Goal: Task Accomplishment & Management: Manage account settings

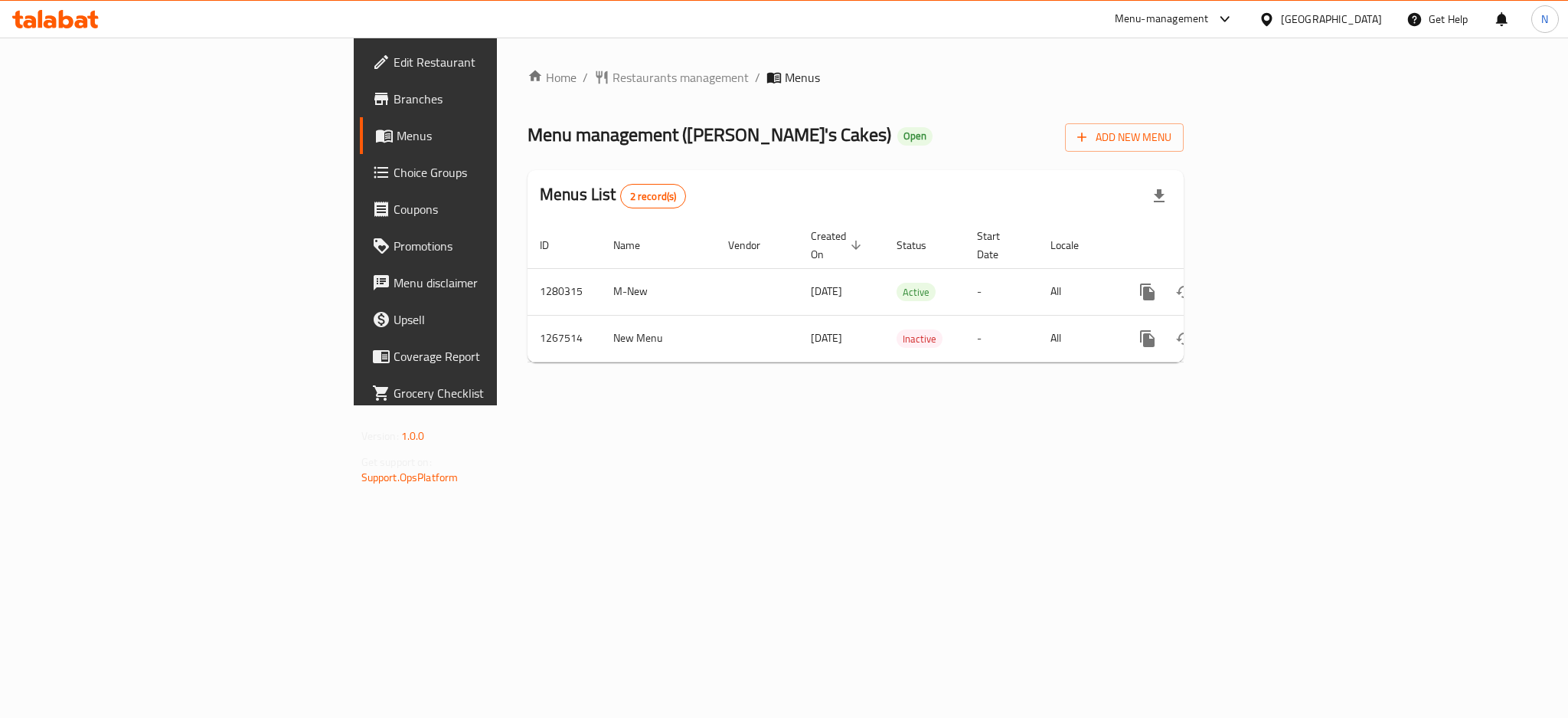
click at [1275, 14] on icon at bounding box center [1266, 19] width 16 height 16
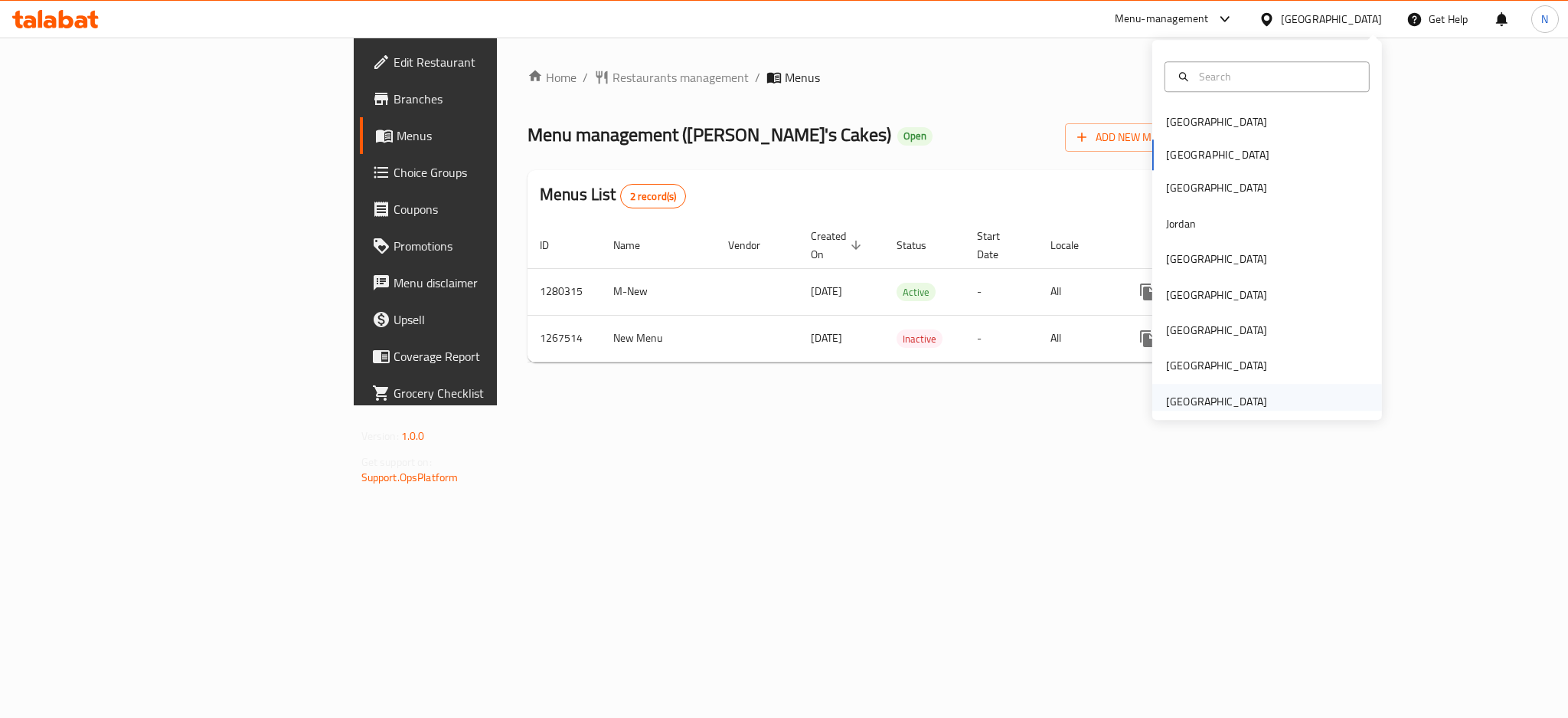
click at [1237, 398] on div "[GEOGRAPHIC_DATA]" at bounding box center [1217, 401] width 101 height 17
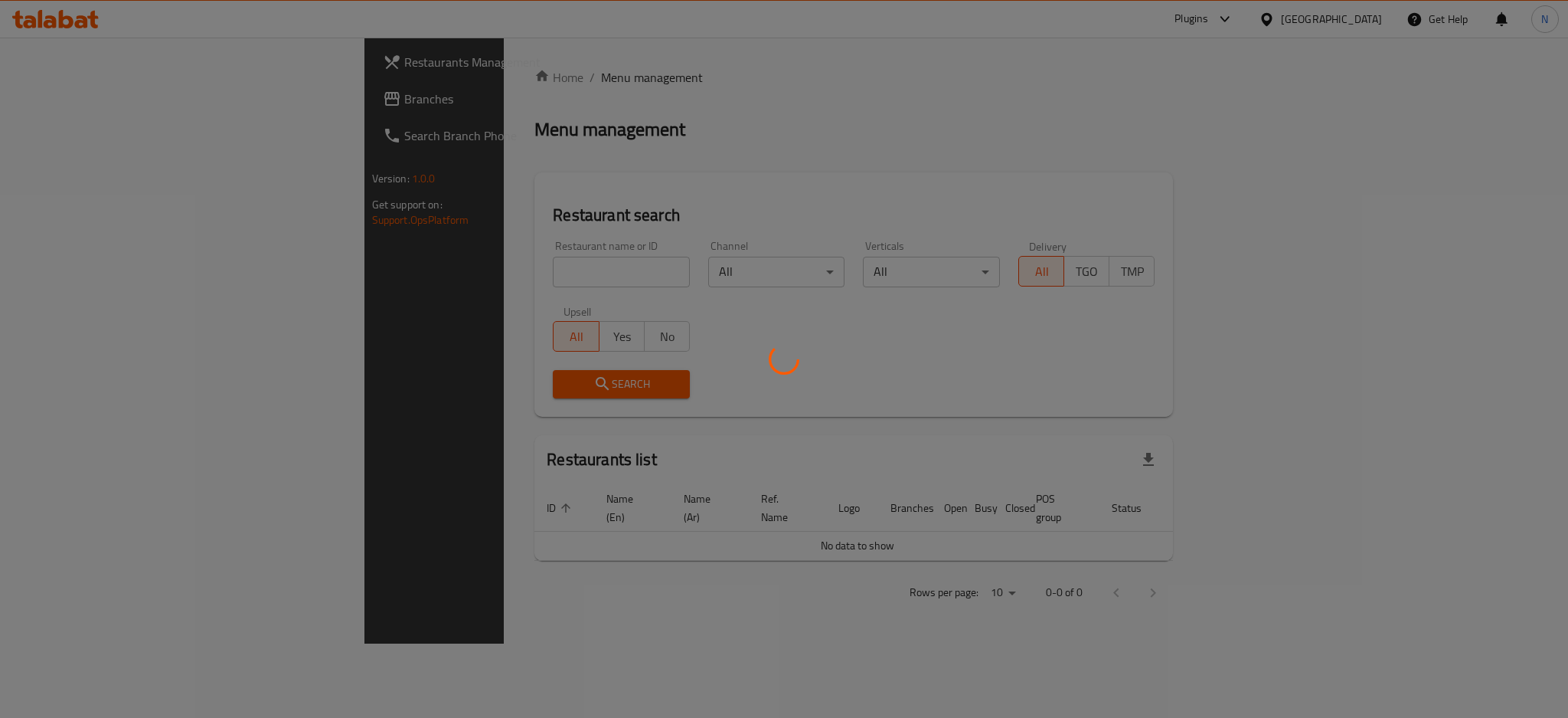
click at [61, 95] on div at bounding box center [784, 359] width 1568 height 718
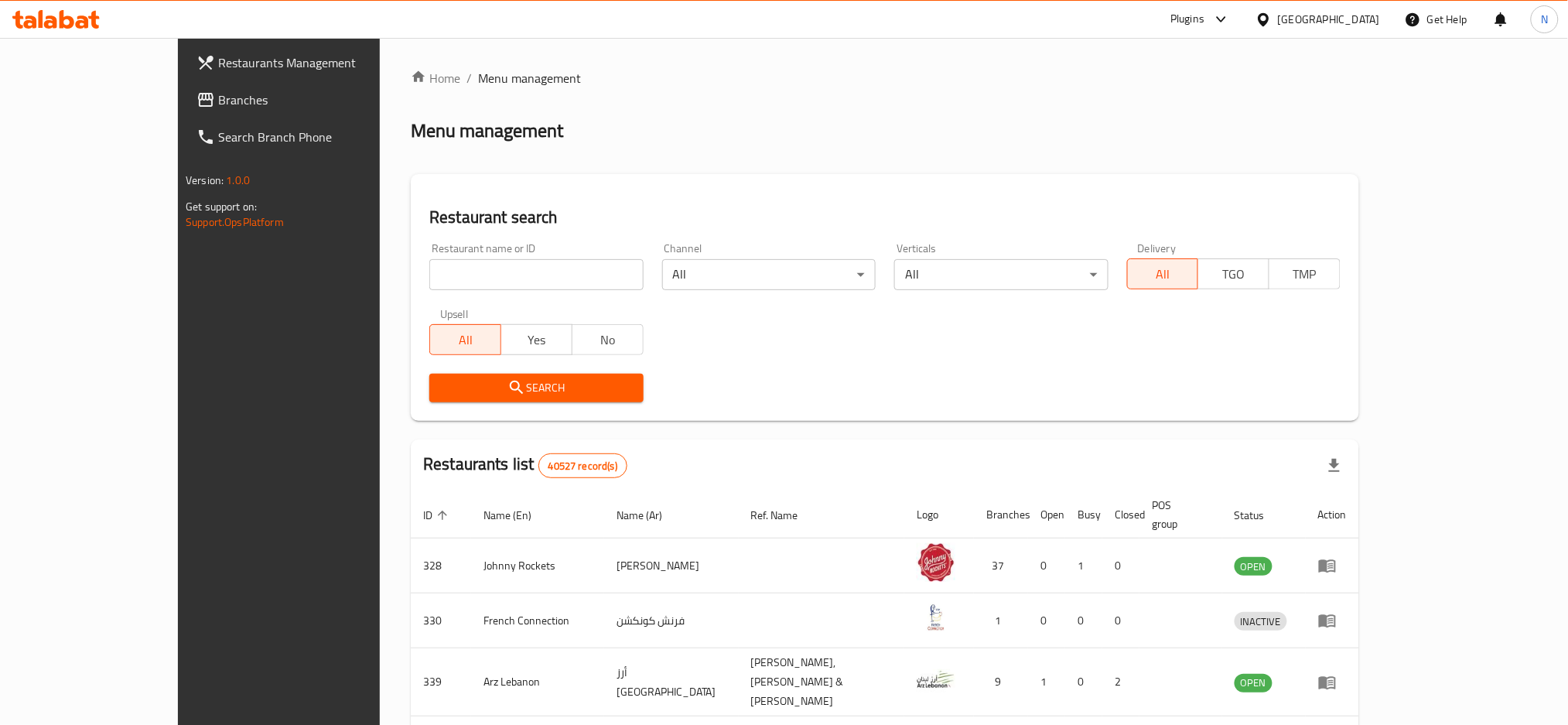
click at [218, 96] on span "Branches" at bounding box center [322, 100] width 209 height 19
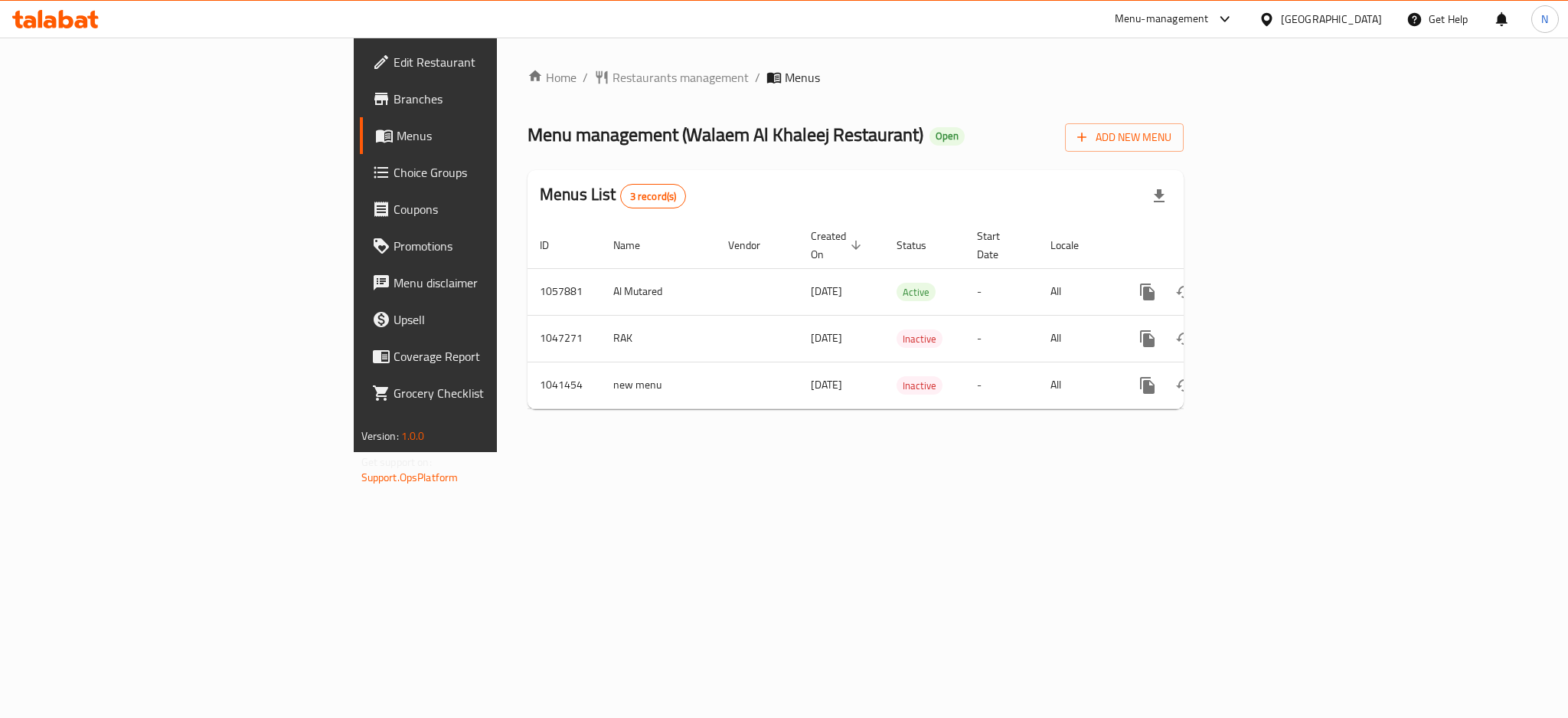
click at [1304, 16] on div "[GEOGRAPHIC_DATA]" at bounding box center [1331, 19] width 101 height 17
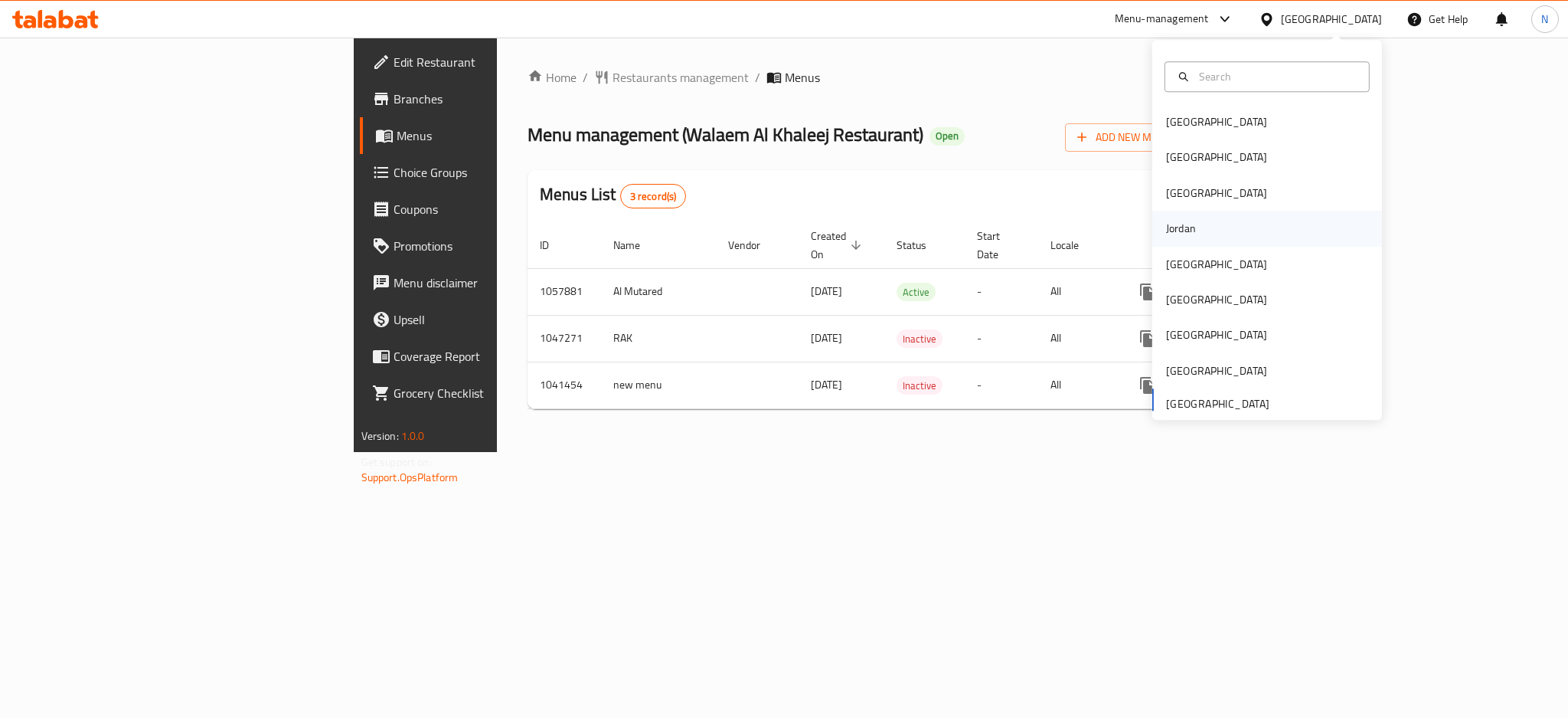
click at [1166, 220] on div "Jordan" at bounding box center [1181, 228] width 29 height 17
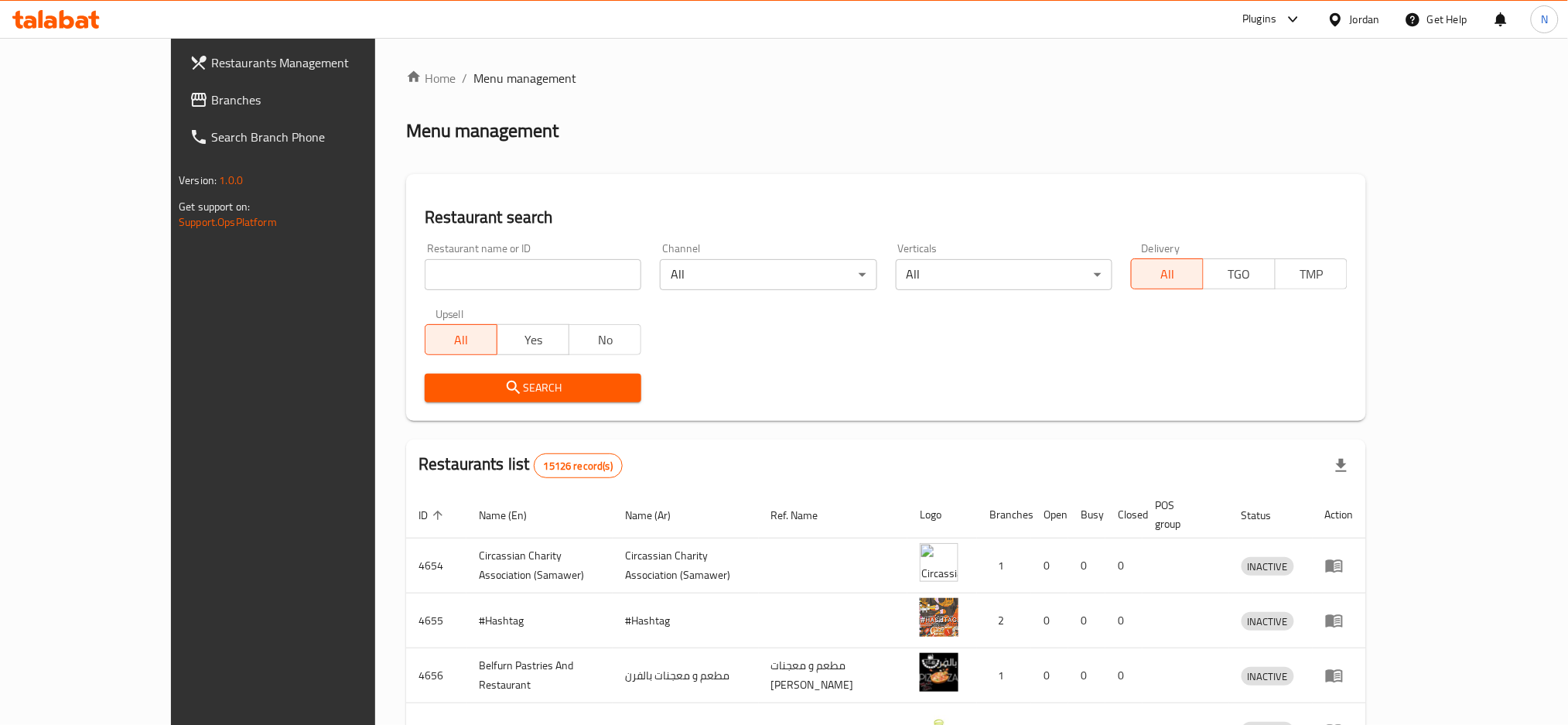
click at [177, 111] on link "Branches" at bounding box center [305, 100] width 256 height 37
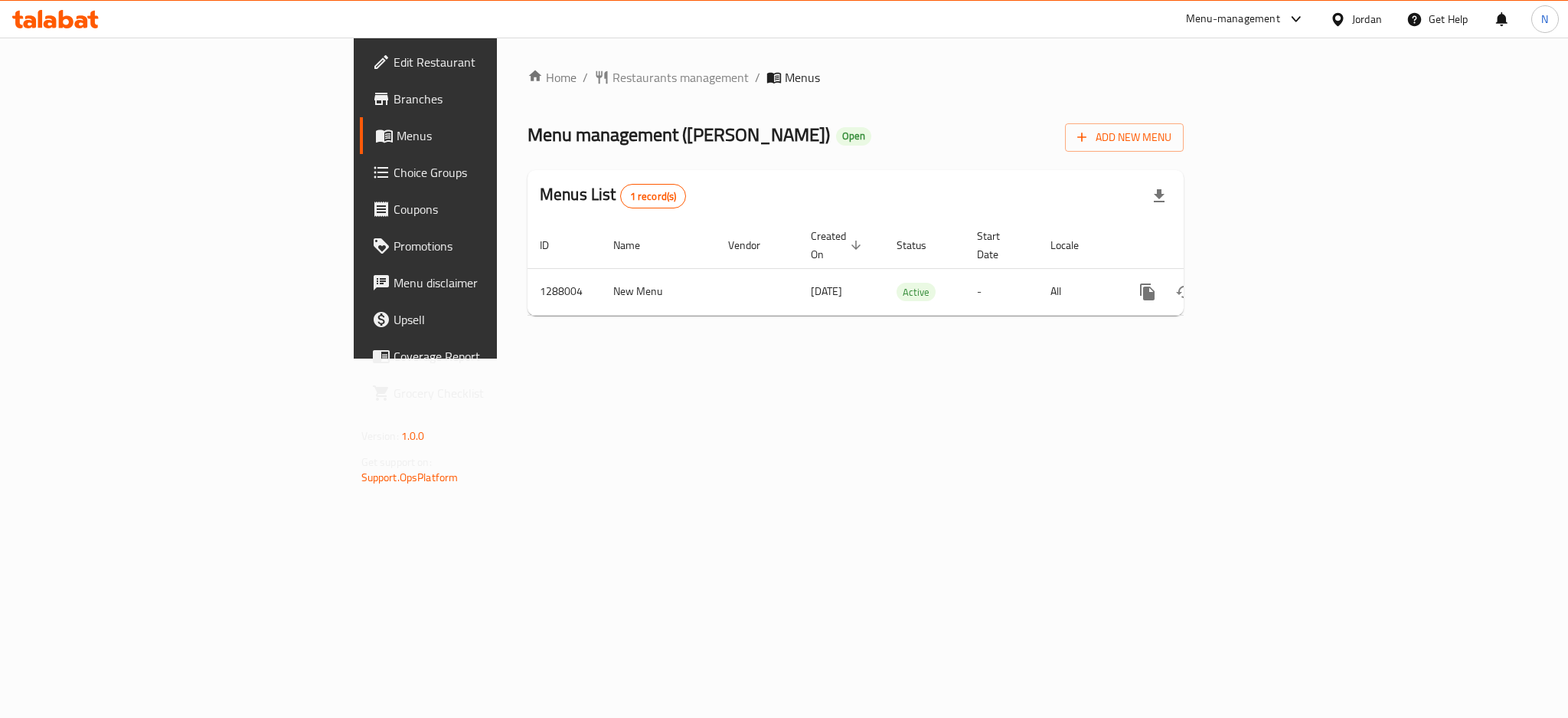
click at [1352, 17] on div "Jordan" at bounding box center [1367, 19] width 29 height 17
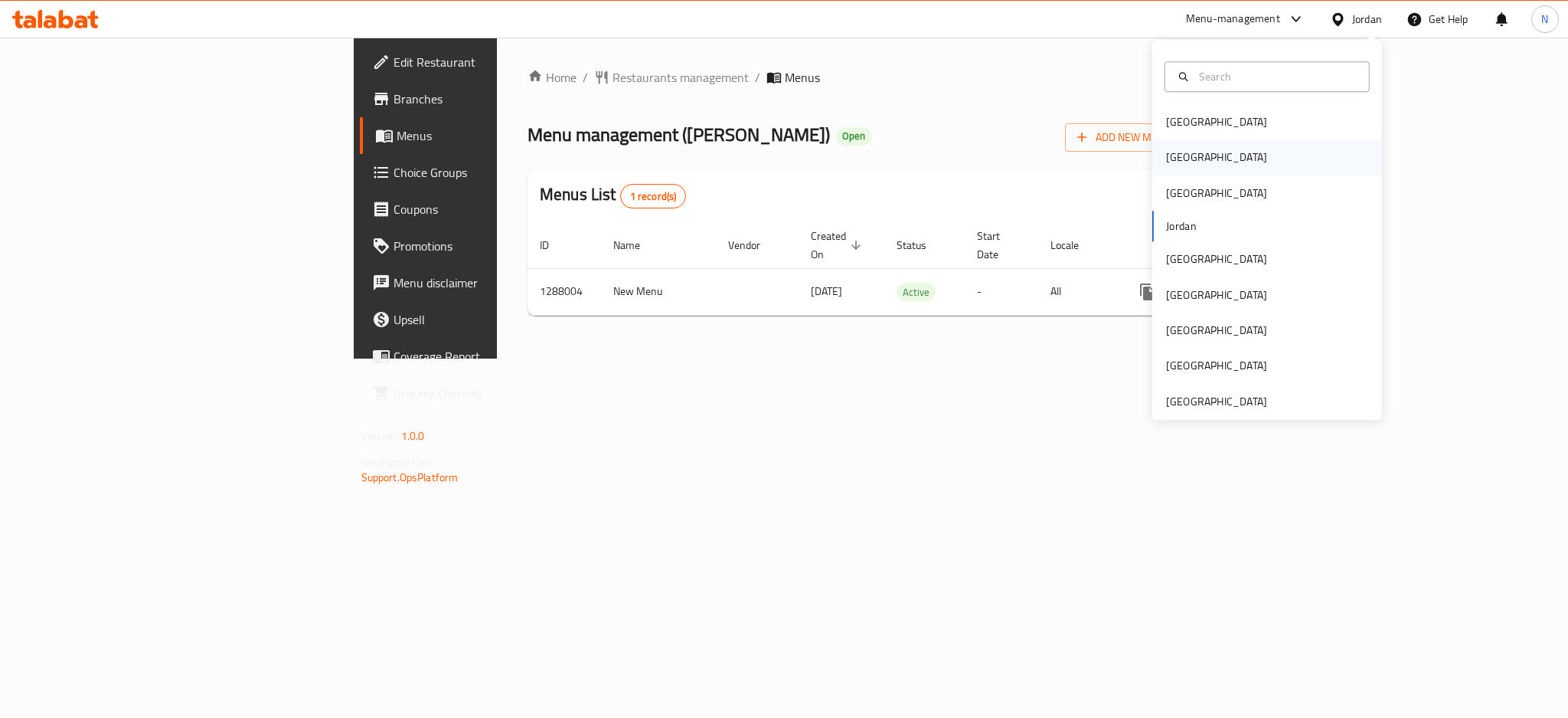
click at [1169, 160] on div "[GEOGRAPHIC_DATA]" at bounding box center [1217, 158] width 101 height 17
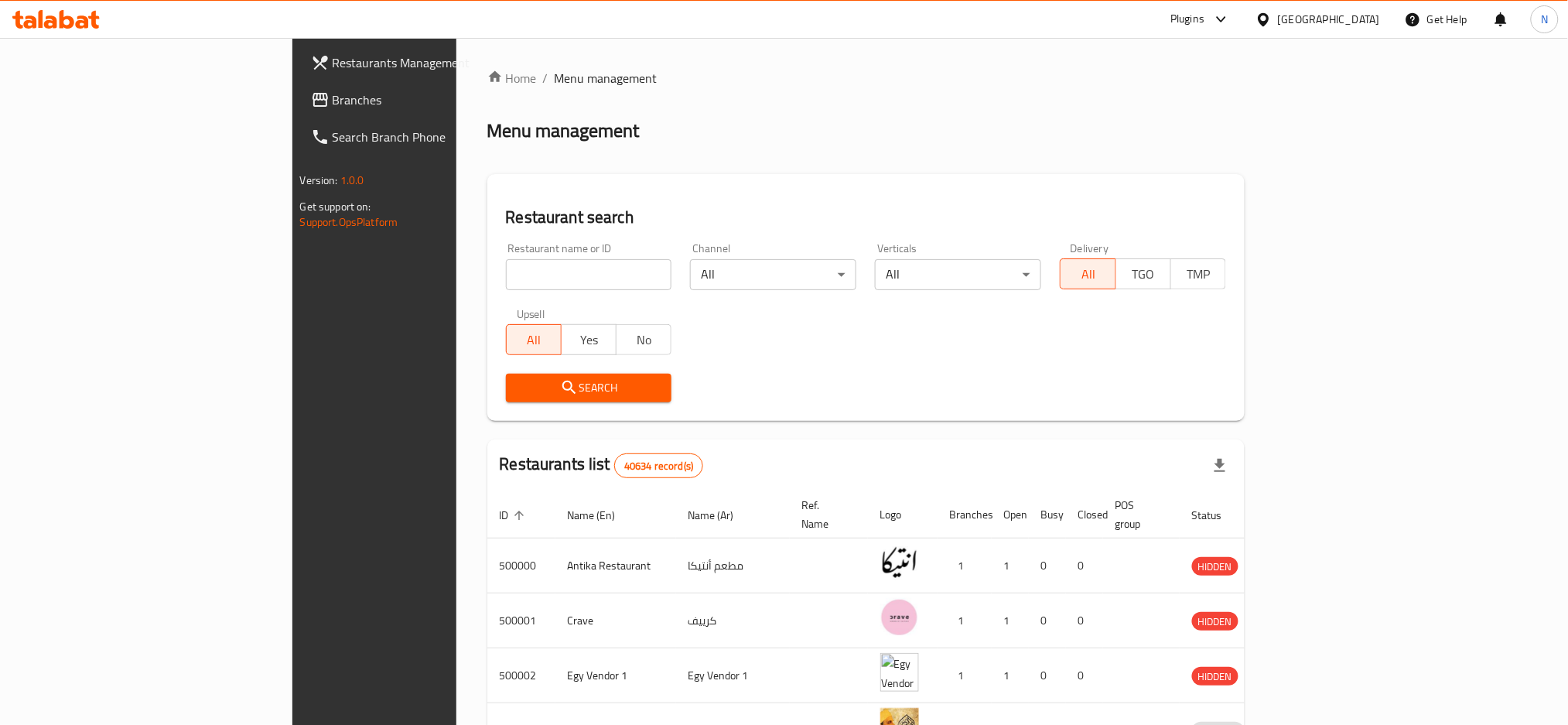
click at [292, 104] on div "Restaurants Management Branches Search Branch Phone Version: 1.0.0 Get support …" at bounding box center [784, 592] width 984 height 1108
click at [332, 95] on span "Branches" at bounding box center [437, 100] width 209 height 19
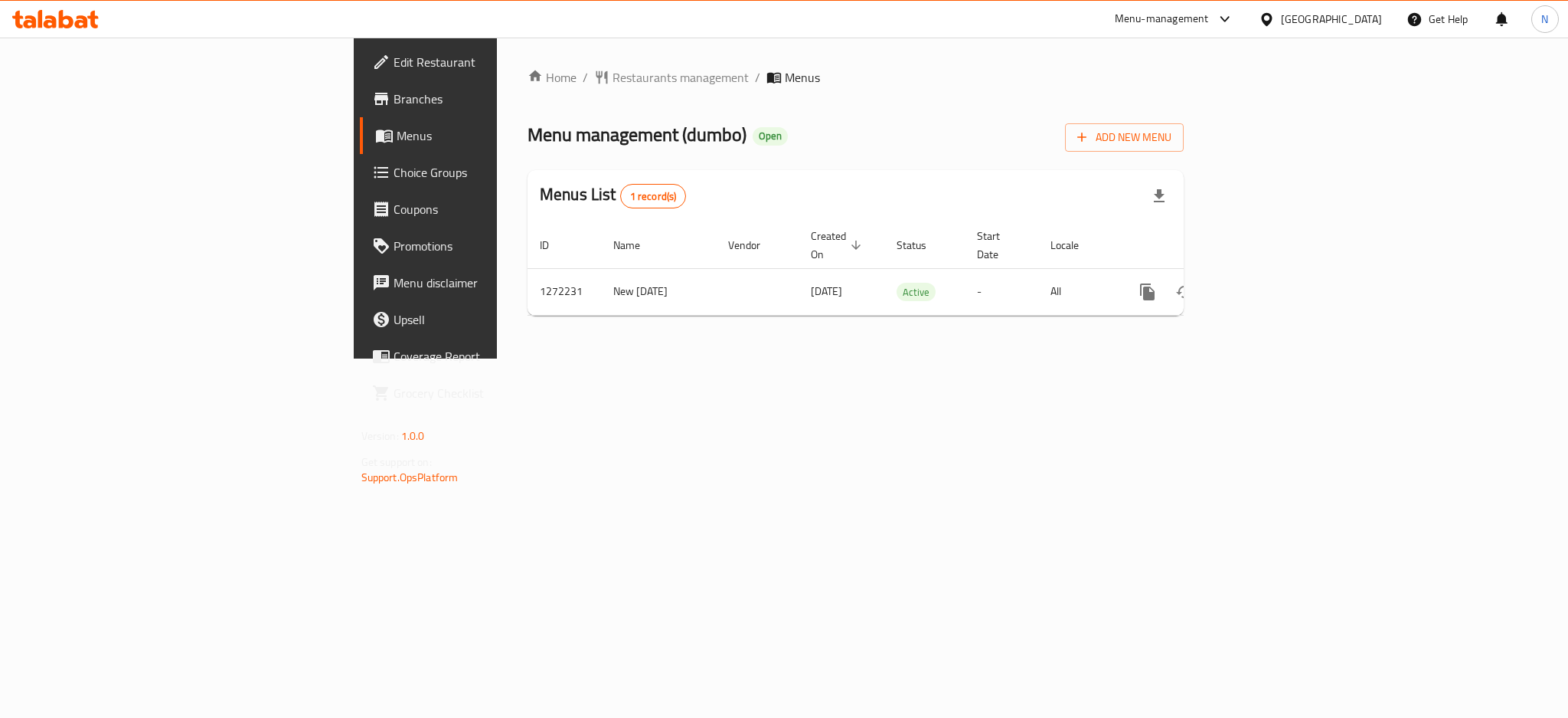
click at [1358, 21] on div "[GEOGRAPHIC_DATA]" at bounding box center [1331, 19] width 101 height 17
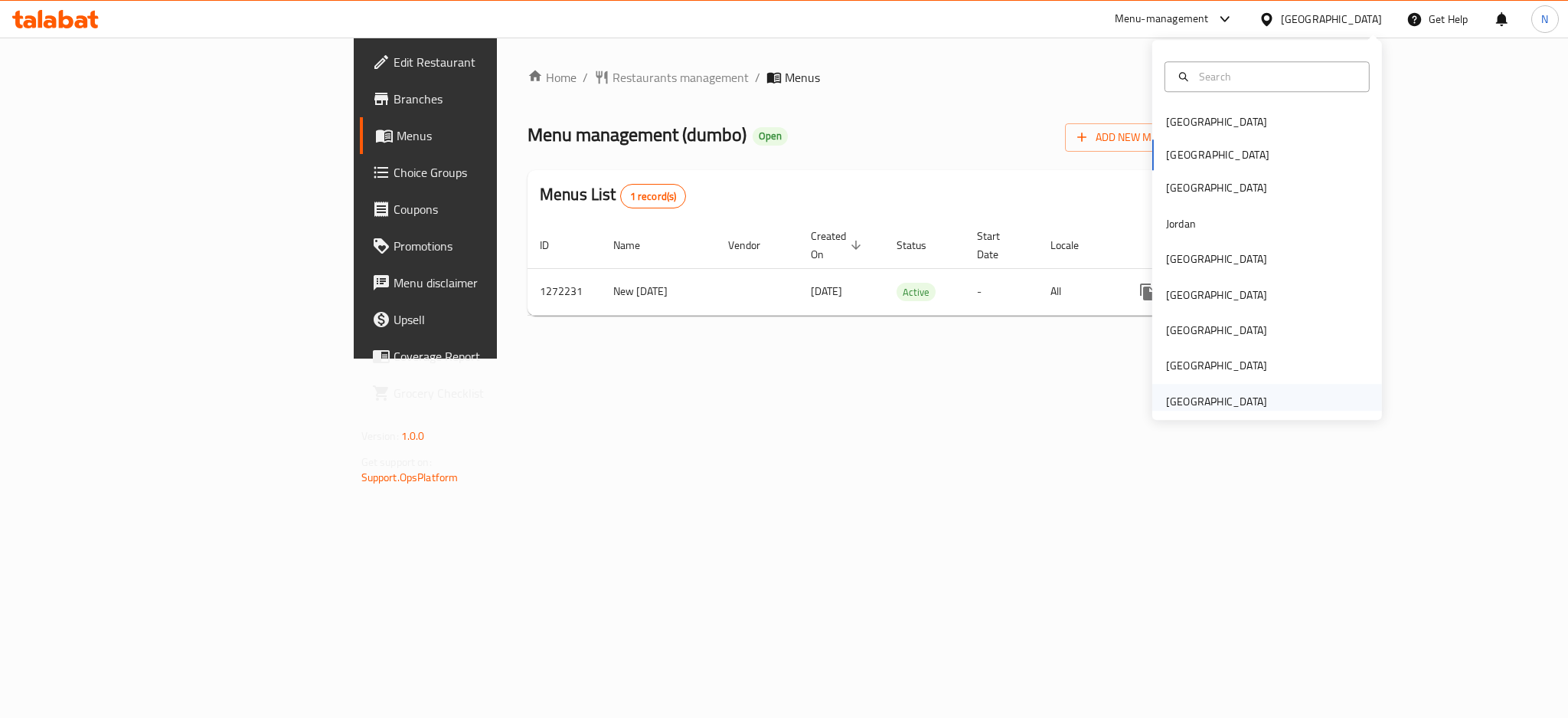
click at [1191, 399] on div "[GEOGRAPHIC_DATA]" at bounding box center [1217, 401] width 101 height 17
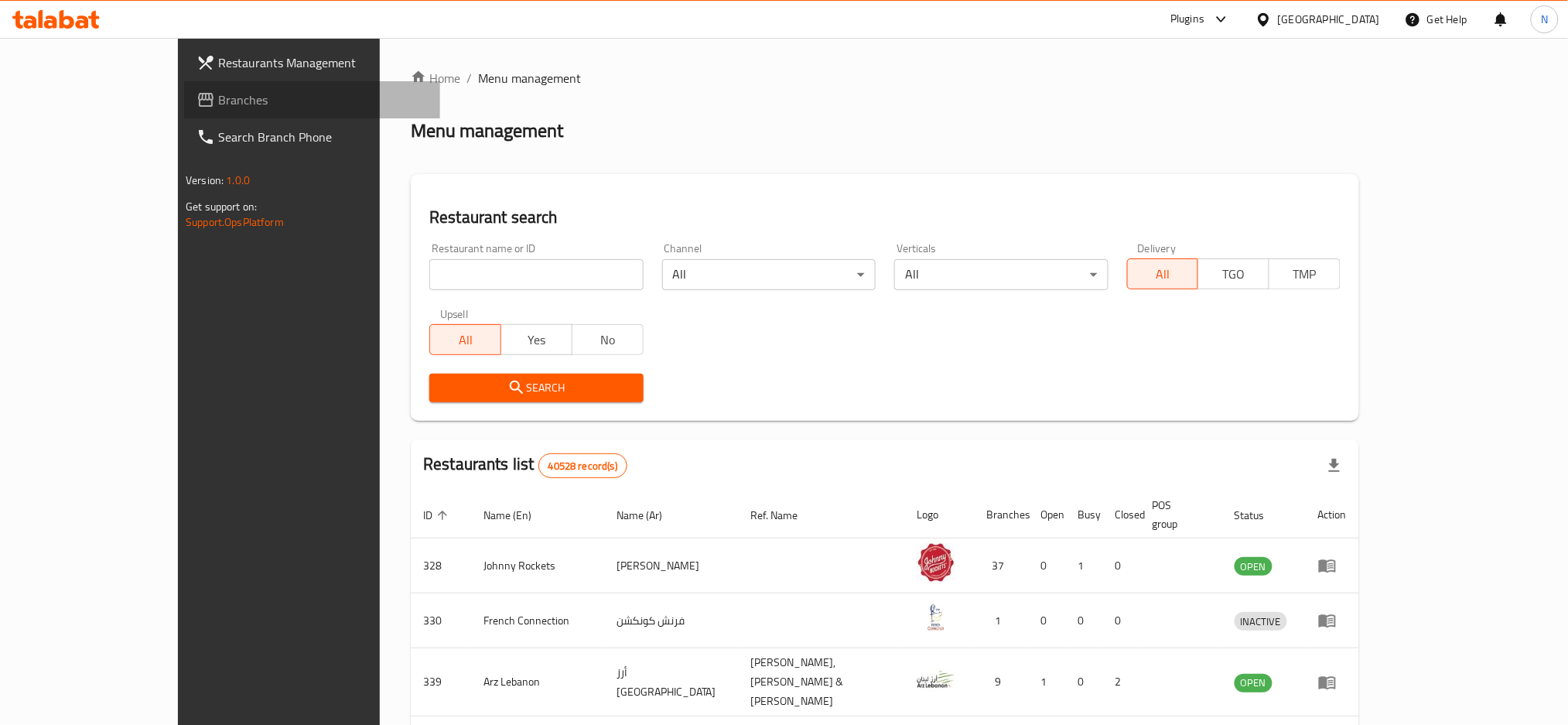
click at [218, 106] on span "Branches" at bounding box center [322, 100] width 209 height 19
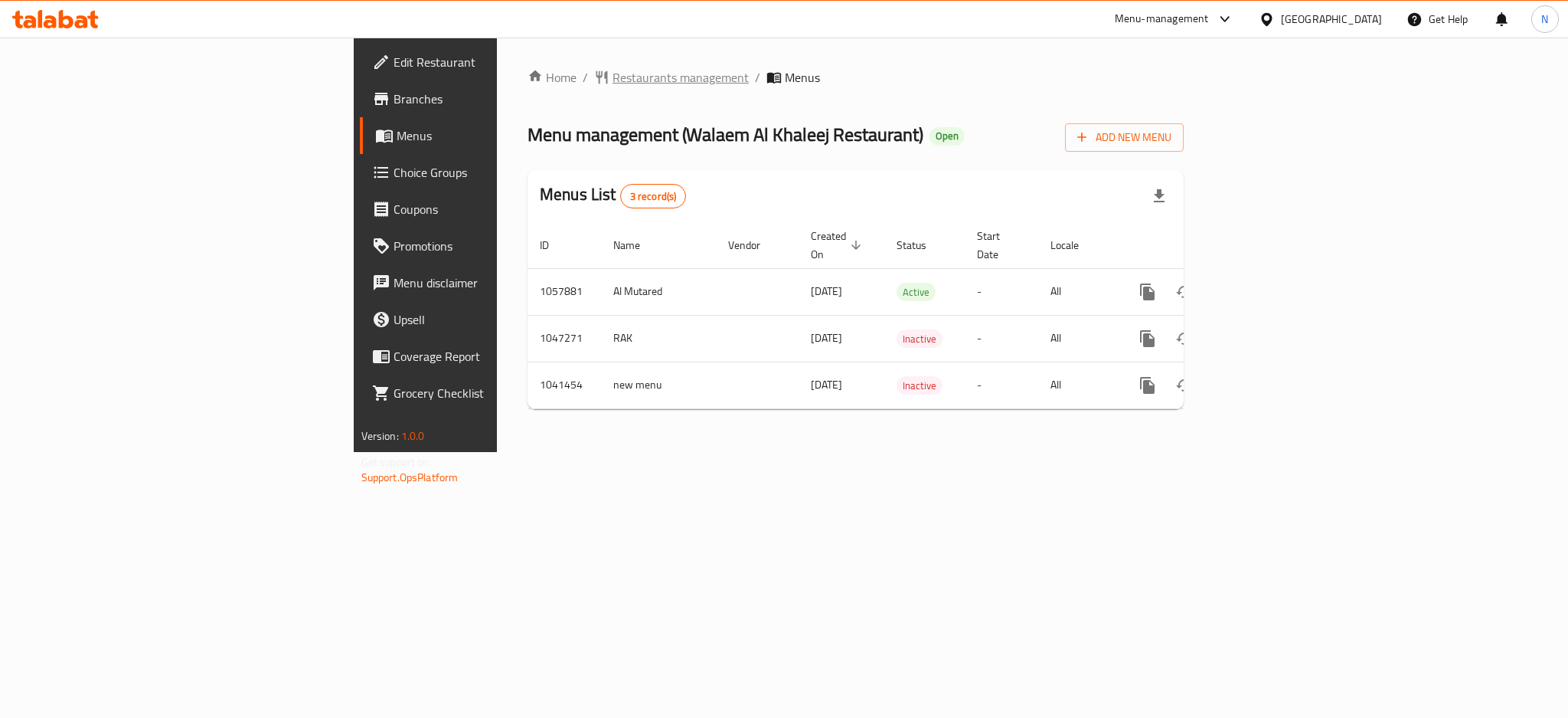
click at [612, 82] on span "Restaurants management" at bounding box center [680, 78] width 137 height 19
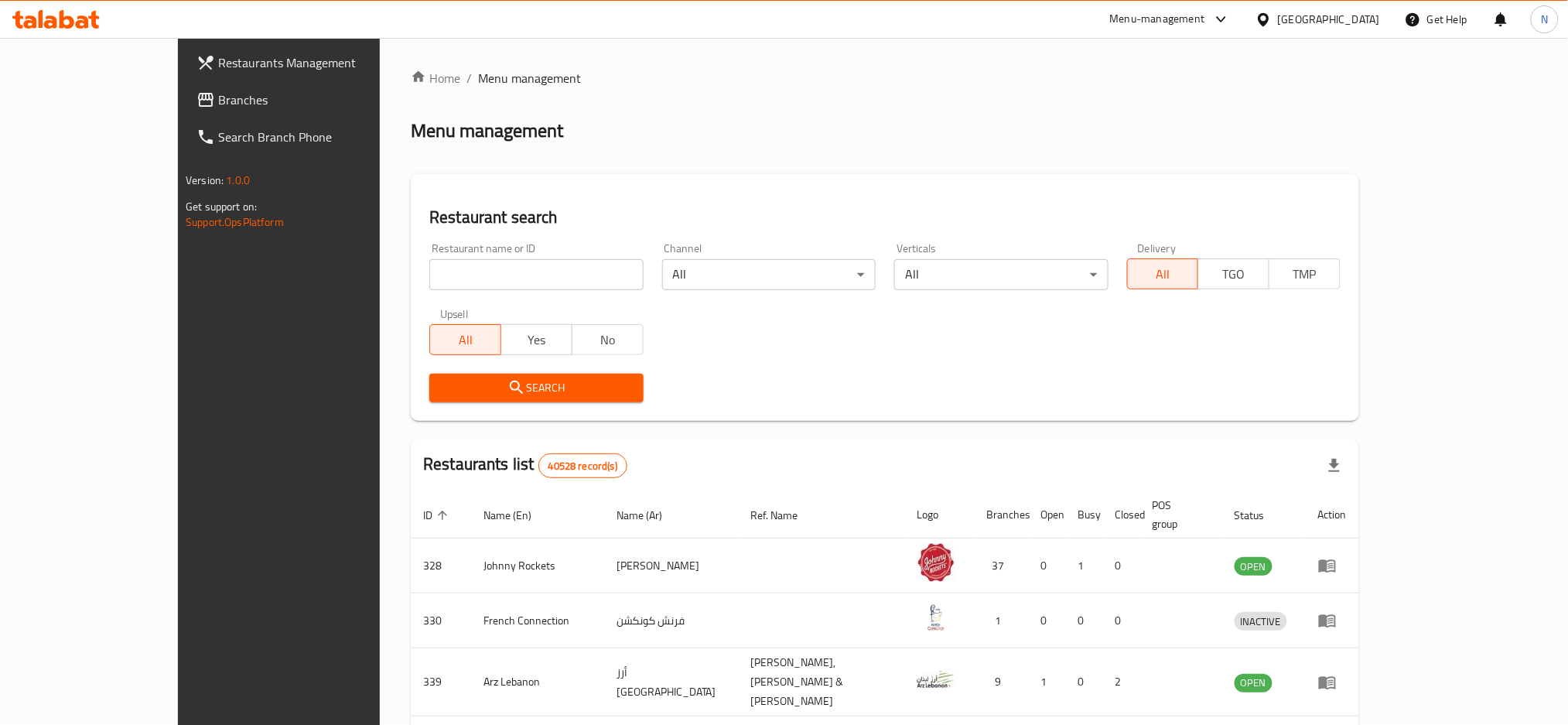
click at [218, 92] on span "Branches" at bounding box center [322, 100] width 209 height 19
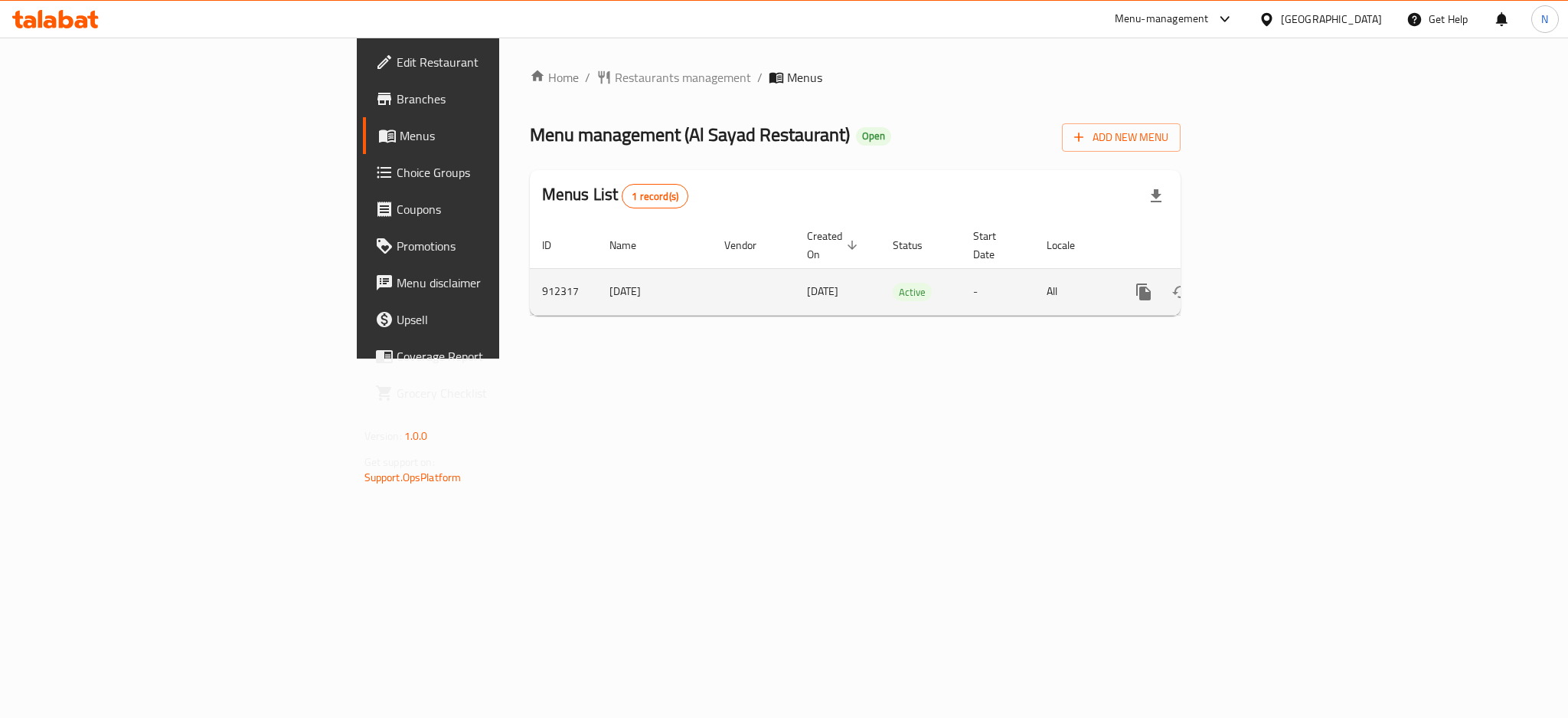
click at [1263, 283] on icon "enhanced table" at bounding box center [1254, 292] width 19 height 19
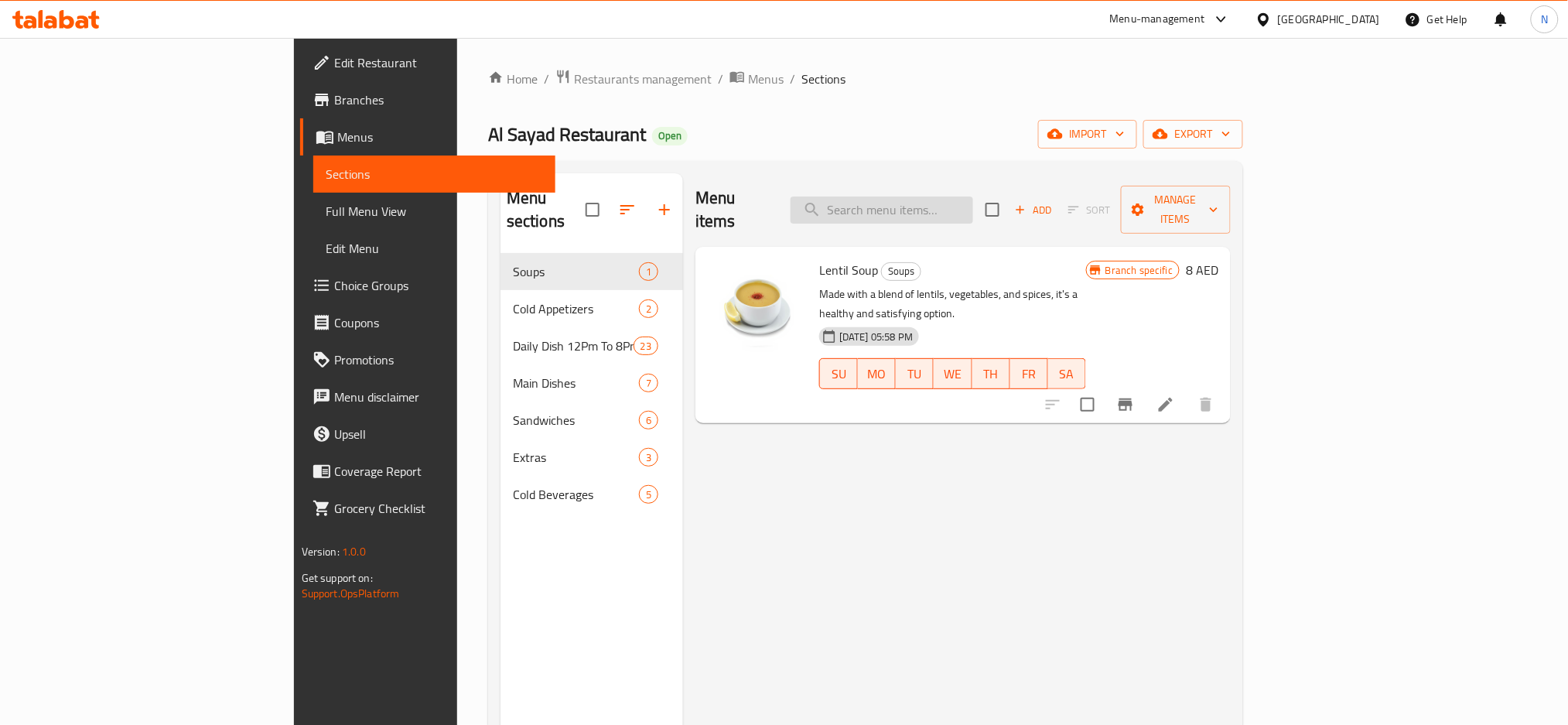
click at [964, 204] on input "search" at bounding box center [881, 210] width 183 height 27
paste input "Mixed Vegetable Stew With Meat Meal"
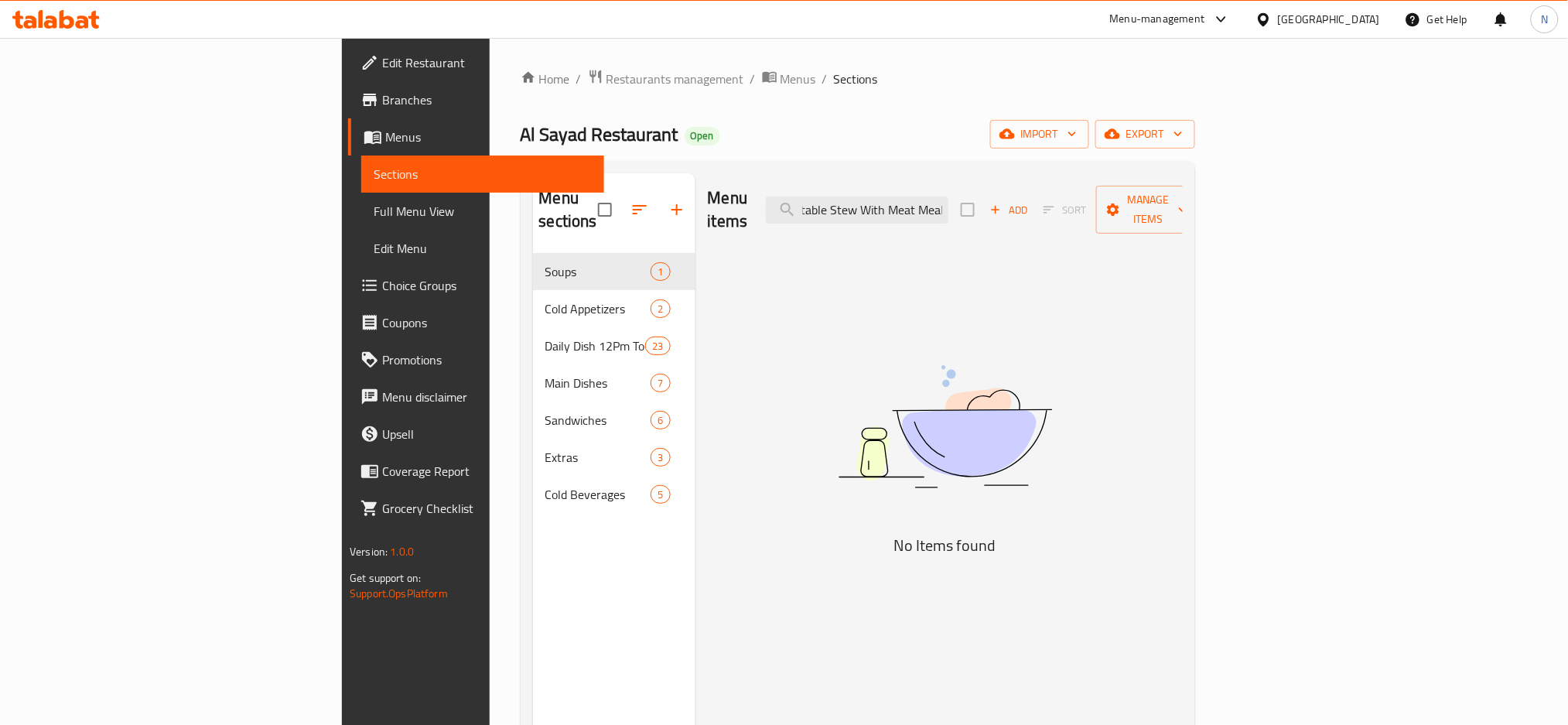
type input "Mixed Vegetable Stew With Meat Meal"
click at [933, 198] on input "Mixed Vegetable Stew With Meat Meal" at bounding box center [857, 210] width 183 height 27
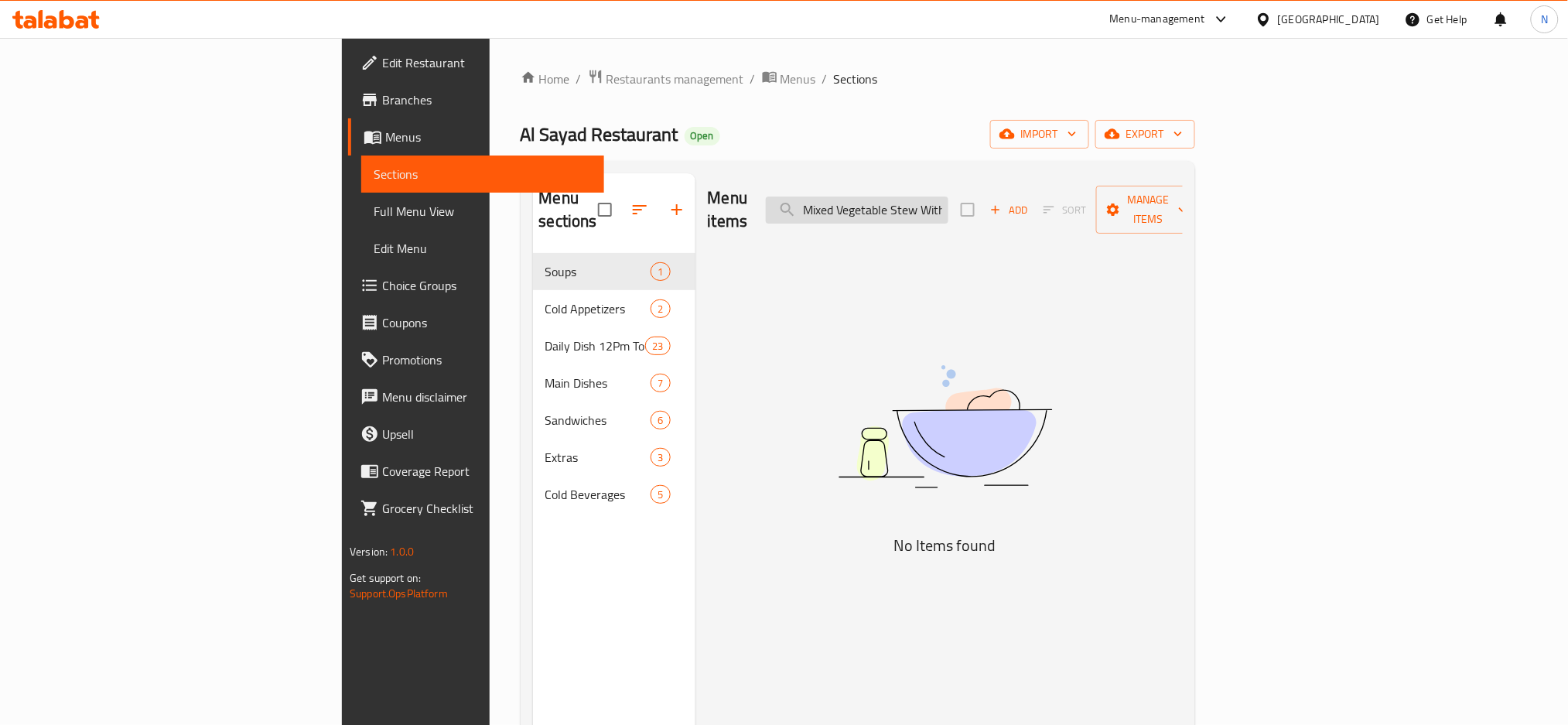
click at [933, 198] on input "Mixed Vegetable Stew With Meat Meal" at bounding box center [857, 210] width 183 height 27
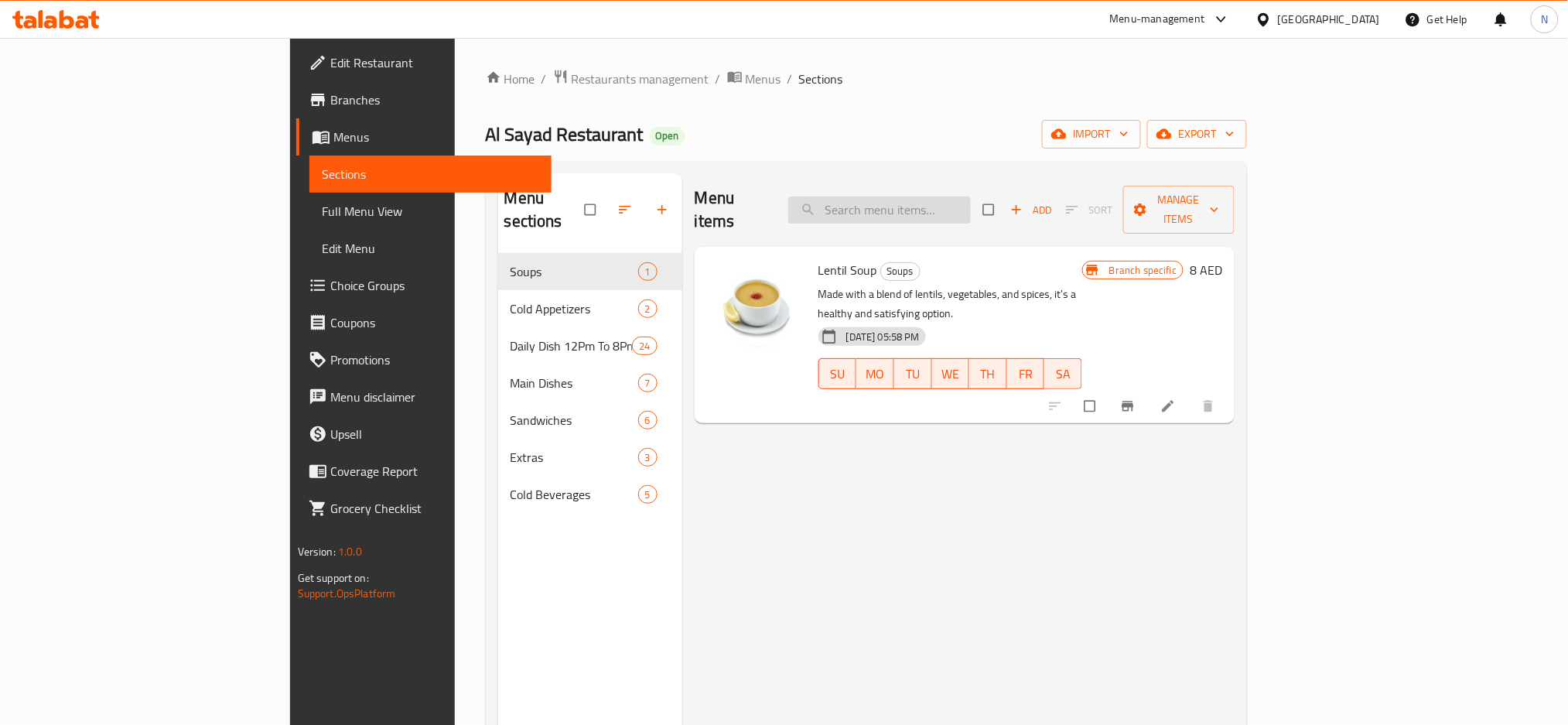
click at [964, 209] on input "search" at bounding box center [880, 210] width 183 height 27
paste input "Mixed Vegetable Stew With Meat Meal"
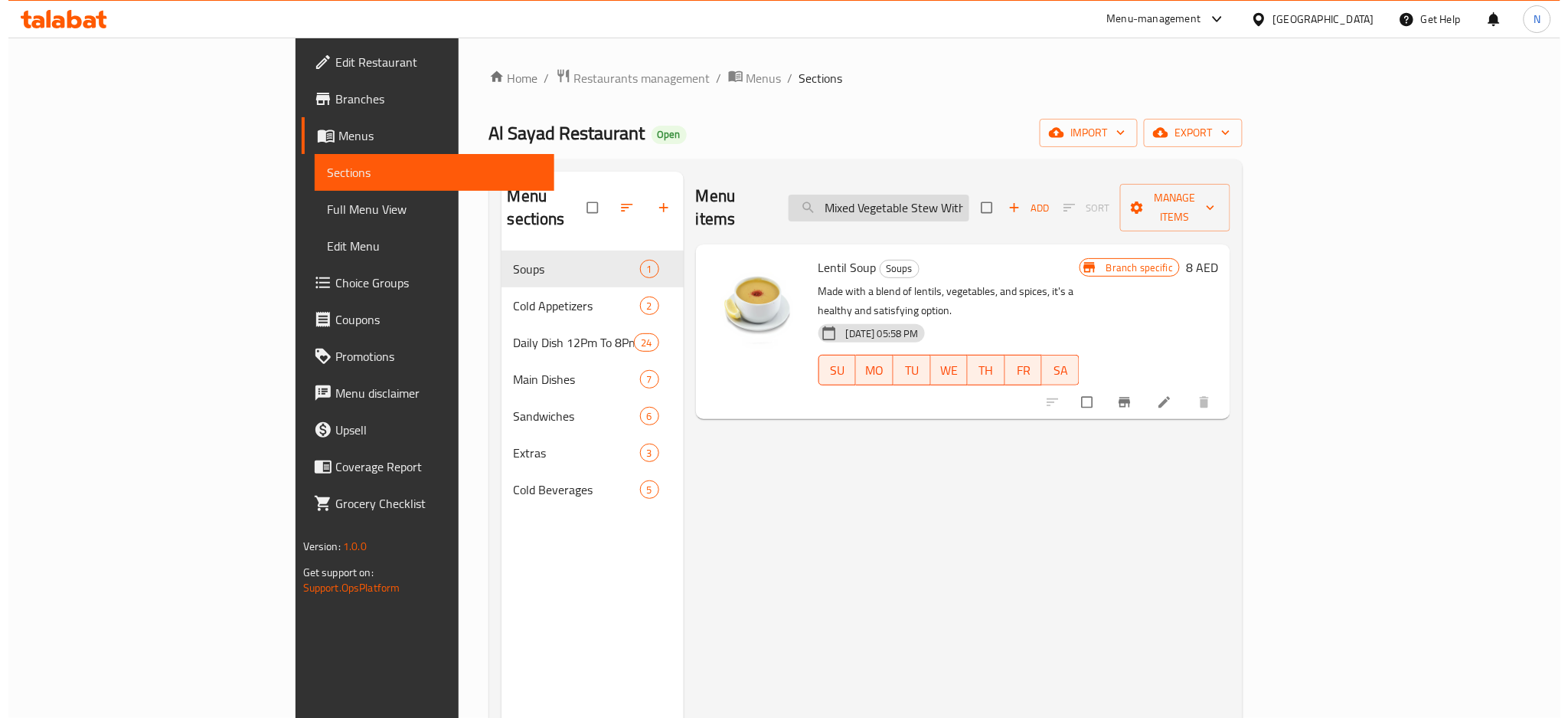
scroll to position [0, 61]
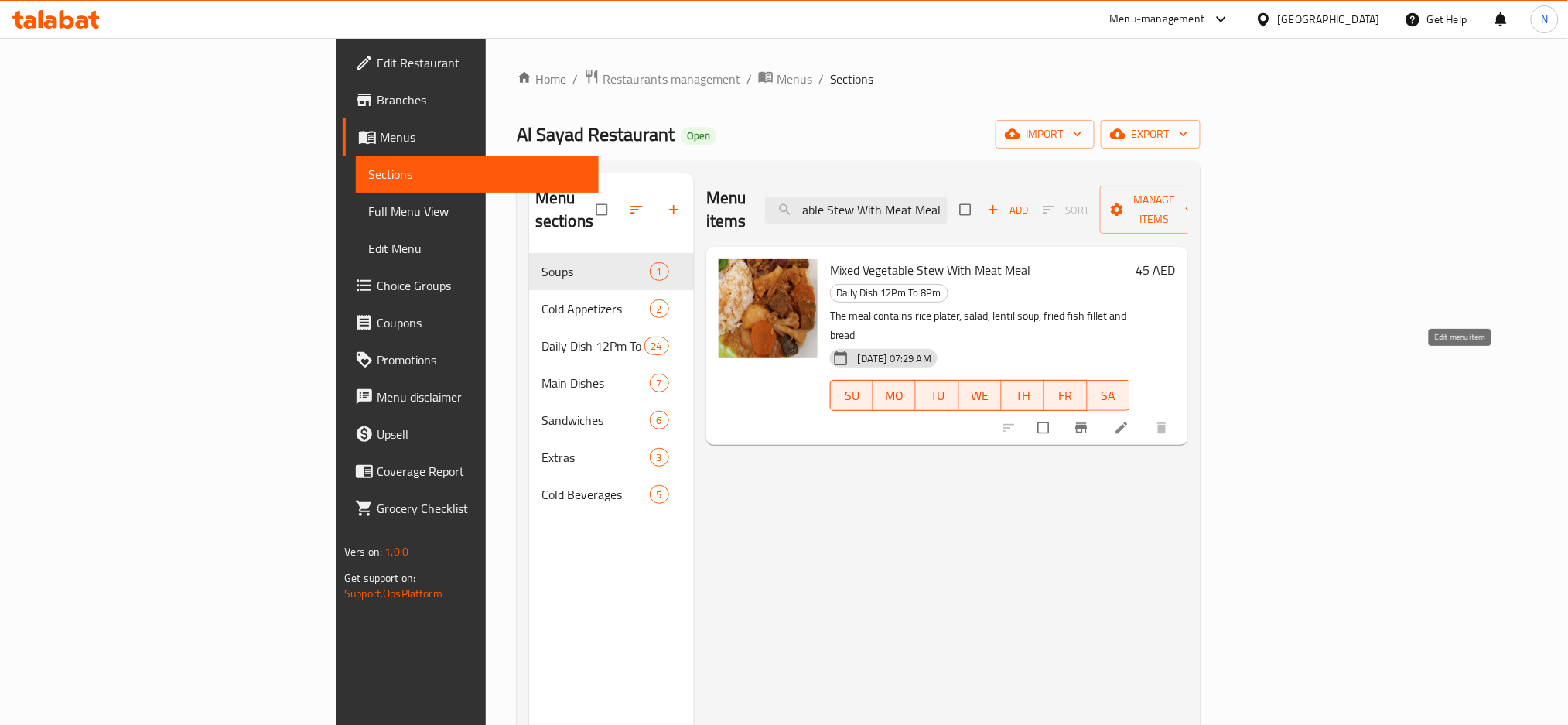
type input "Mixed Vegetable Stew With Meat Meal"
click at [1127, 422] on icon at bounding box center [1121, 428] width 12 height 12
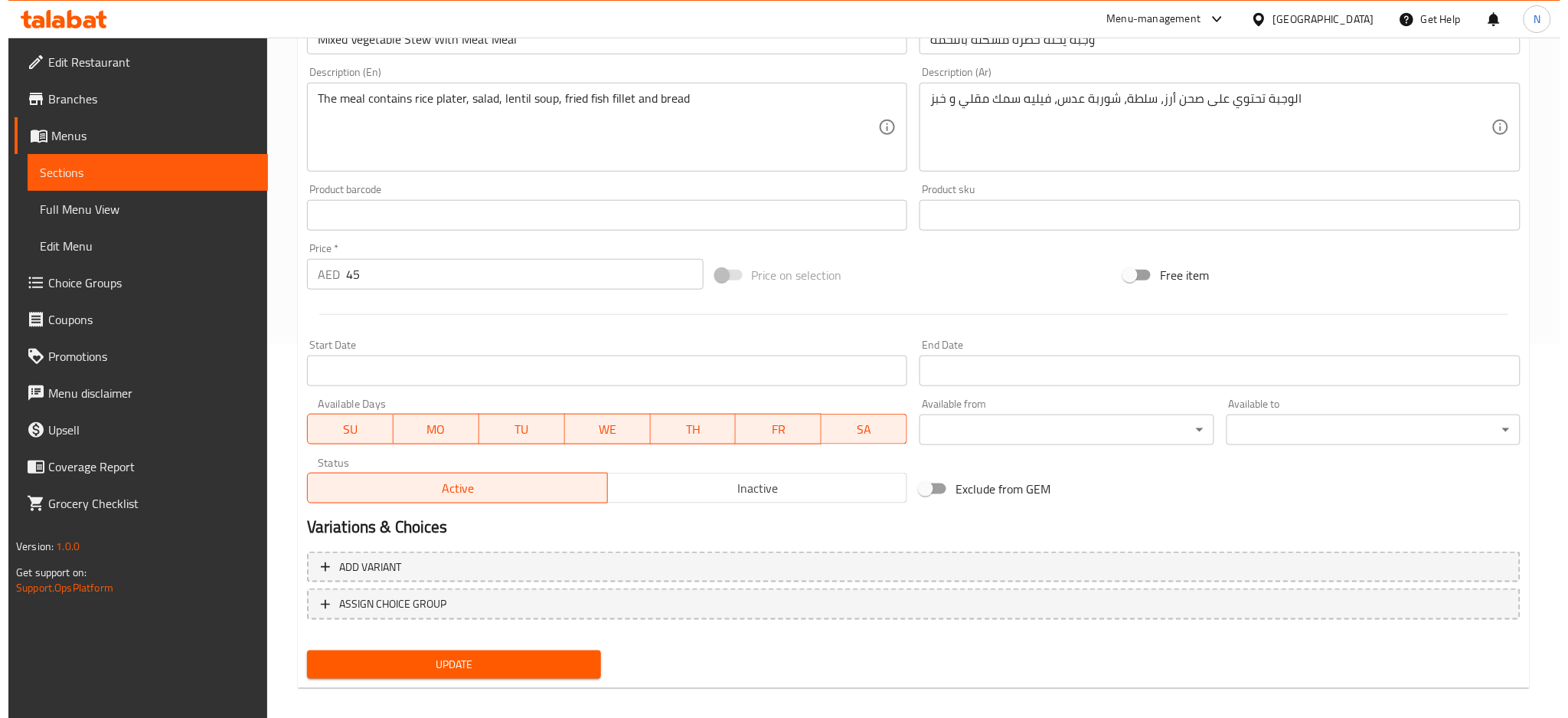
scroll to position [384, 0]
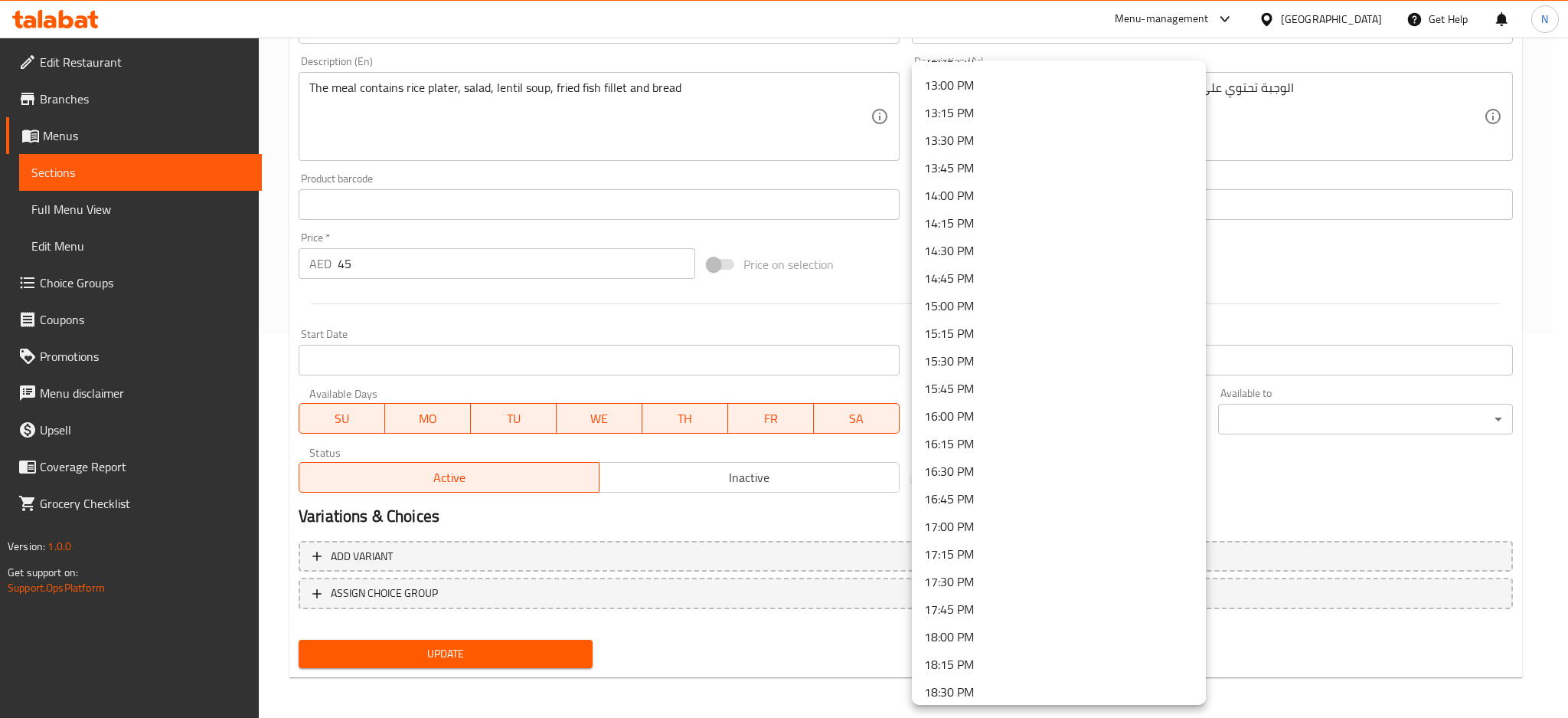
scroll to position [1327, 0]
click at [1010, 74] on li "12:00 PM" at bounding box center [1058, 77] width 294 height 28
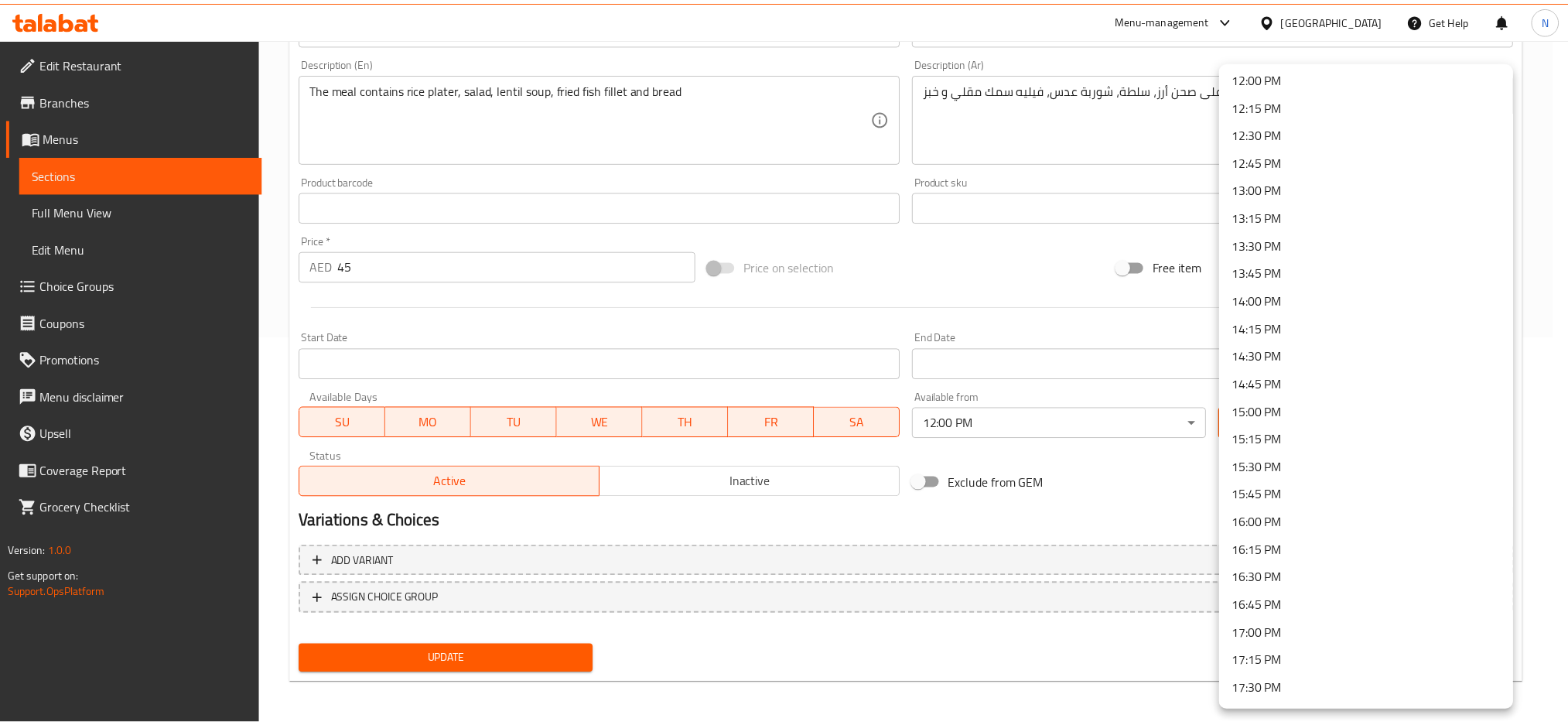
scroll to position [1856, 0]
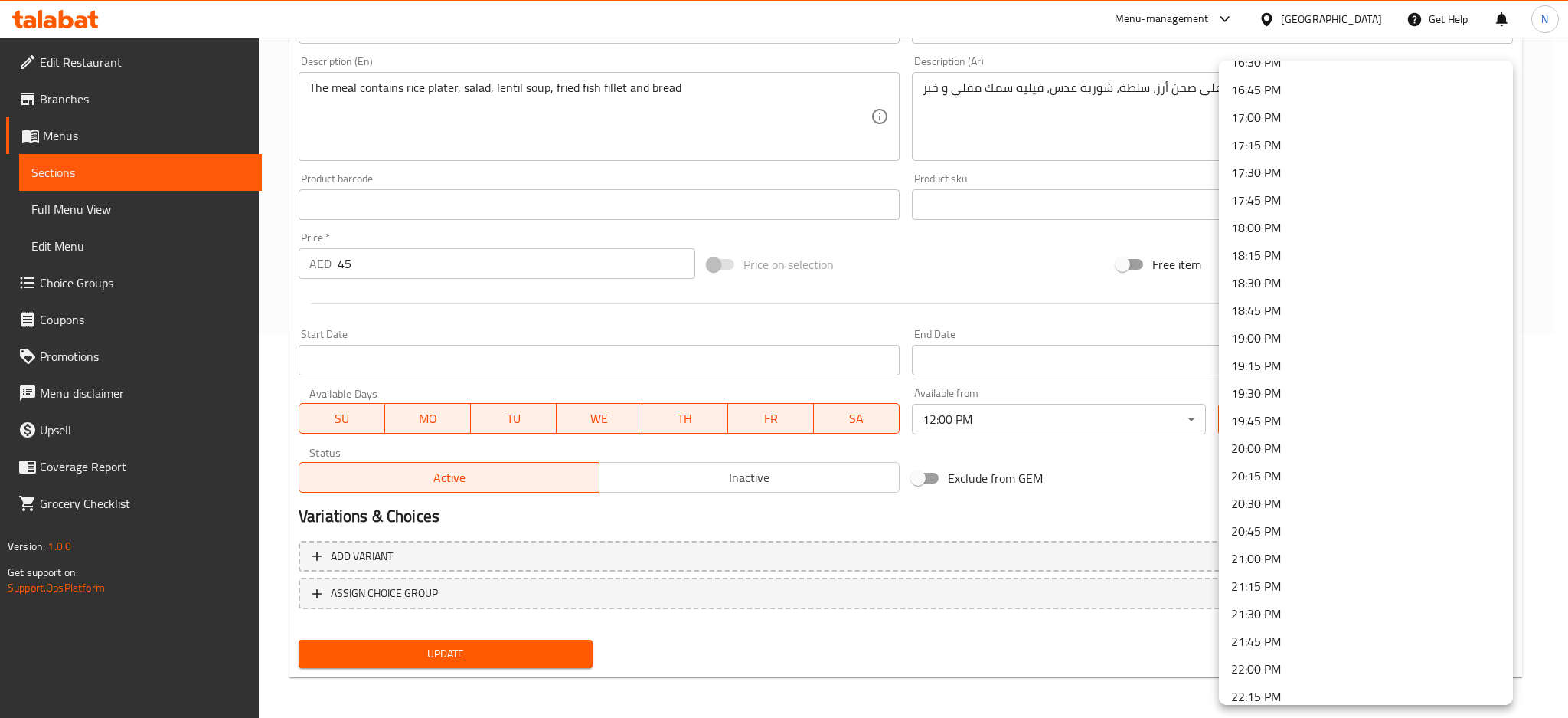
click at [1251, 442] on li "20:00 PM" at bounding box center [1366, 448] width 294 height 28
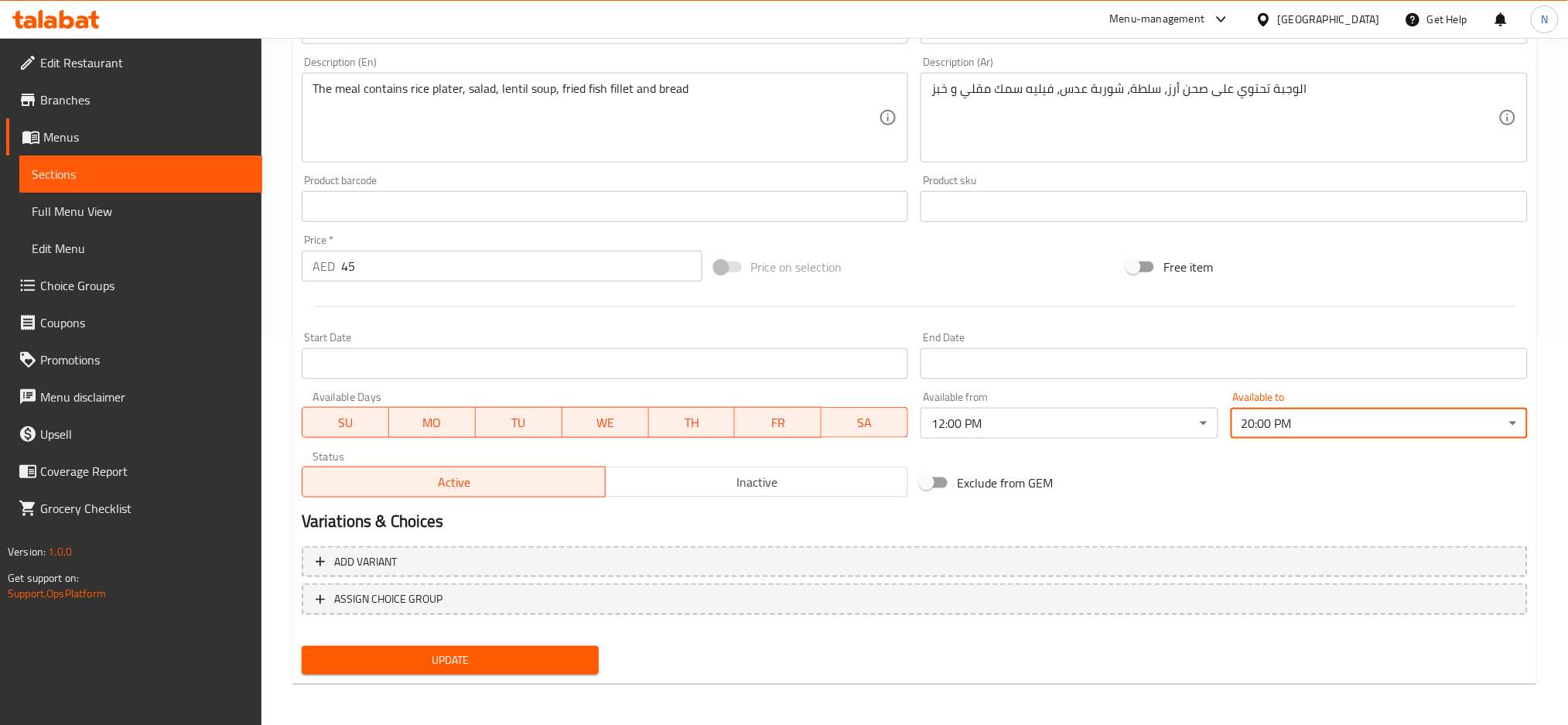
click at [470, 655] on span "Update" at bounding box center [450, 660] width 272 height 20
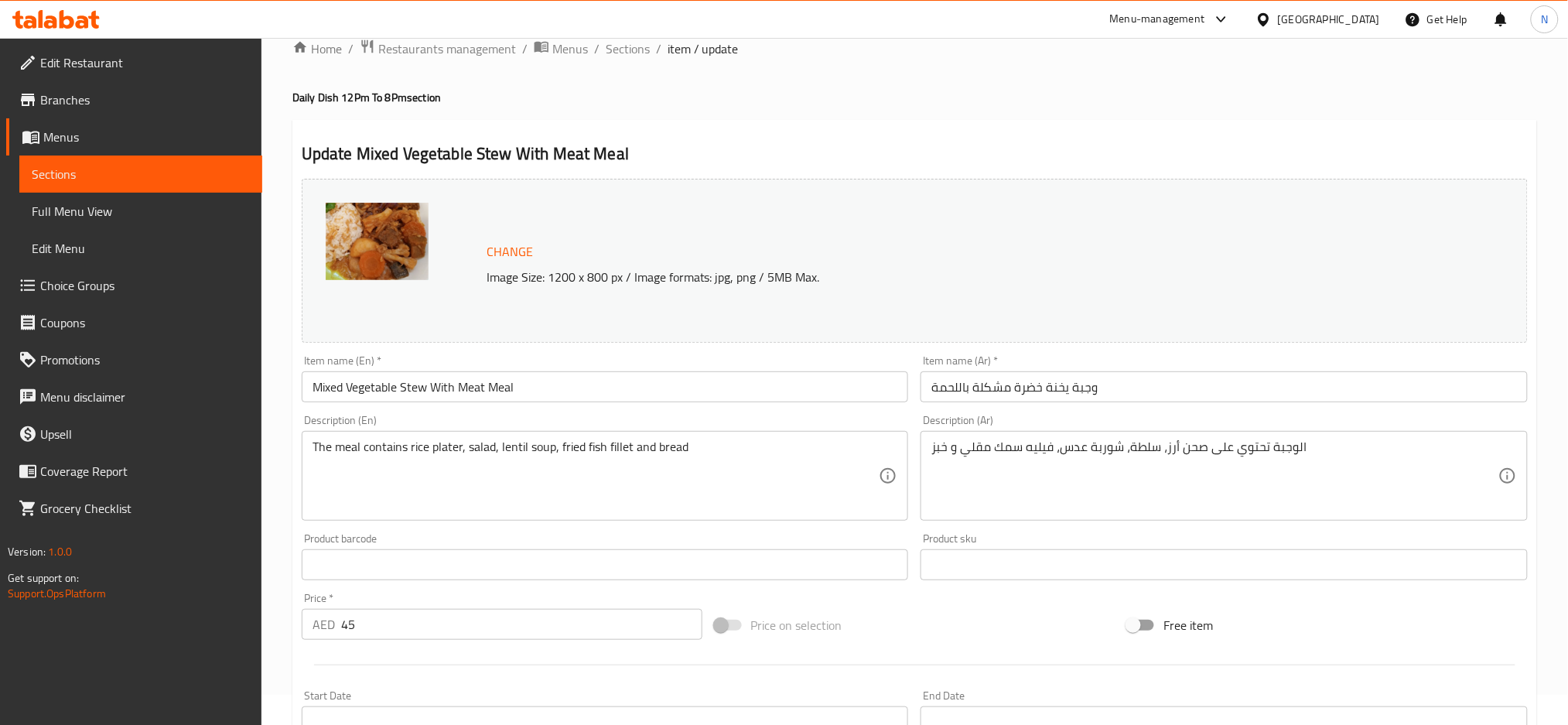
scroll to position [0, 0]
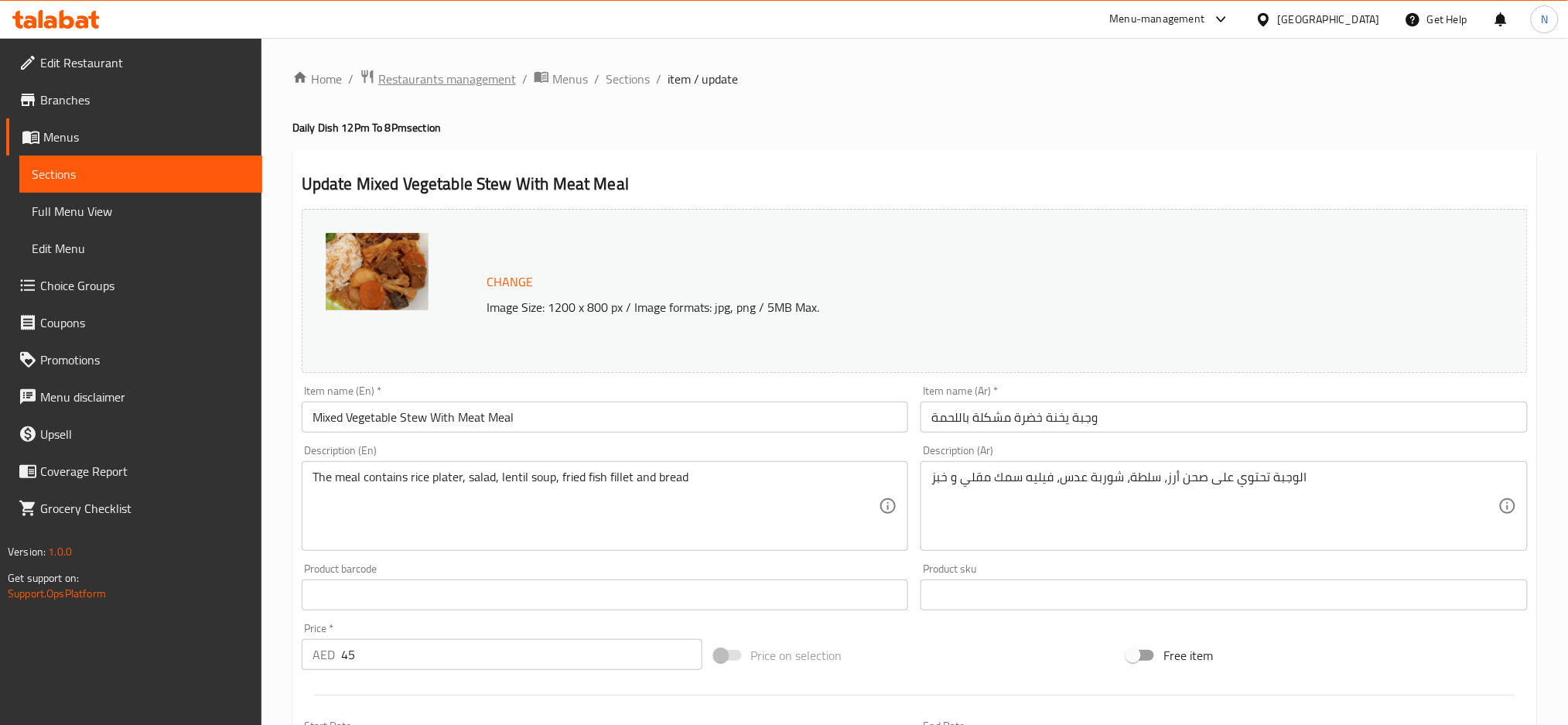
click at [445, 86] on span "Restaurants management" at bounding box center [448, 79] width 138 height 19
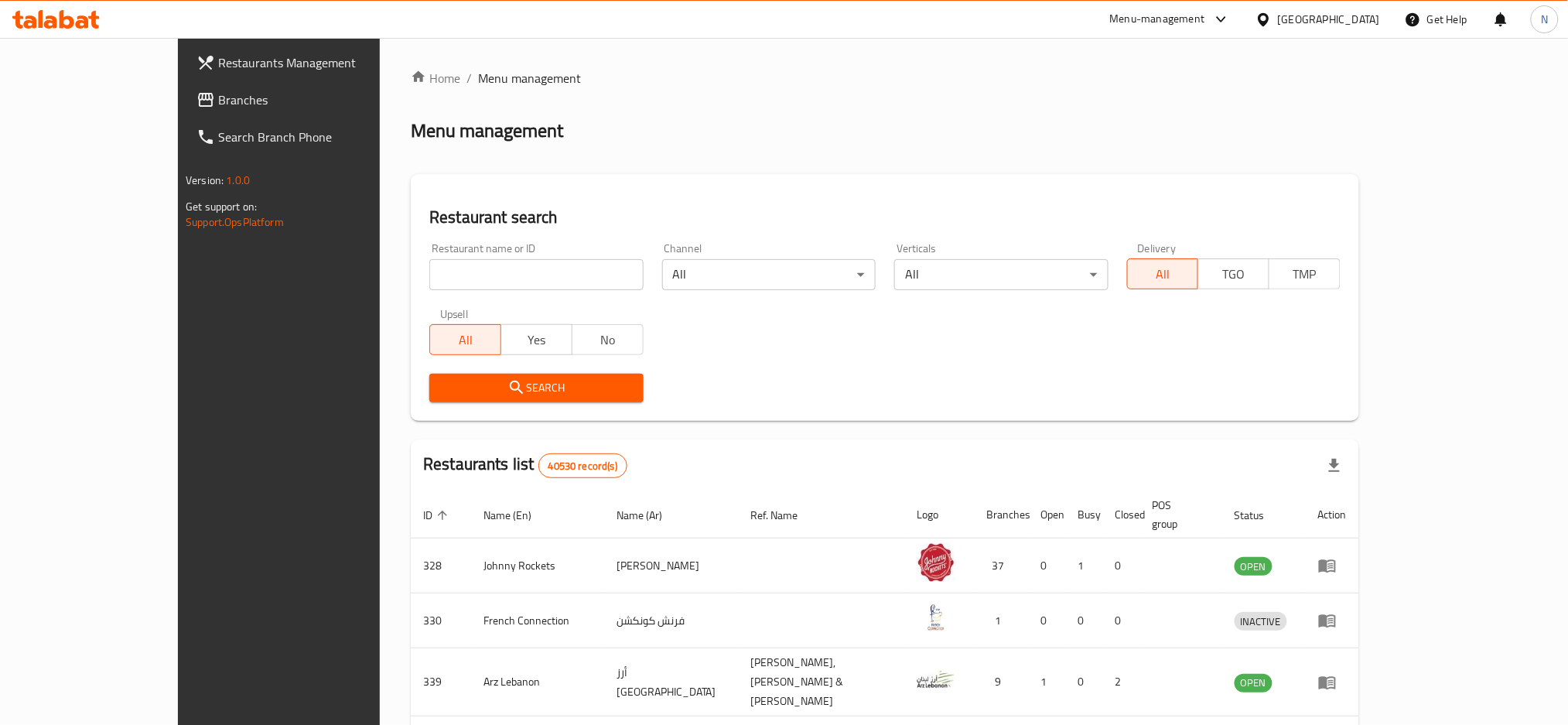
click at [71, 108] on div at bounding box center [784, 362] width 1568 height 725
click at [218, 97] on span "Branches" at bounding box center [322, 100] width 209 height 19
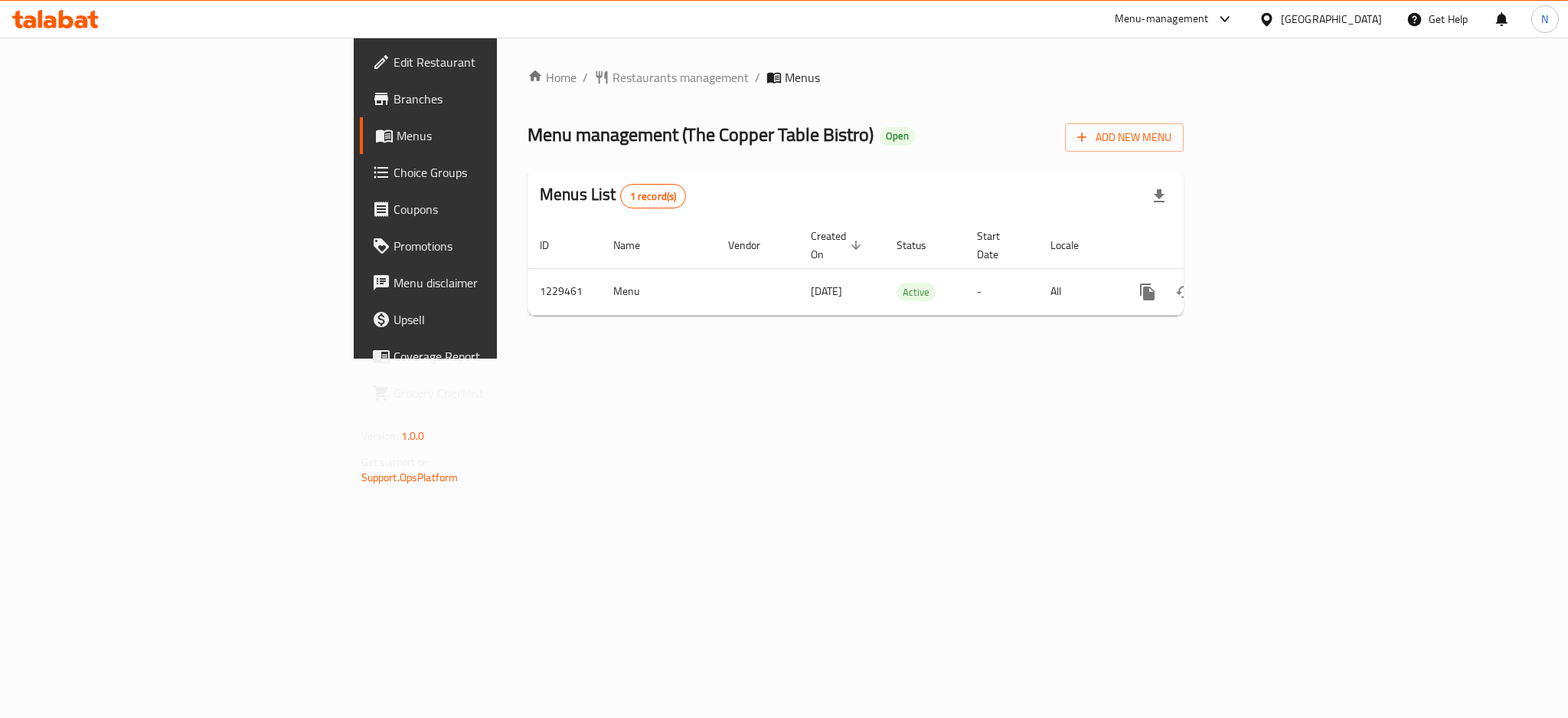
click at [393, 175] on span "Choice Groups" at bounding box center [498, 172] width 209 height 19
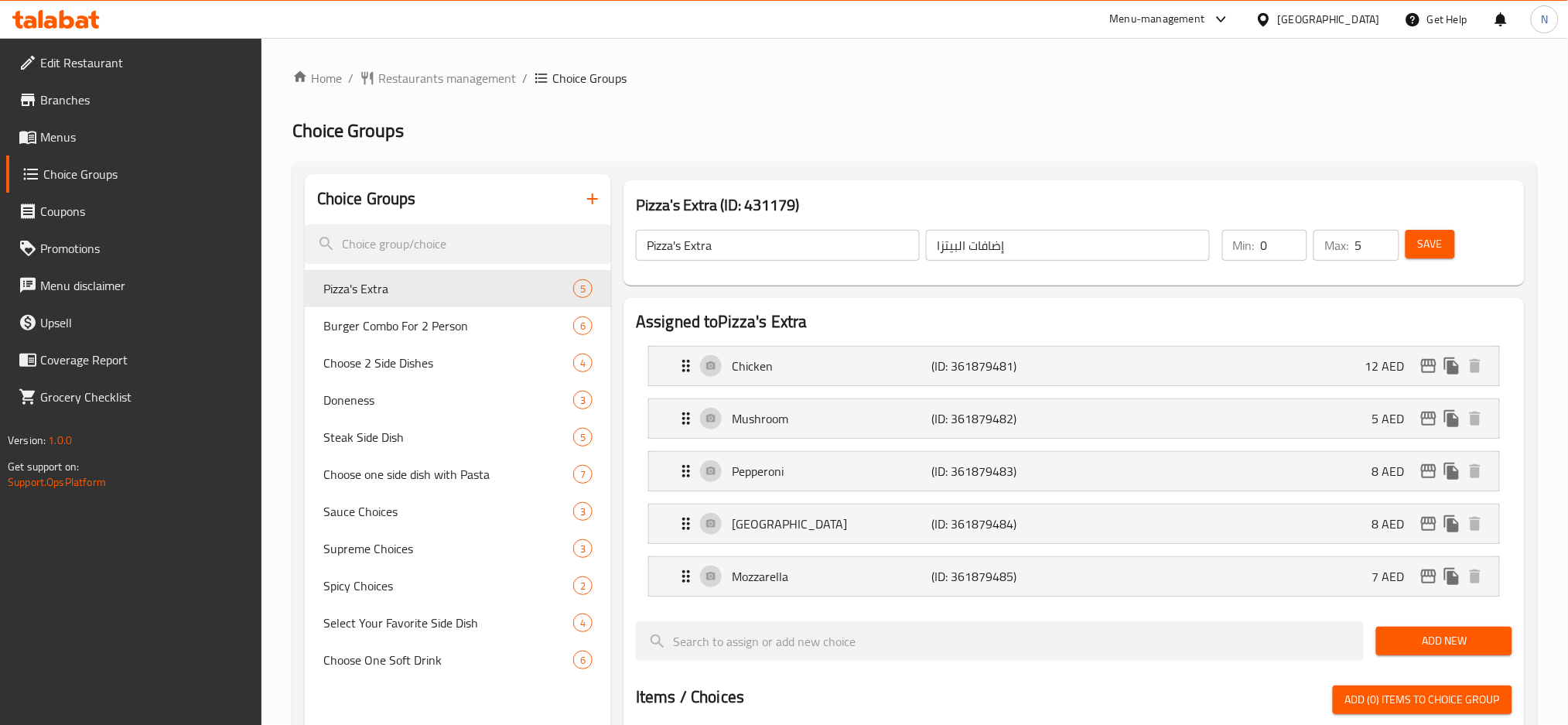
drag, startPoint x: 513, startPoint y: 140, endPoint x: 501, endPoint y: 206, distance: 67.1
click at [513, 140] on h2 "Choice Groups" at bounding box center [915, 131] width 1245 height 25
click at [379, 331] on span "Burger Combo For 2 Person" at bounding box center [425, 326] width 204 height 19
type input "Burger Combo For 2 Person"
type input "كومبو برجر لـ 2 شخص"
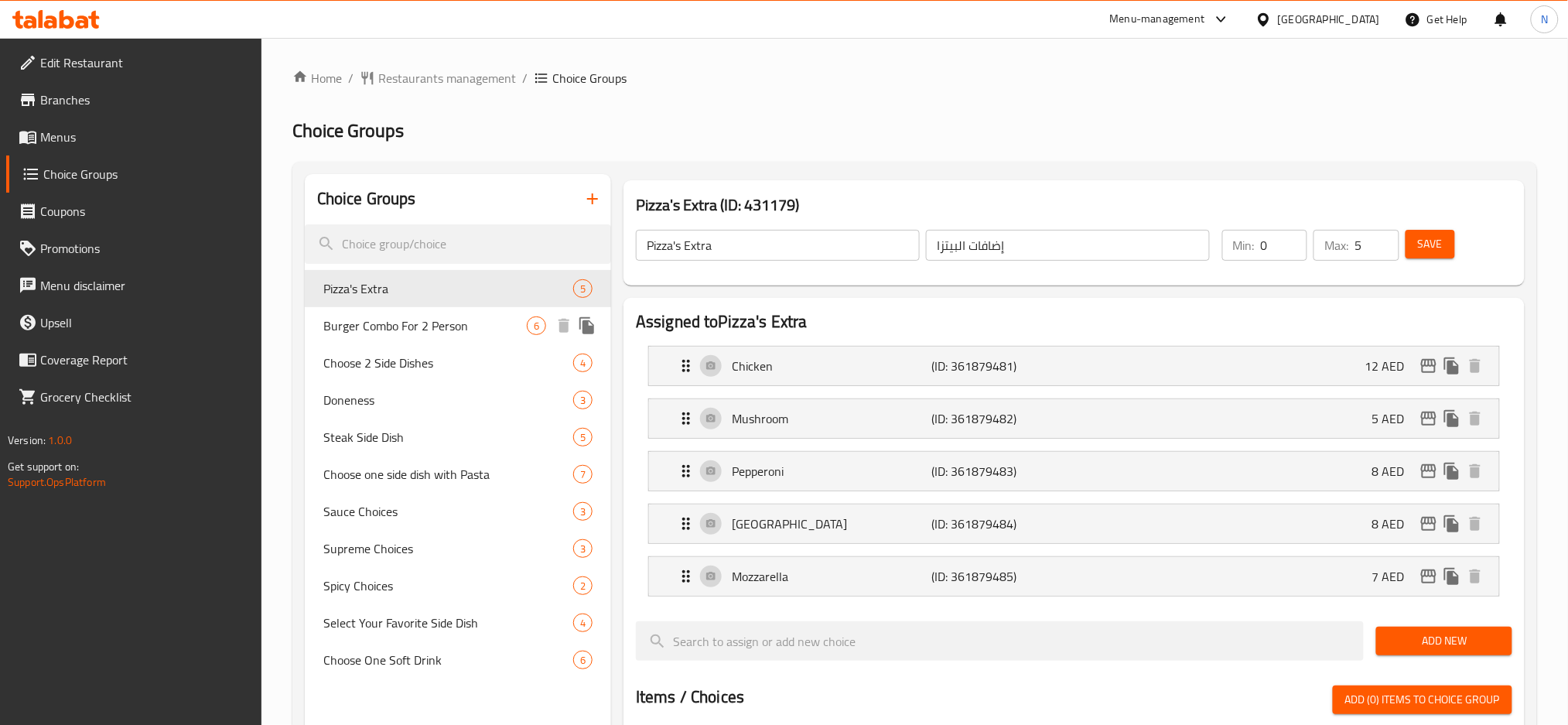
type input "6"
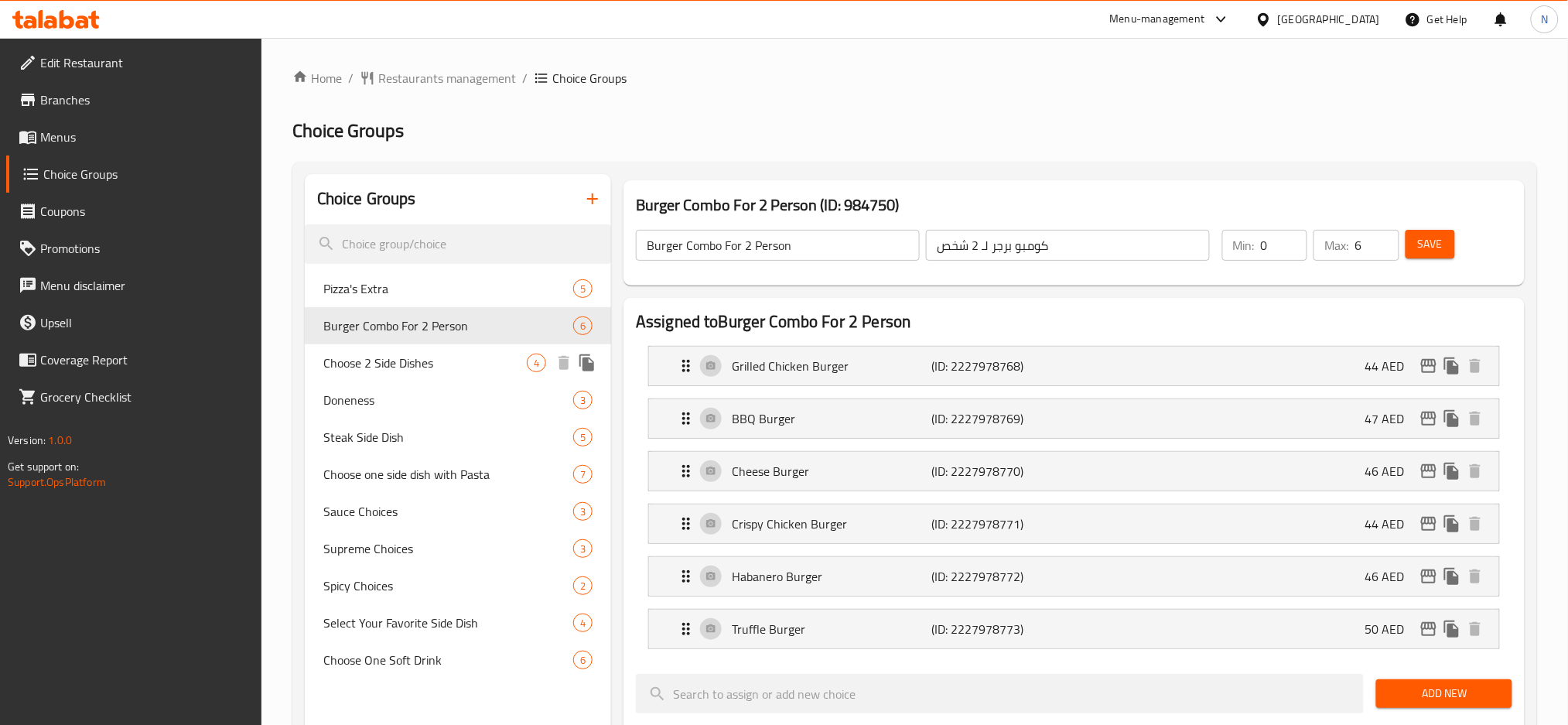
click at [385, 354] on span "Choose 2 Side Dishes" at bounding box center [425, 363] width 204 height 19
type input "Choose 2 Side Dishes"
type input "اختر 2 طبق جانبي"
type input "2"
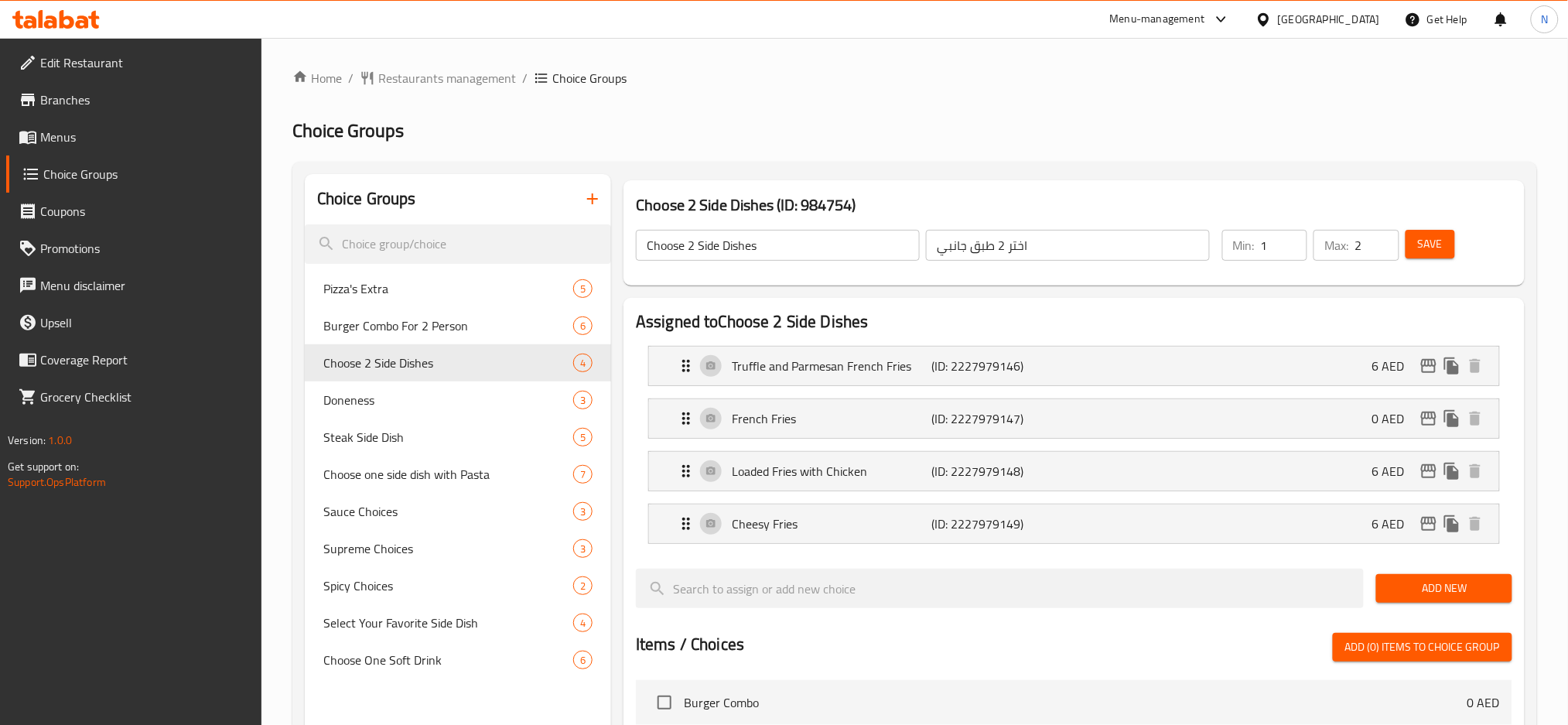
type input "1"
click at [1292, 246] on input "1" at bounding box center [1283, 245] width 46 height 31
type input "1"
click at [1381, 249] on input "1" at bounding box center [1377, 245] width 44 height 31
click at [1415, 240] on button "Save" at bounding box center [1430, 244] width 49 height 29
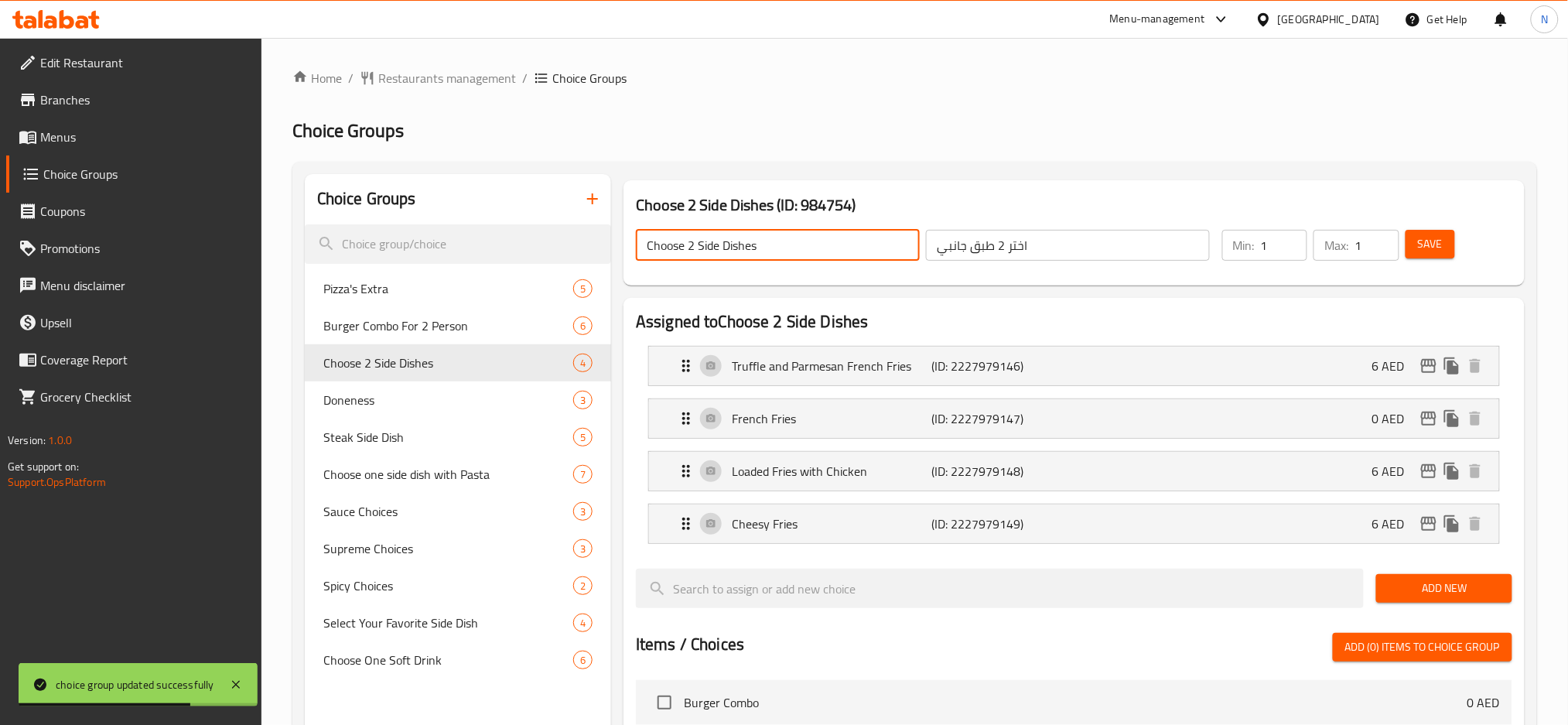
drag, startPoint x: 697, startPoint y: 243, endPoint x: 689, endPoint y: 244, distance: 8.1
click at [689, 244] on input "Choose 2 Side Dishes" at bounding box center [778, 245] width 284 height 31
click at [777, 245] on input "Choose 1st Side Dishes" at bounding box center [778, 245] width 284 height 31
type input "Choose 1st Side Dishe"
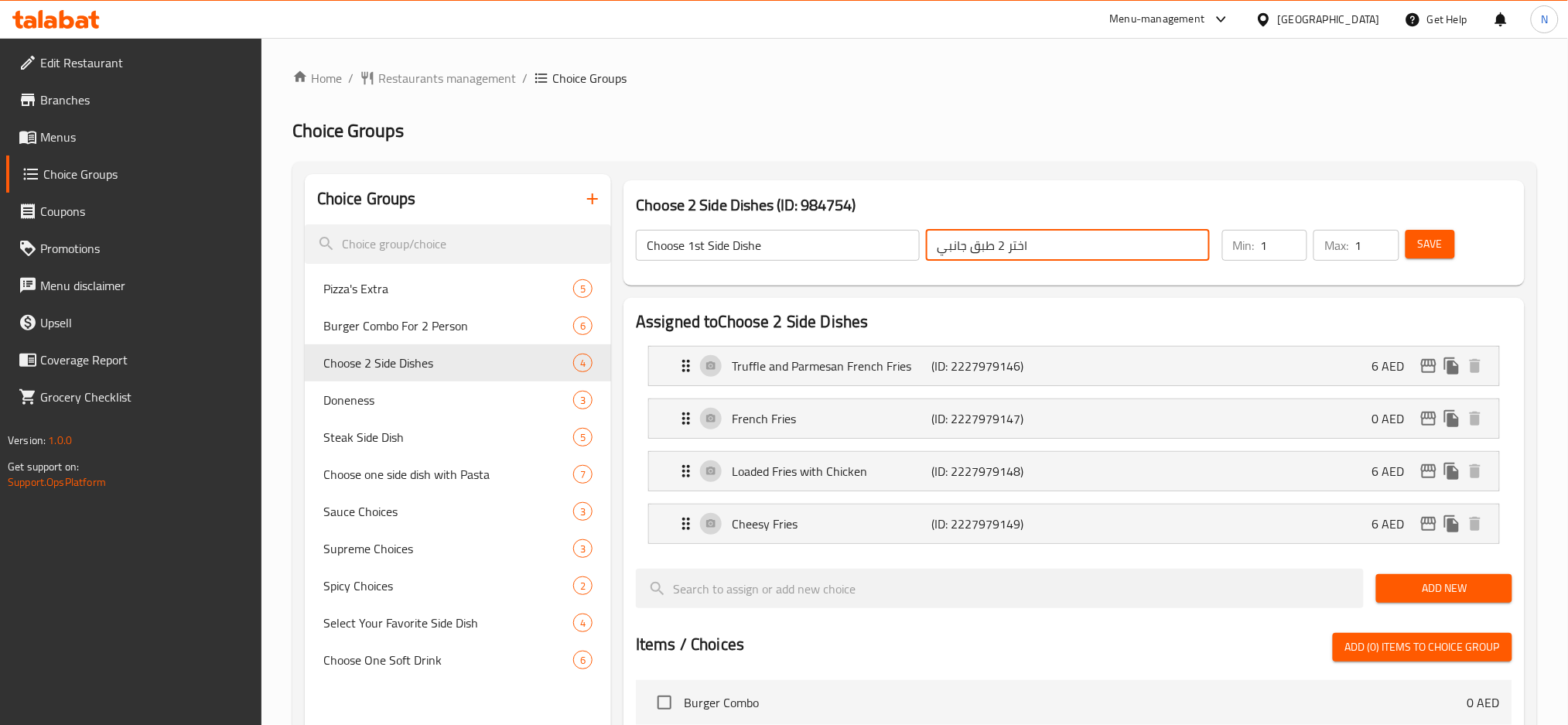
click at [1000, 243] on input "اختر 2 طبق جانبي" at bounding box center [1068, 245] width 284 height 31
click at [997, 241] on input "اختر 2 طبق جانبي" at bounding box center [1068, 245] width 284 height 31
type input "اختر اول طبق جانبي"
click at [1425, 243] on span "Save" at bounding box center [1431, 244] width 25 height 20
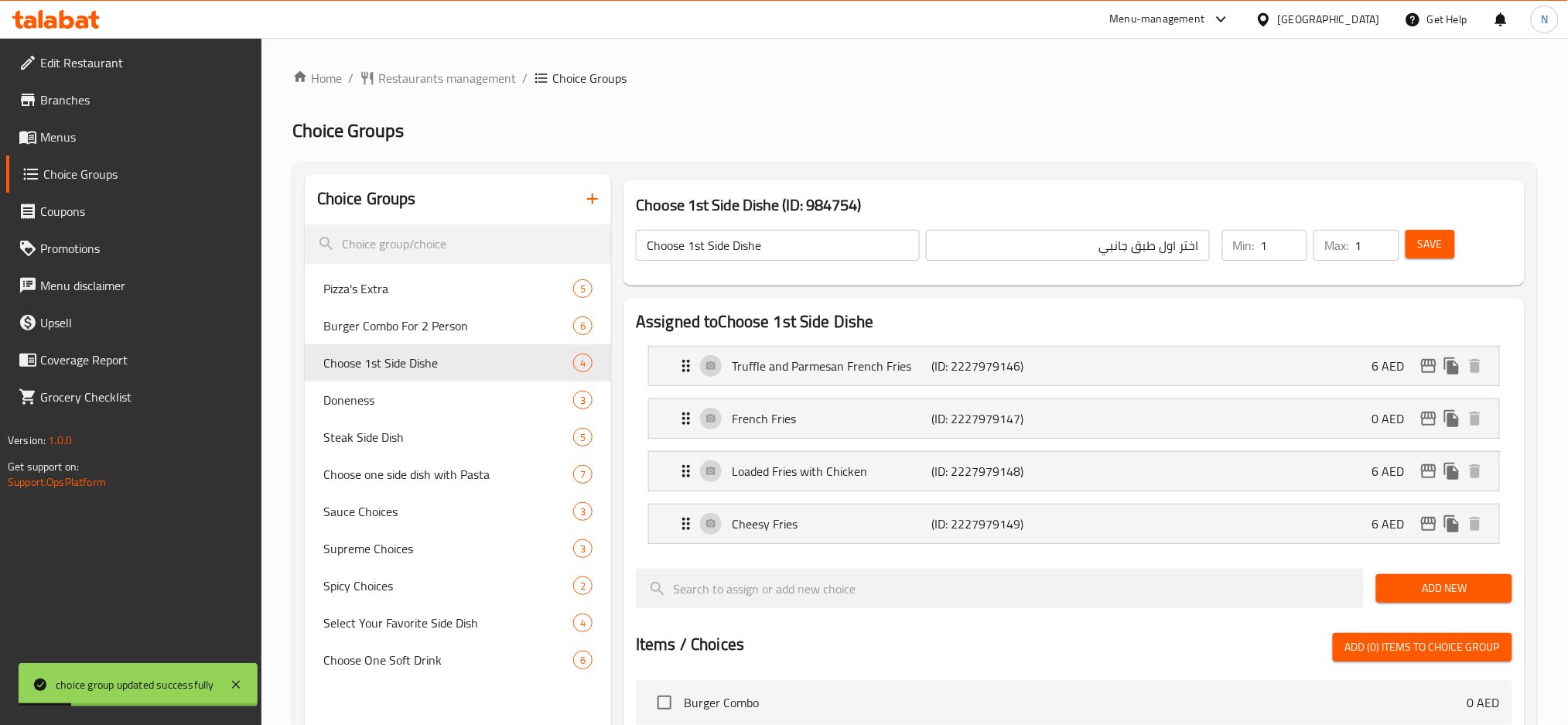
click at [726, 252] on input "Choose 1st Side Dishe" at bounding box center [778, 245] width 284 height 31
click at [597, 364] on icon "duplicate" at bounding box center [587, 363] width 19 height 19
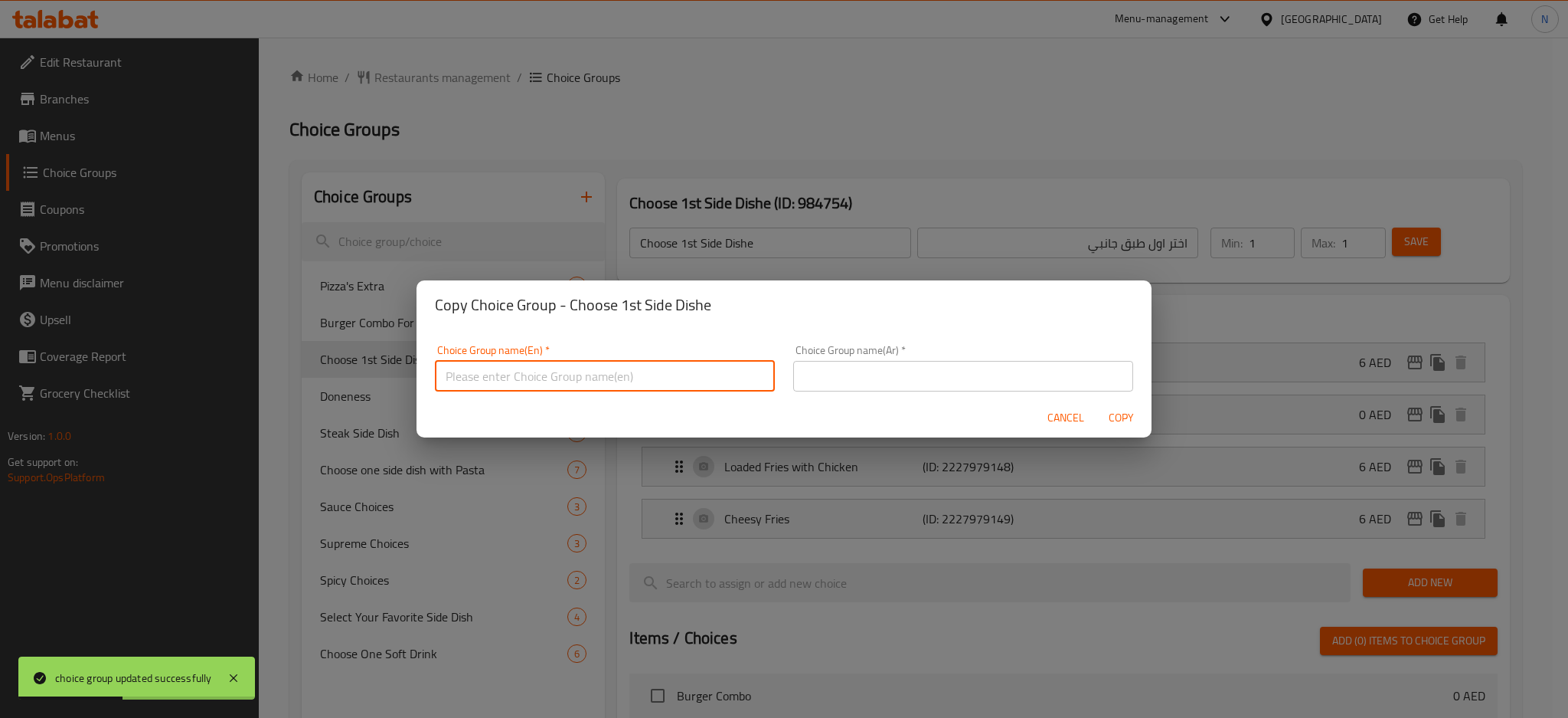
click at [590, 373] on input "text" at bounding box center [604, 376] width 340 height 30
paste input "Choose 1st Side Dishe"
drag, startPoint x: 507, startPoint y: 373, endPoint x: 486, endPoint y: 372, distance: 21.0
click at [486, 372] on input "Choose 1st Side Dishe" at bounding box center [604, 376] width 340 height 30
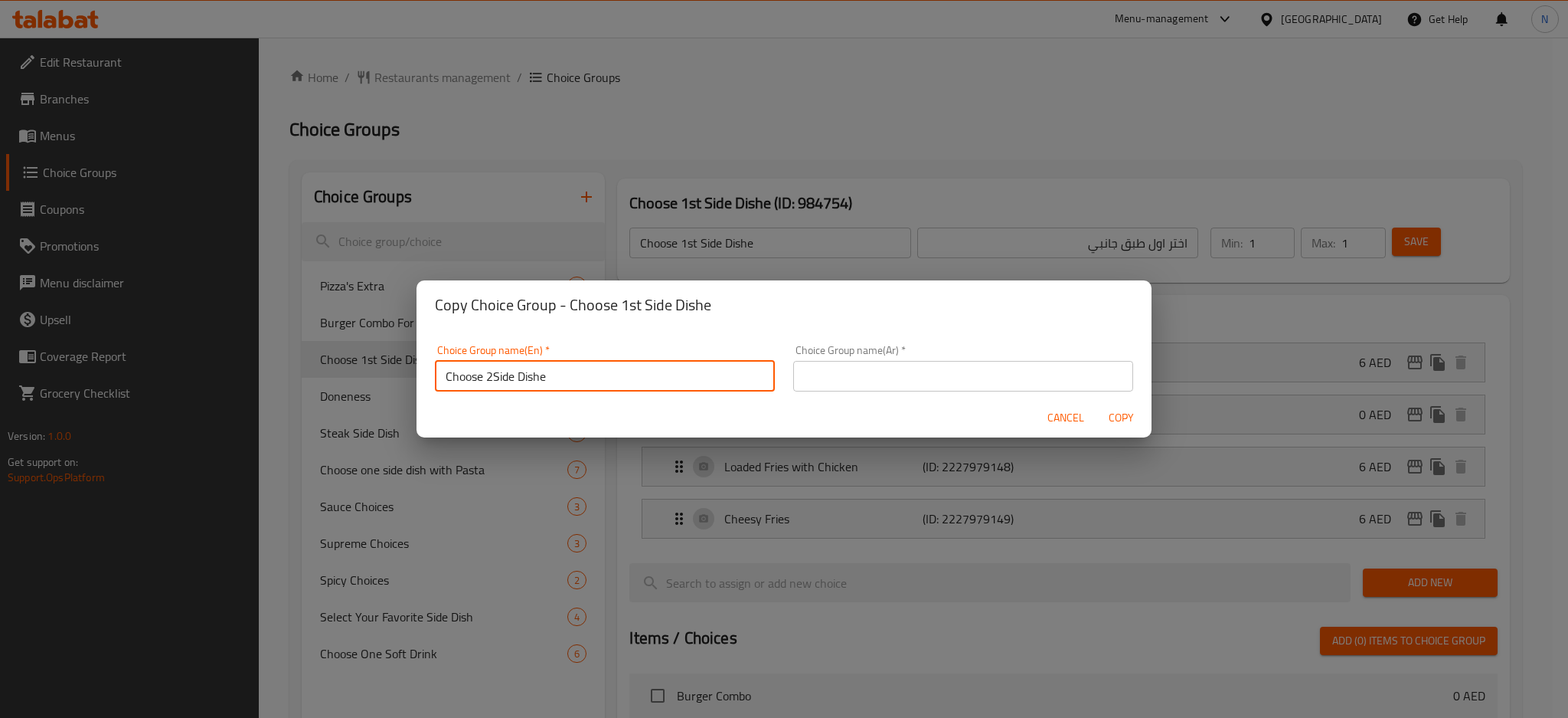
click at [492, 375] on input "Choose 2Side Dishe" at bounding box center [604, 376] width 340 height 30
click at [492, 375] on input "Choose 2nd Side Dishe" at bounding box center [604, 376] width 340 height 30
paste input "text"
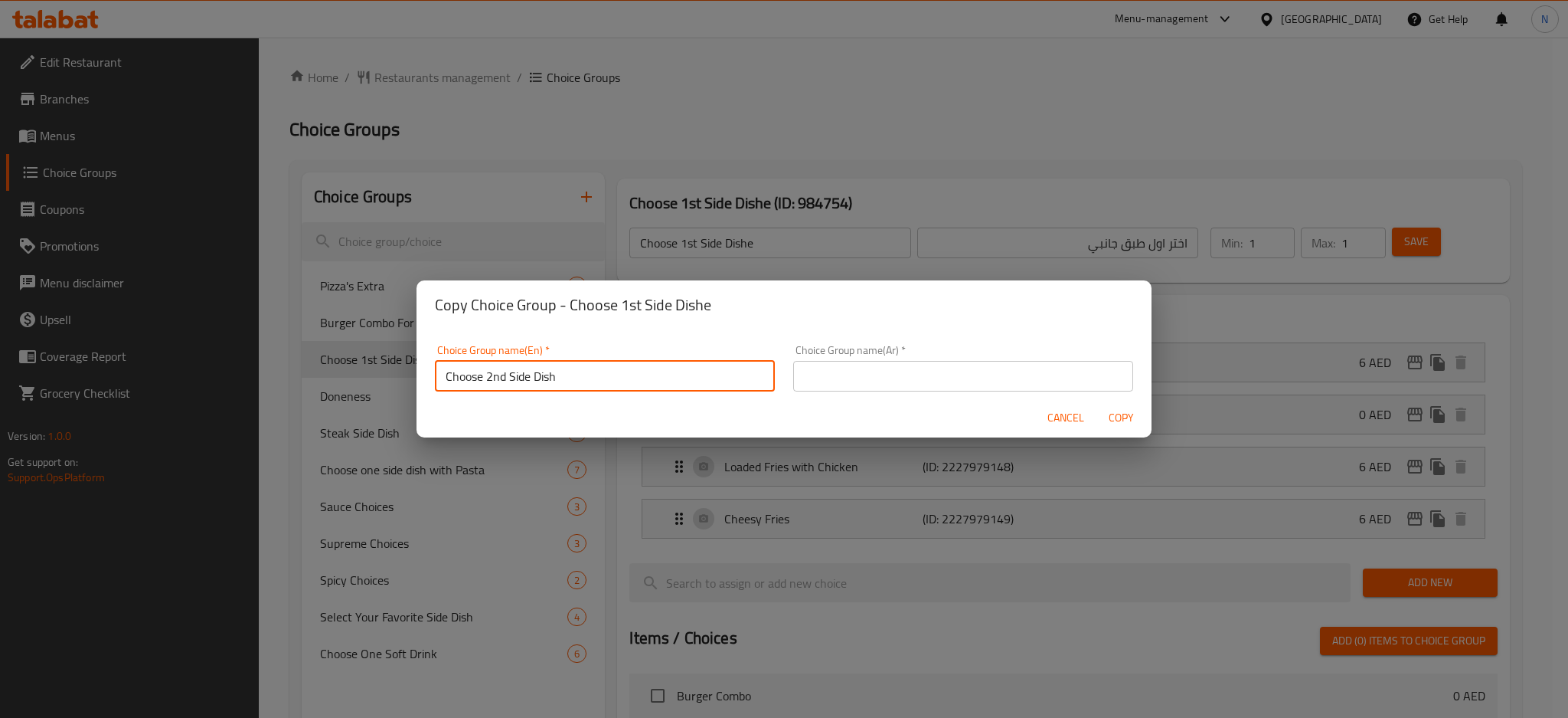
type input "Choose 2nd Side Dish"
click at [916, 362] on div "Choice Group name(Ar)   * Choice Group name(Ar) *" at bounding box center [963, 368] width 340 height 47
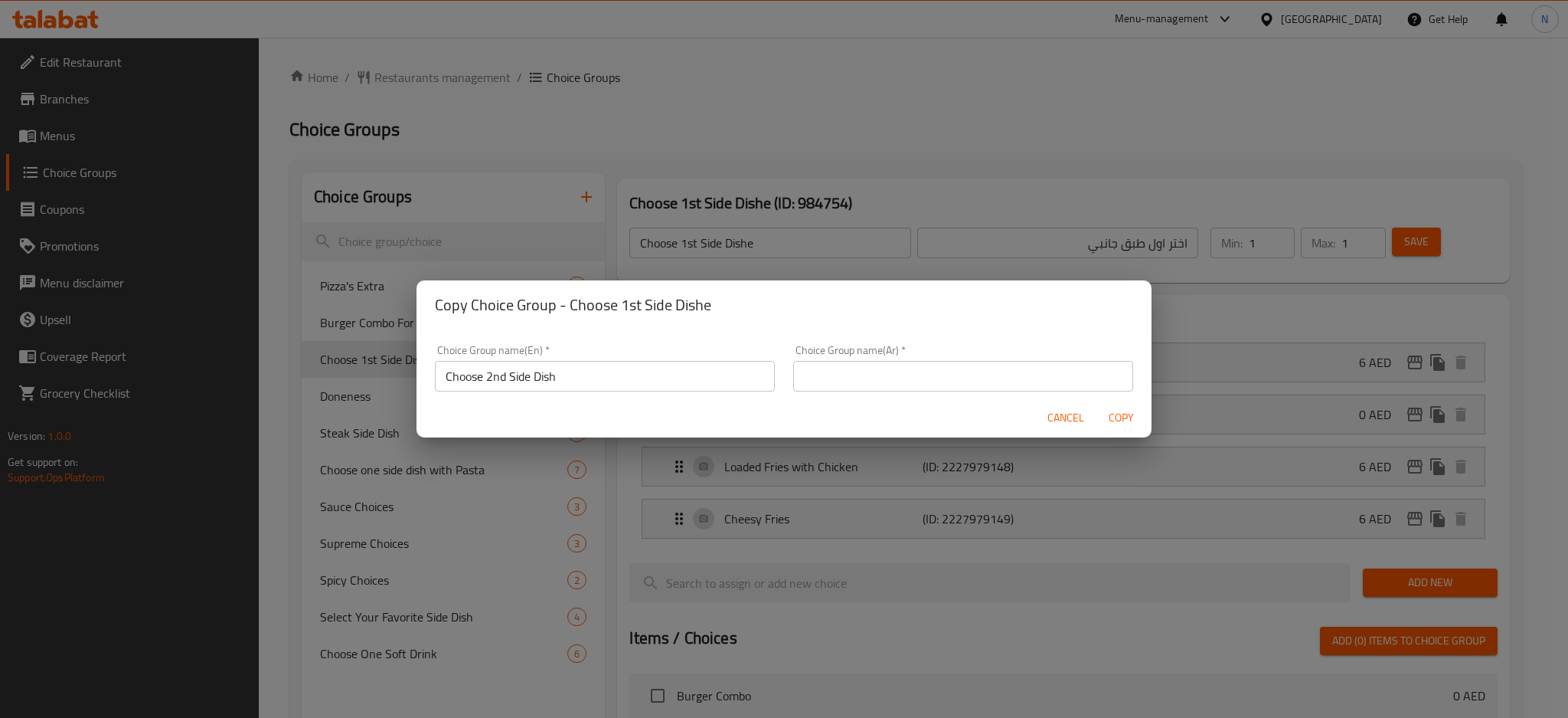
click at [919, 372] on input "text" at bounding box center [963, 376] width 340 height 30
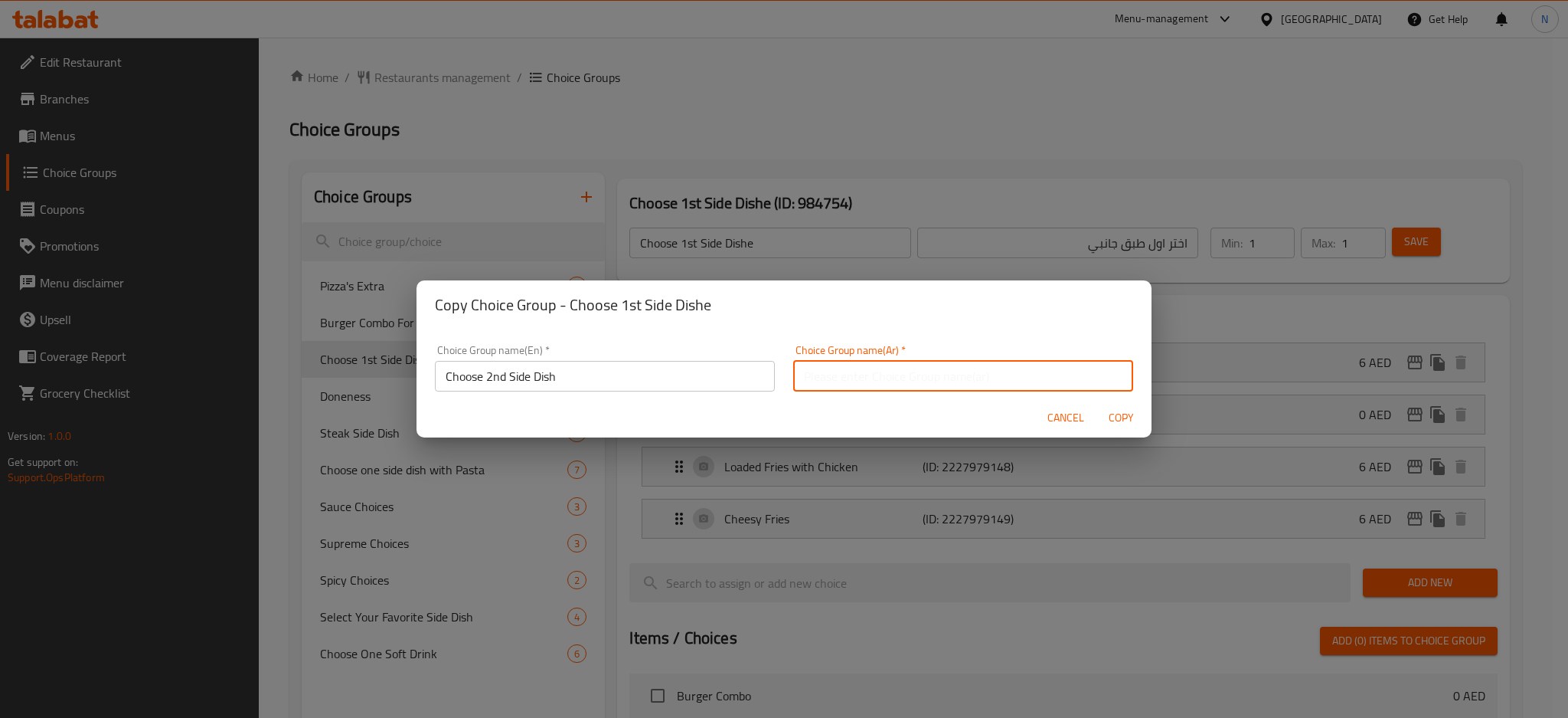
click at [1061, 378] on input "text" at bounding box center [963, 376] width 340 height 30
paste input "اختر الطبق الجانبي الثاني"
type input "اختر الطبق الجانبي الثاني"
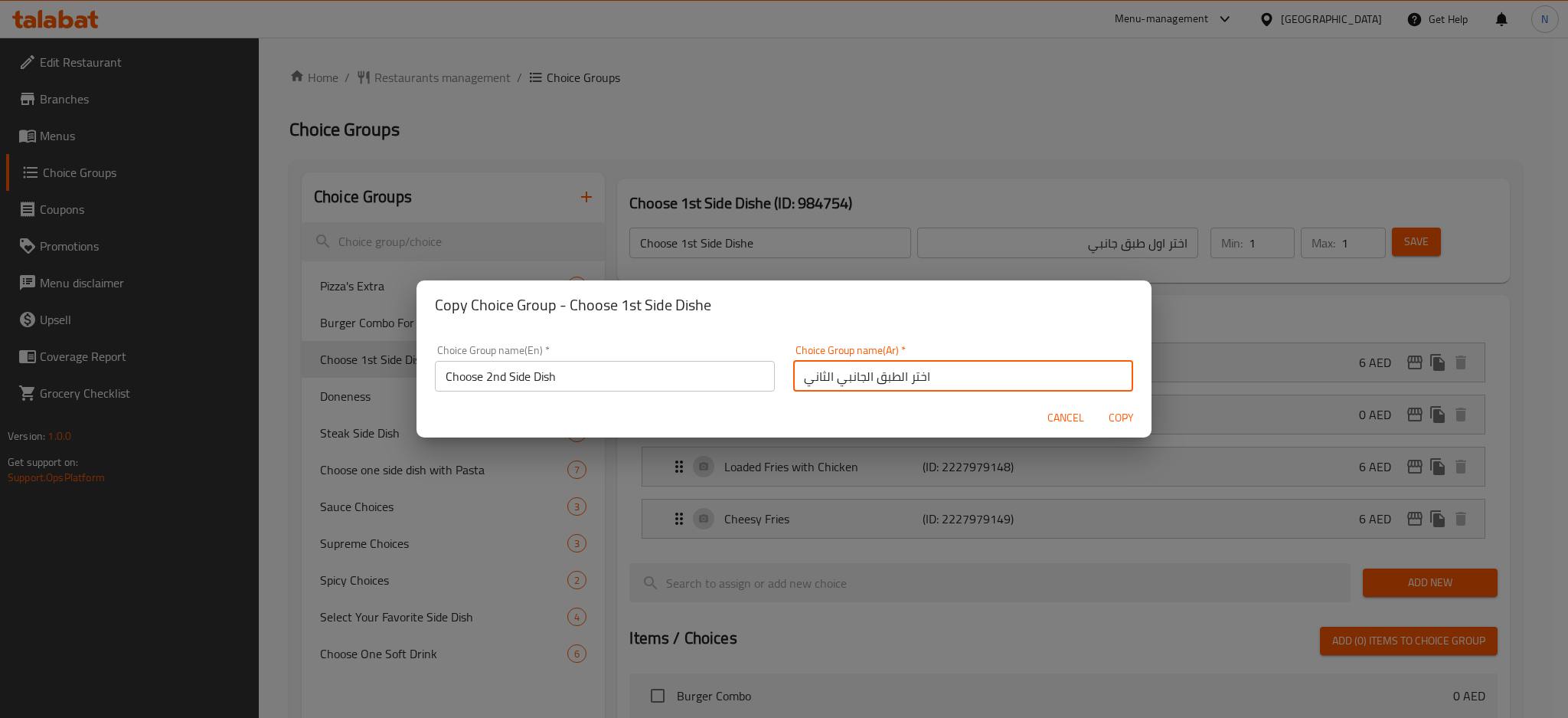
click at [1125, 425] on span "Copy" at bounding box center [1120, 418] width 36 height 19
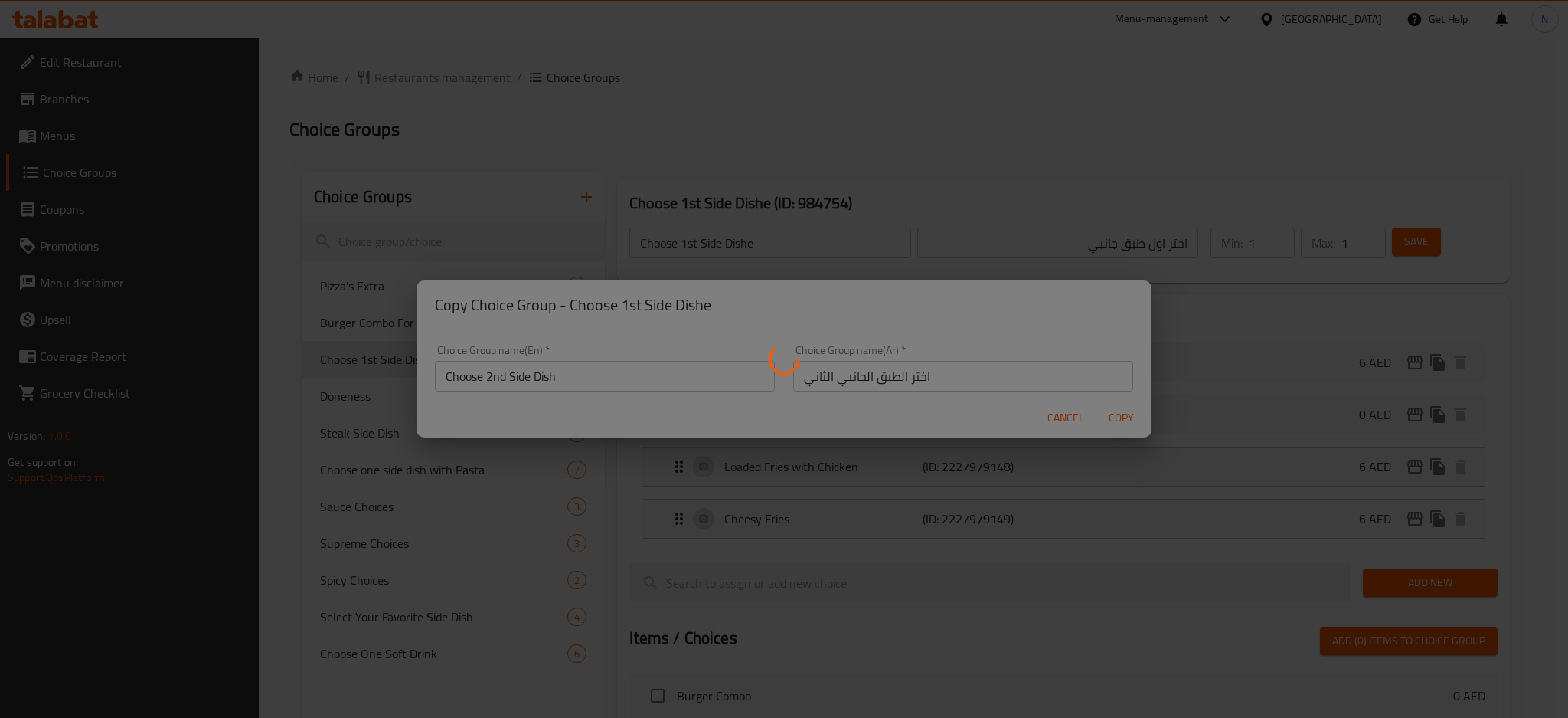
type input "Choose 2nd Side Dish"
type input "اختر الطبق الجانبي الثاني"
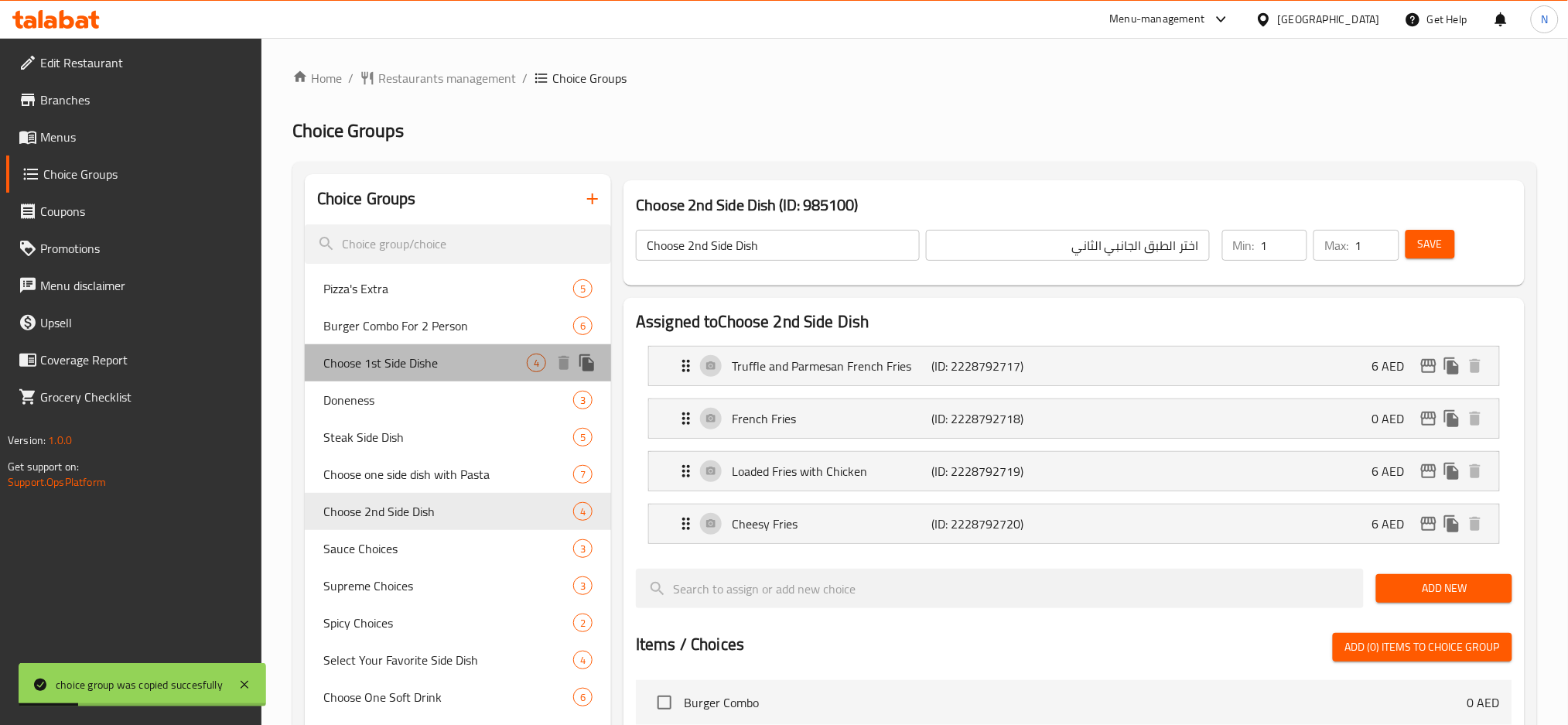
click at [388, 346] on div "Choose 1st Side Dishe 4" at bounding box center [458, 362] width 307 height 37
type input "Choose 1st Side Dishe"
type input "اختر اول طبق جانبي"
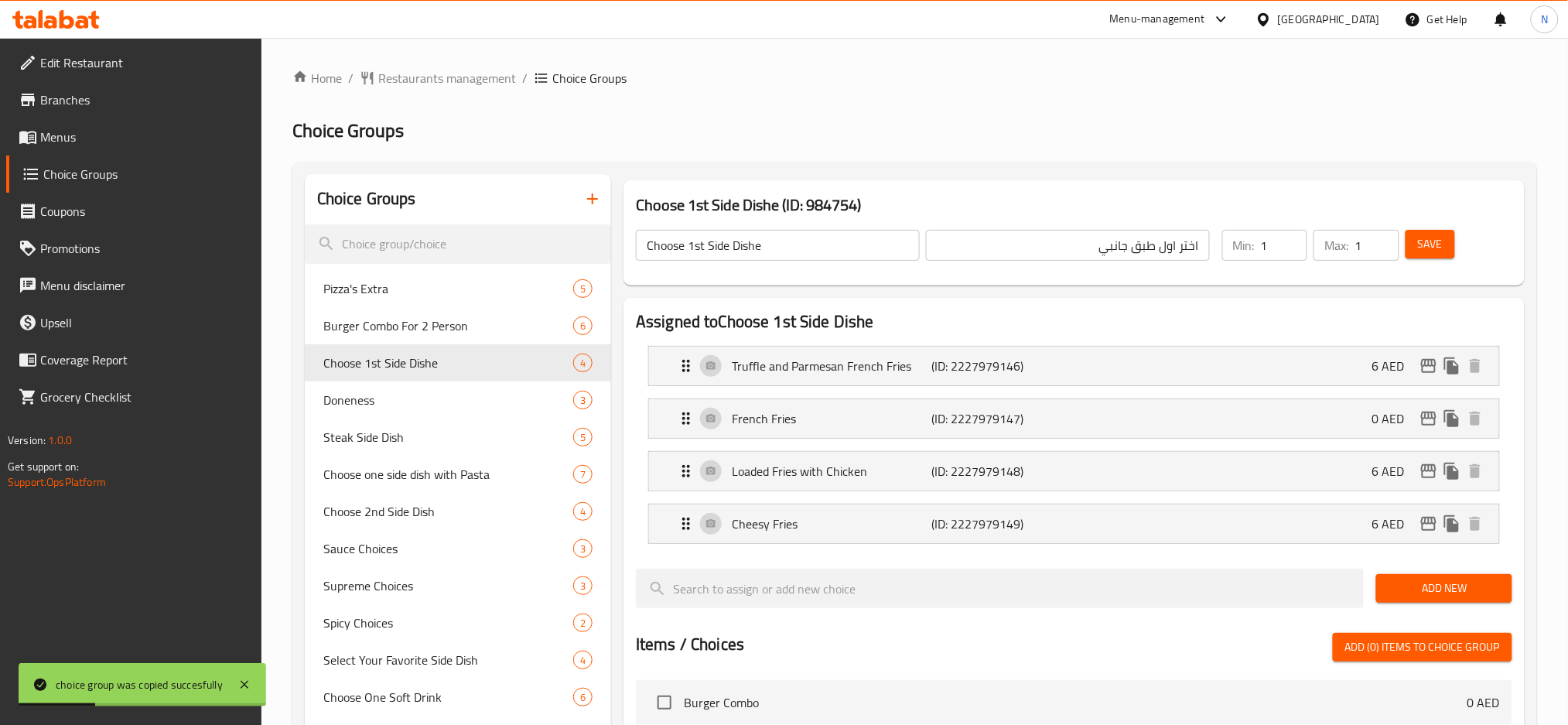
click at [800, 245] on input "Choose 1st Side Dishe" at bounding box center [778, 245] width 284 height 31
click at [1418, 242] on span "Save" at bounding box center [1431, 244] width 25 height 20
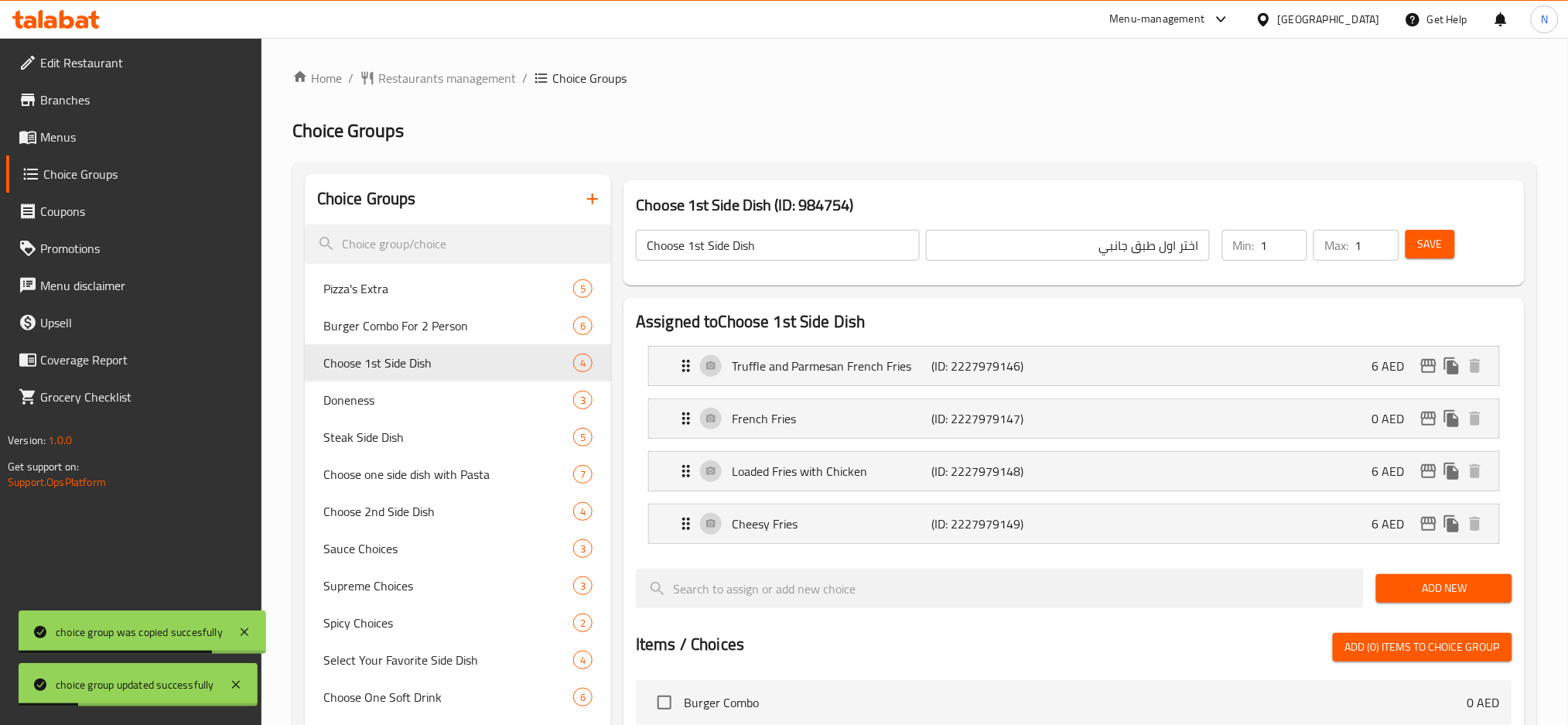
click at [1475, 103] on div "Home / Restaurants management / Choice Groups Choice Groups Choice Groups Pizza…" at bounding box center [915, 658] width 1245 height 1179
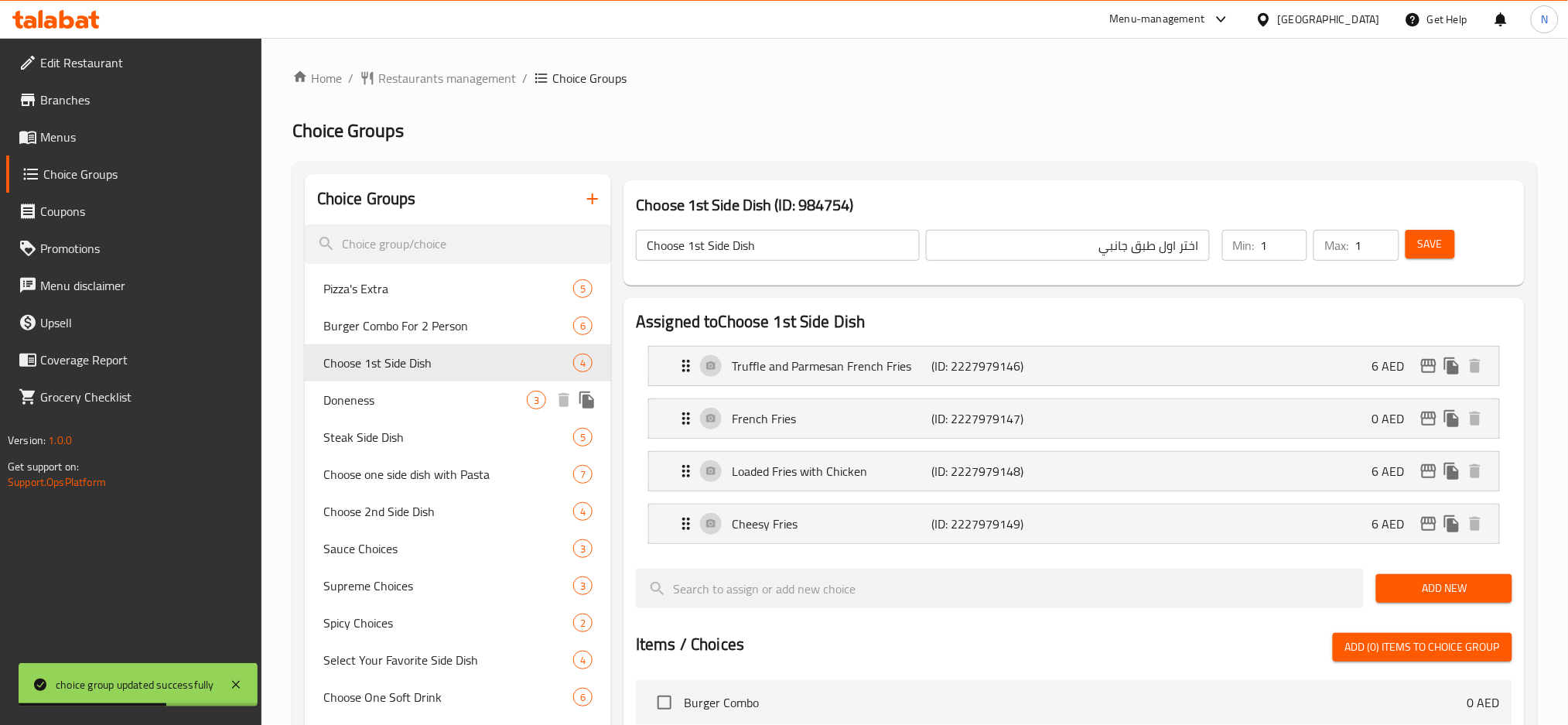
click at [416, 389] on div "Doneness 3" at bounding box center [458, 399] width 307 height 37
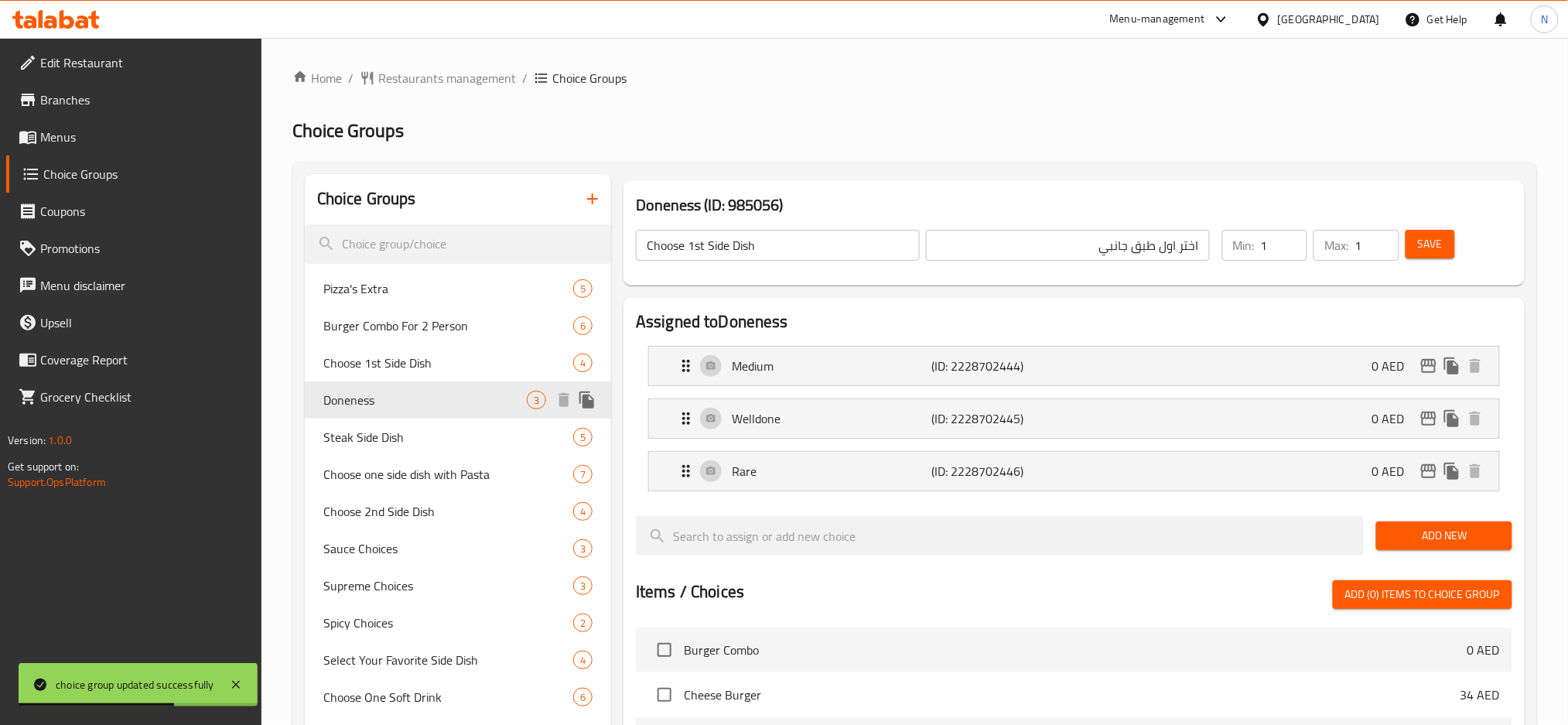
type input "Doneness"
type input "دَن نِس"
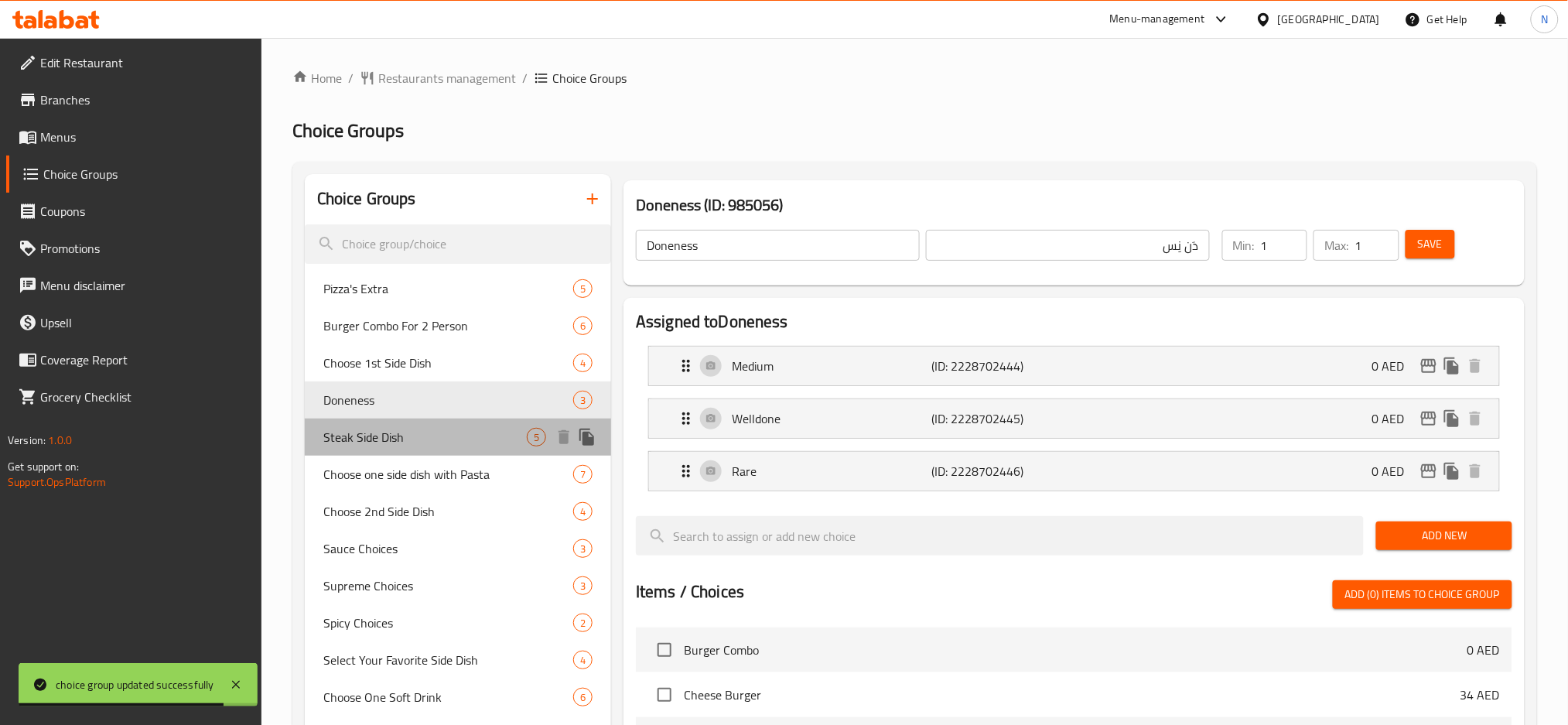
click at [412, 426] on div "Steak Side Dish 5" at bounding box center [458, 437] width 307 height 37
type input "Steak Side Dish"
type input "طبق جانبي من شرائح لحم"
type input "2"
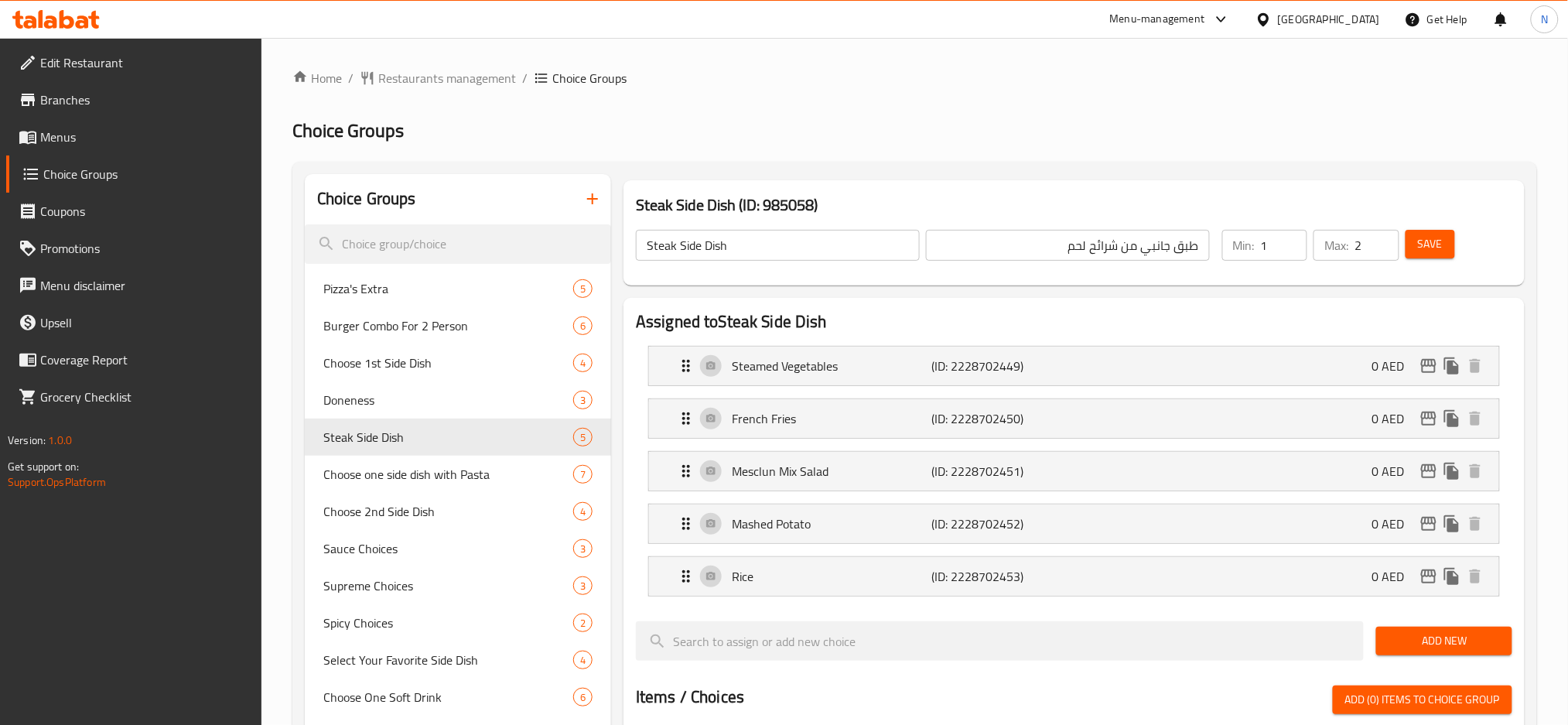
type input "1"
click at [1287, 251] on input "1" at bounding box center [1283, 245] width 46 height 31
type input "1"
click at [1388, 253] on input "1" at bounding box center [1377, 245] width 44 height 31
click at [1430, 246] on span "Save" at bounding box center [1431, 244] width 25 height 20
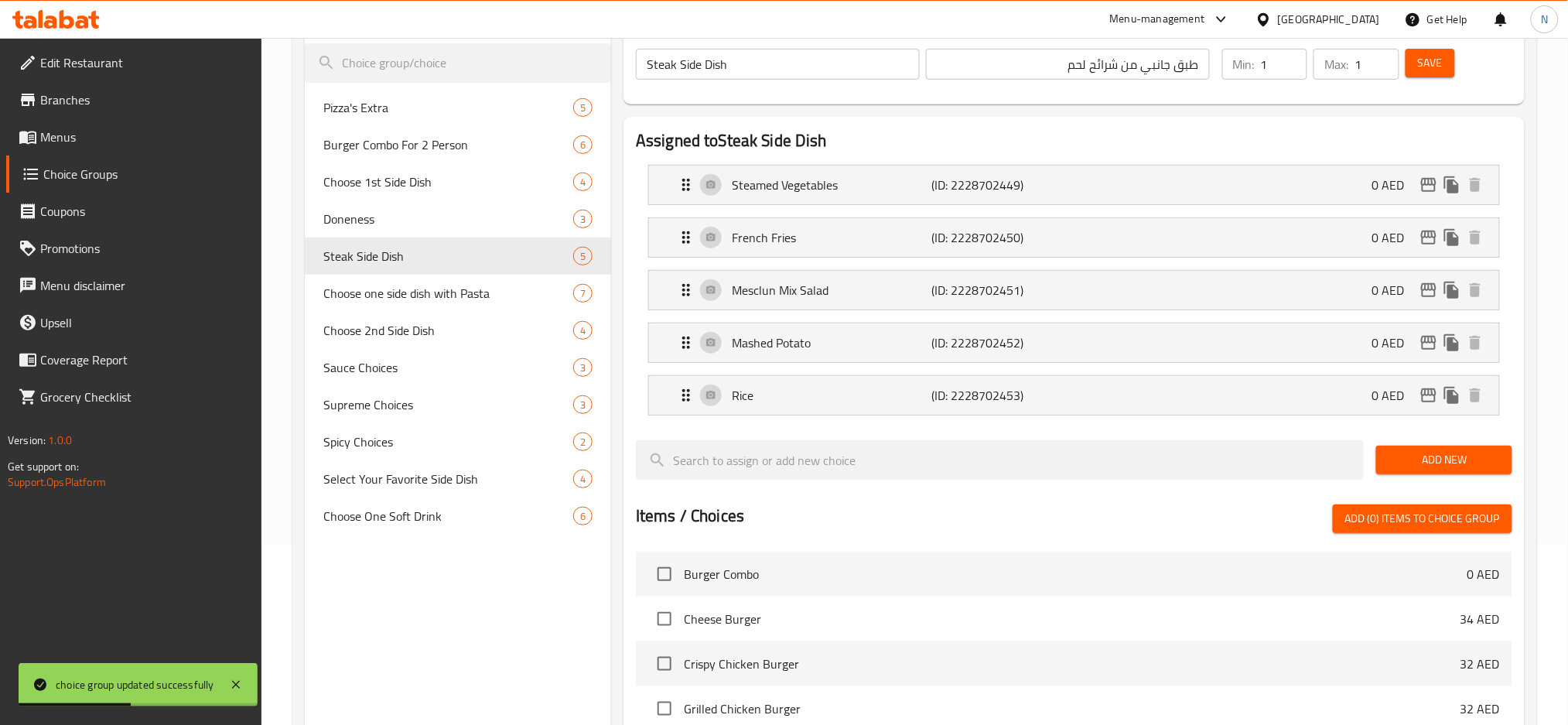
scroll to position [91, 0]
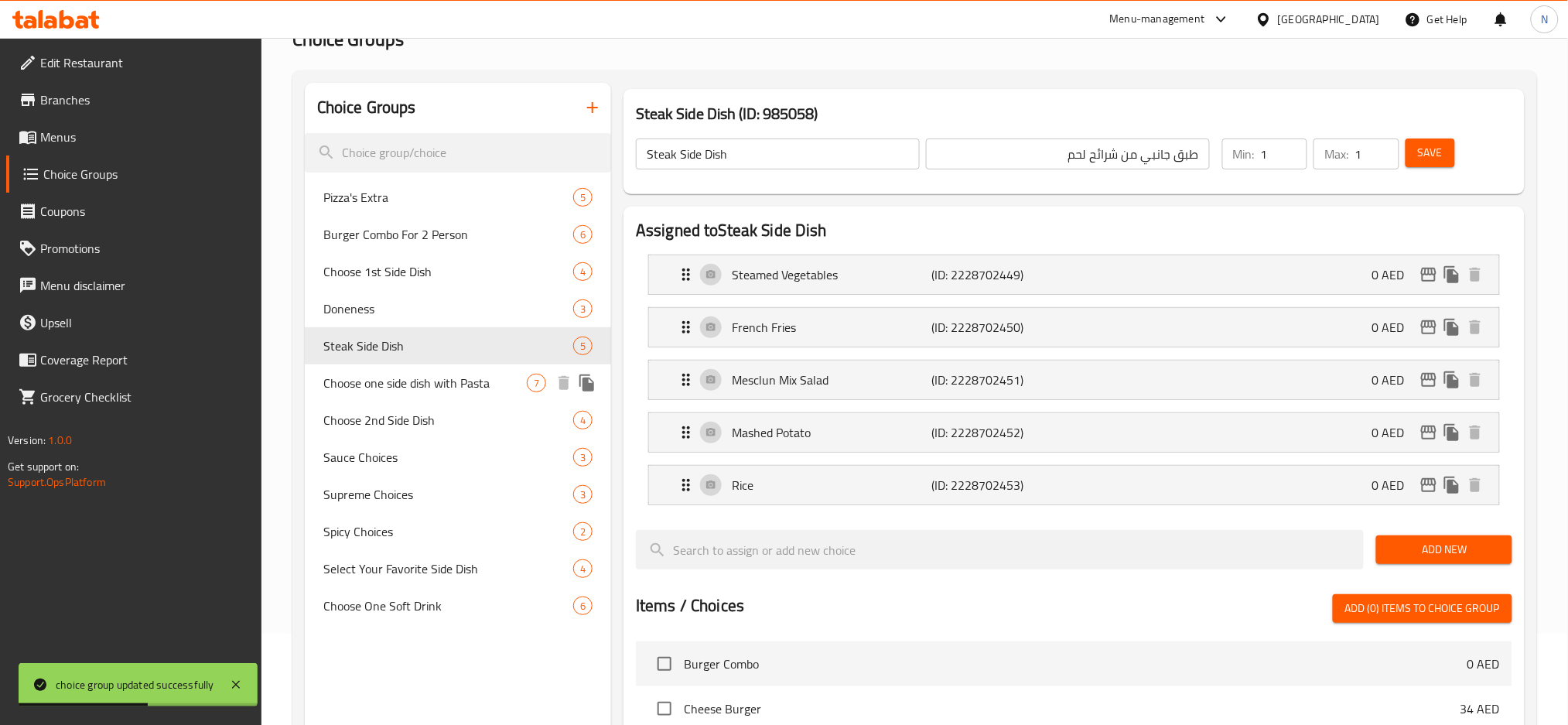
click at [458, 382] on span "Choose one side dish with Pasta" at bounding box center [425, 383] width 204 height 19
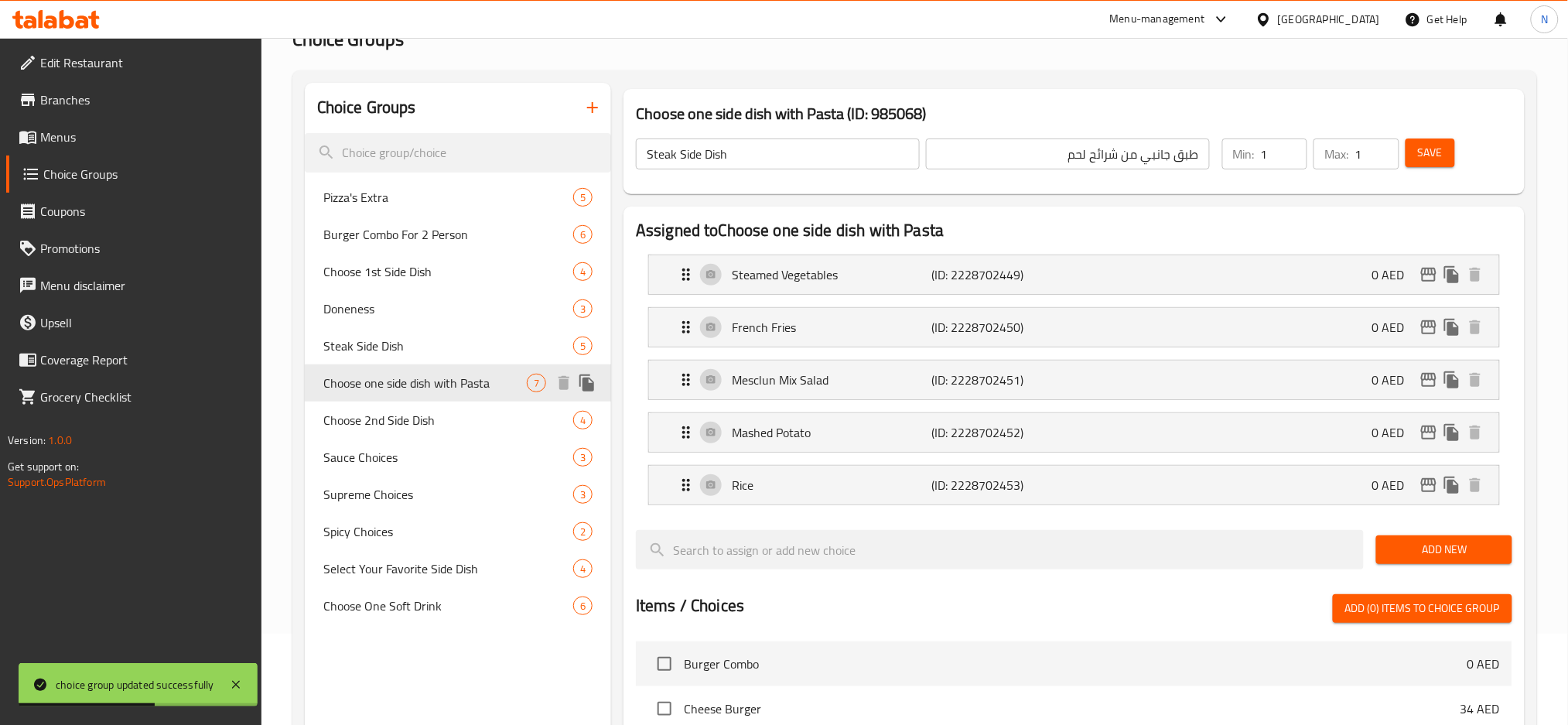
type input "Choose one side dish with Pasta"
type input "اختر طبقث جانبي مع الباستا"
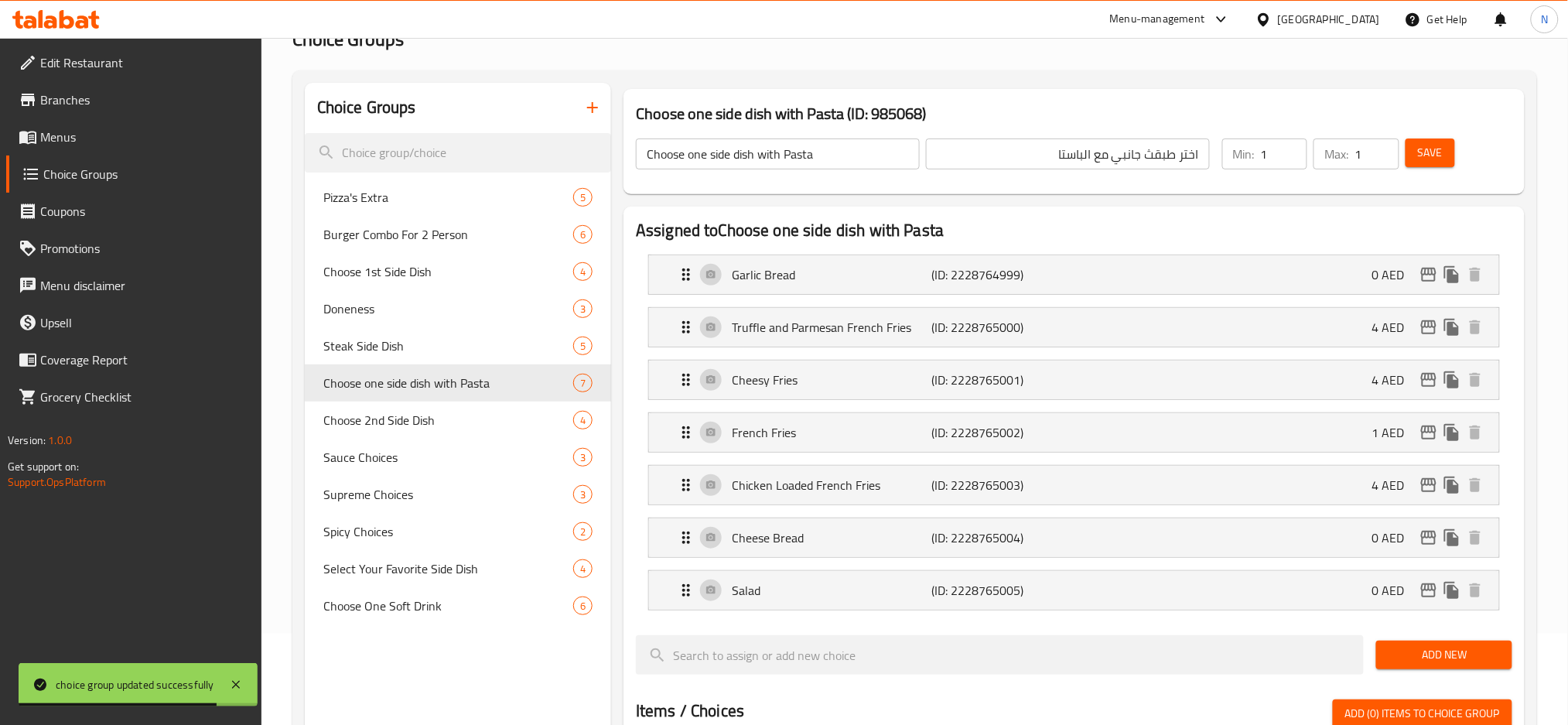
type input "1"
click at [1292, 147] on input "1" at bounding box center [1283, 154] width 46 height 31
click at [1428, 146] on span "Save" at bounding box center [1431, 153] width 25 height 20
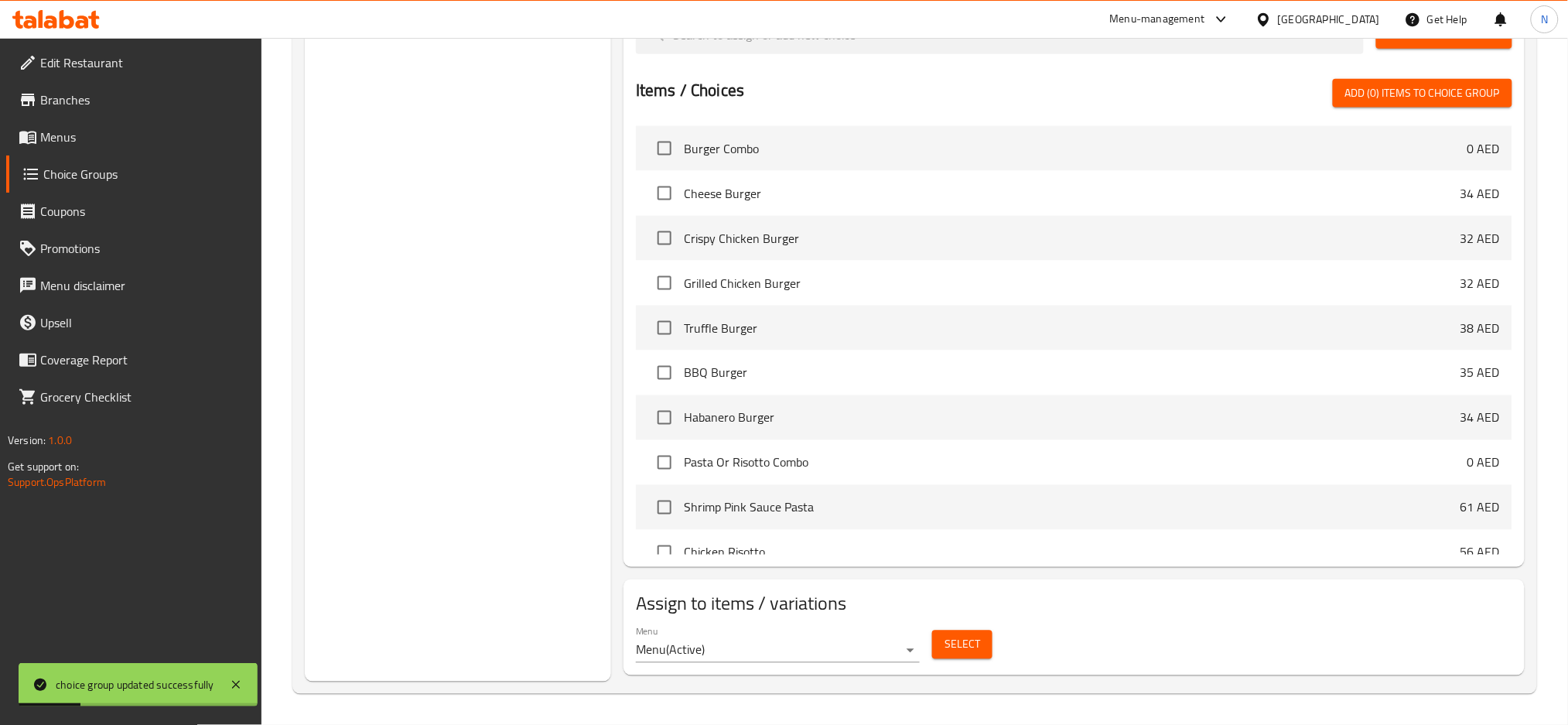
scroll to position [196, 0]
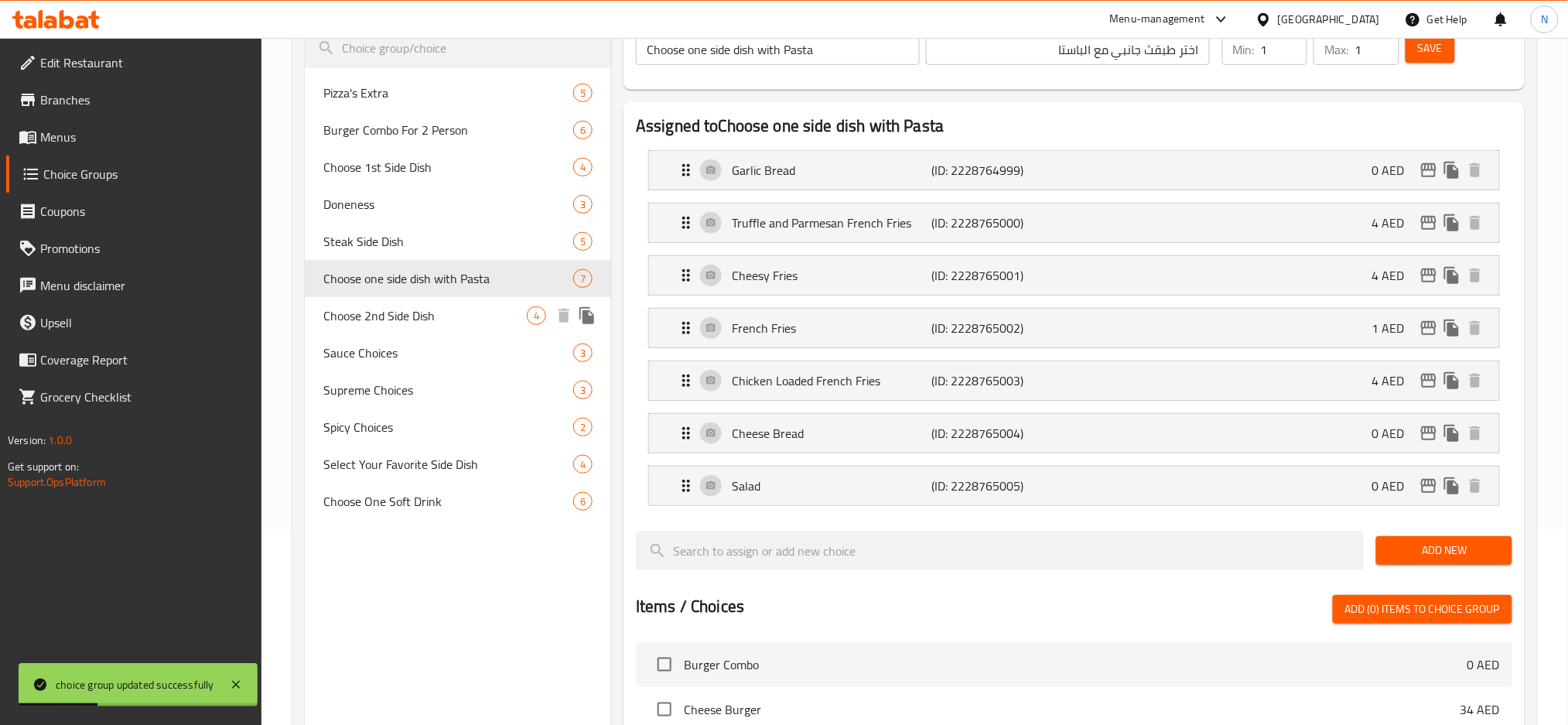
click at [443, 326] on div "Choose 2nd Side Dish 4" at bounding box center [458, 315] width 307 height 37
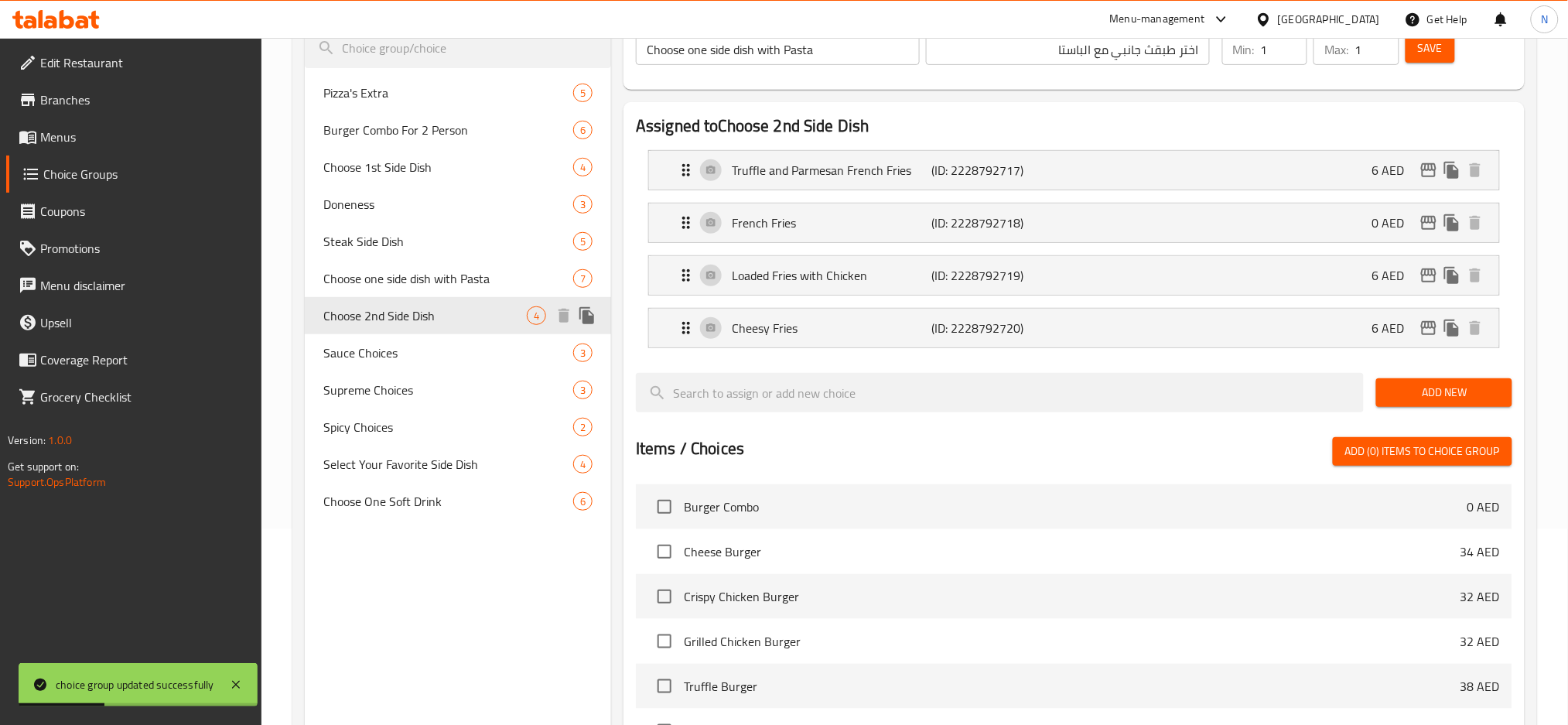
type input "Choose 2nd Side Dish"
type input "اختر الطبق الجانبي الثاني"
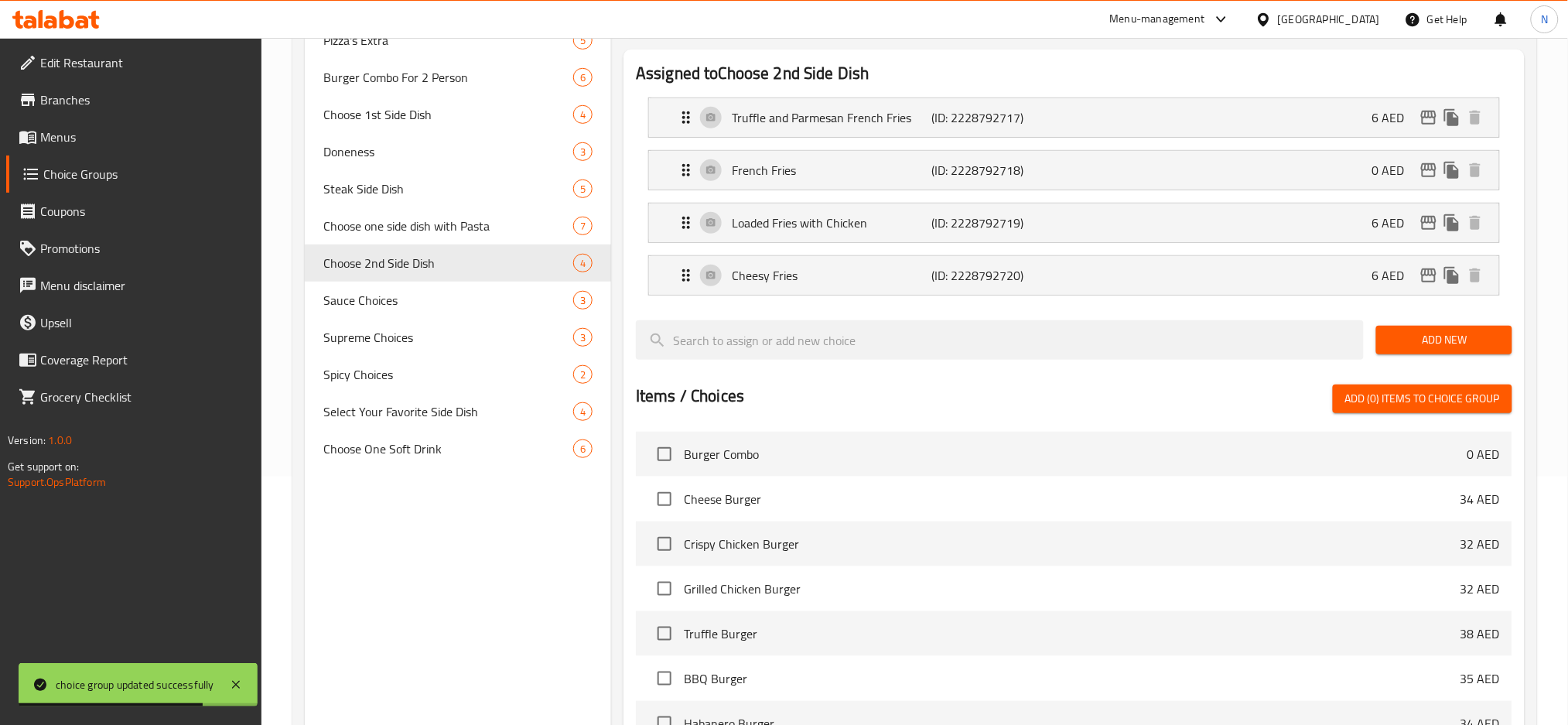
scroll to position [245, 0]
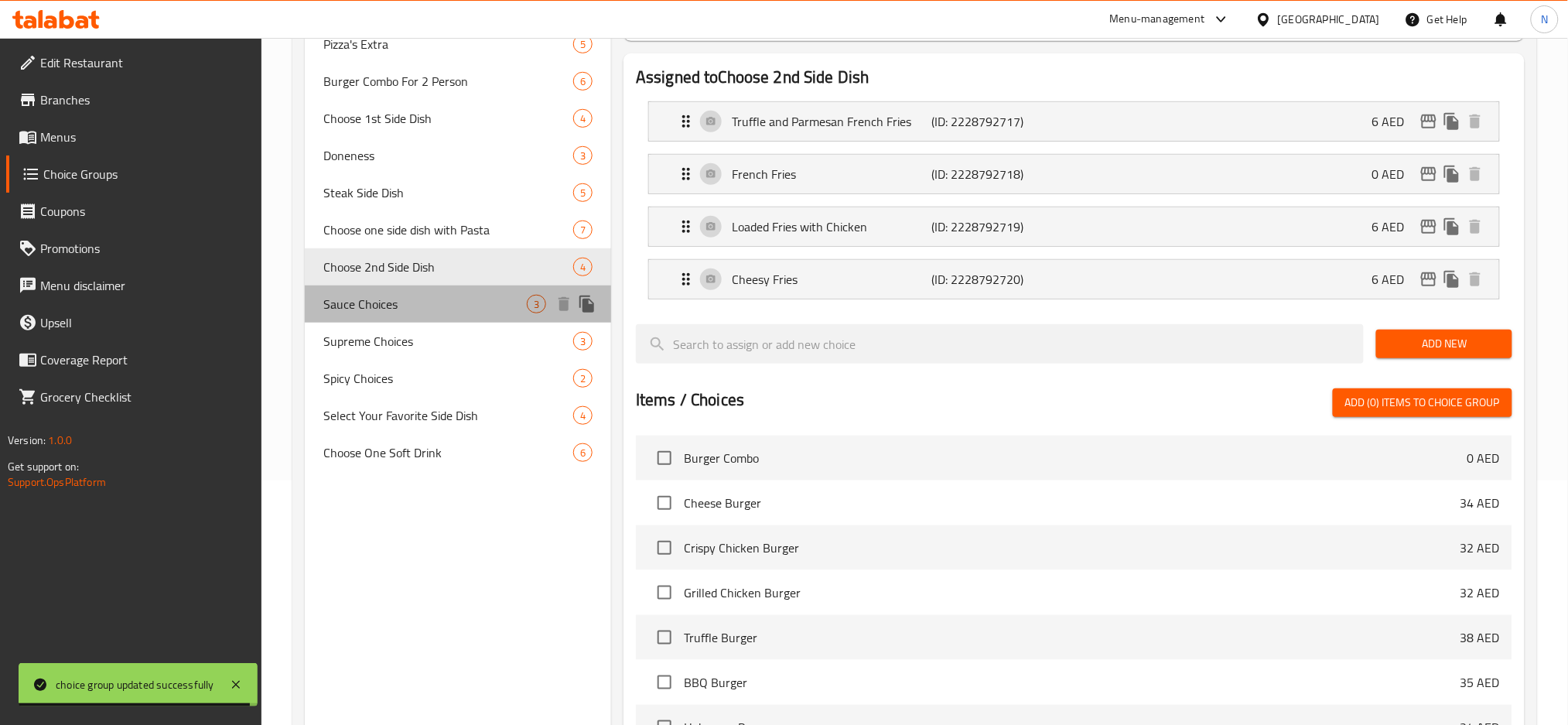
click at [409, 296] on span "Sauce Choices" at bounding box center [425, 304] width 204 height 19
type input "Sauce Choices"
type input "خيارات الصلصة"
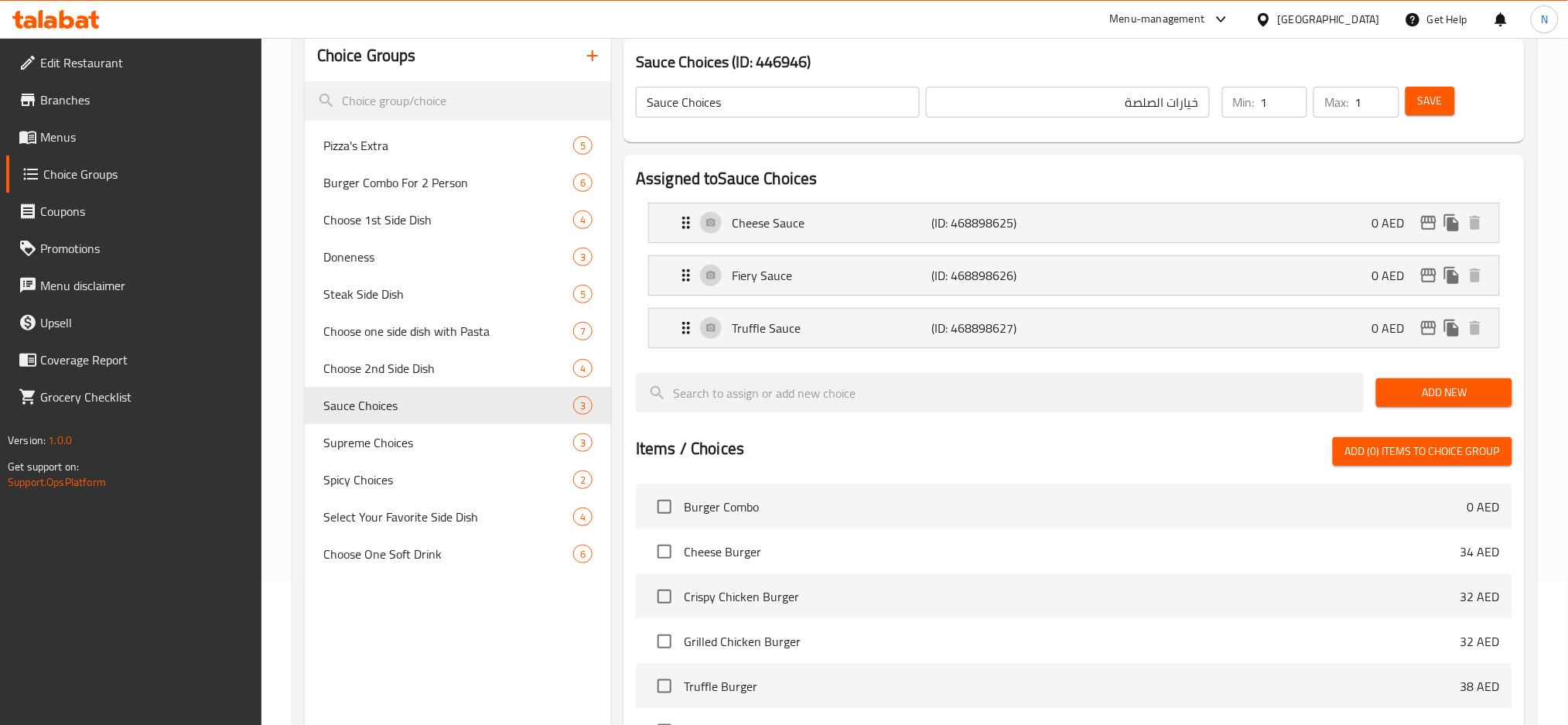
scroll to position [38, 0]
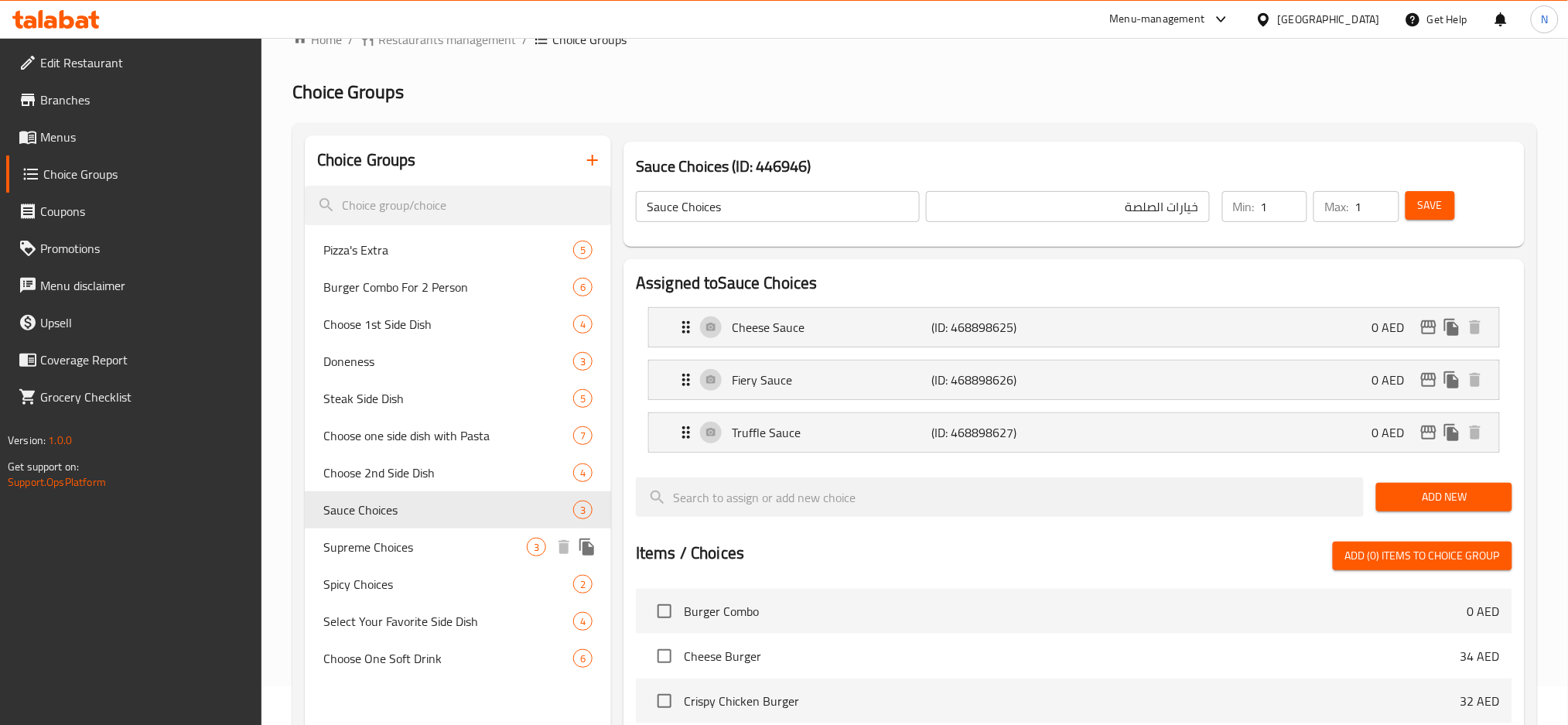
click at [401, 542] on span "Supreme Choices" at bounding box center [425, 547] width 204 height 19
type input "Supreme Choices"
type input "خيارات السوبريم"
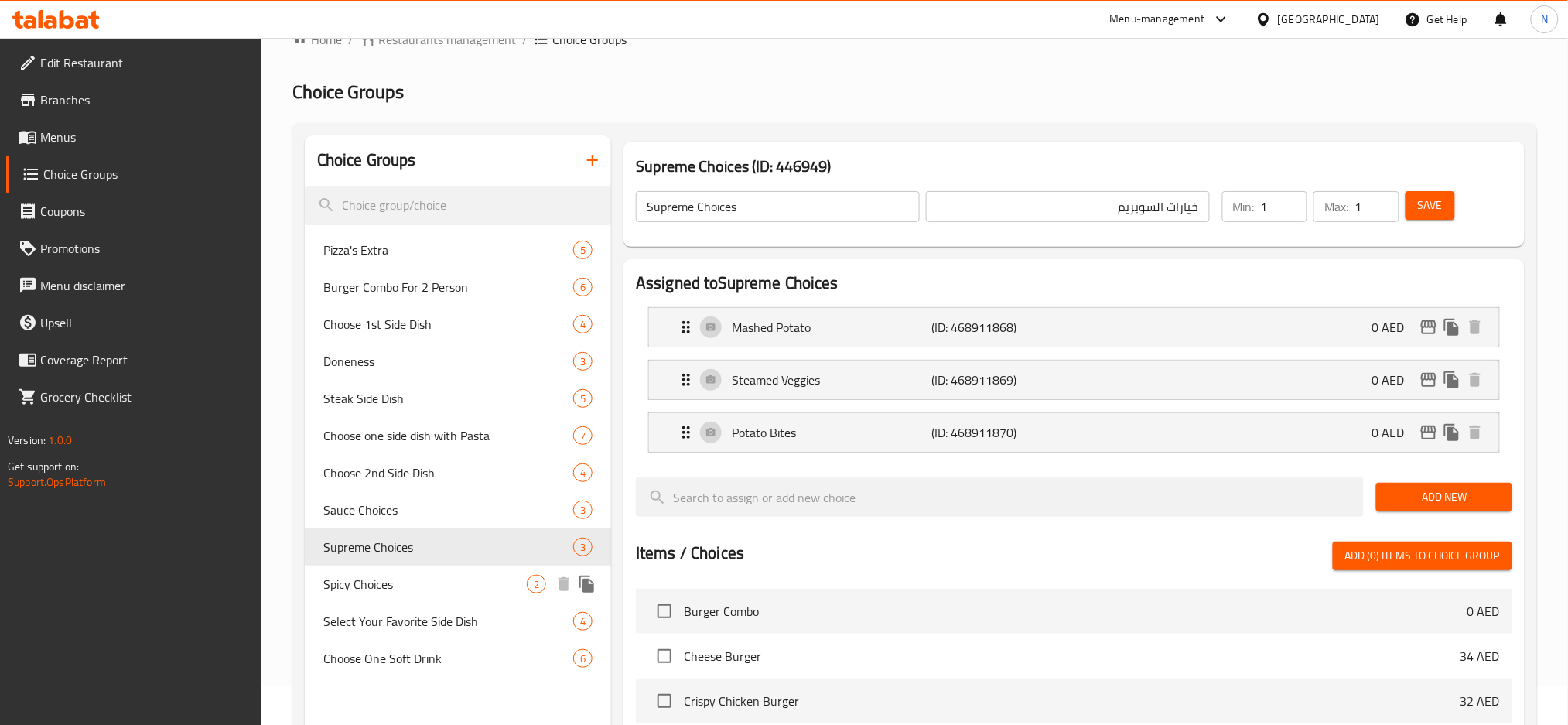
click at [423, 582] on span "Spicy Choices" at bounding box center [425, 584] width 204 height 19
type input "Spicy Choices"
type input "خيارات الحار"
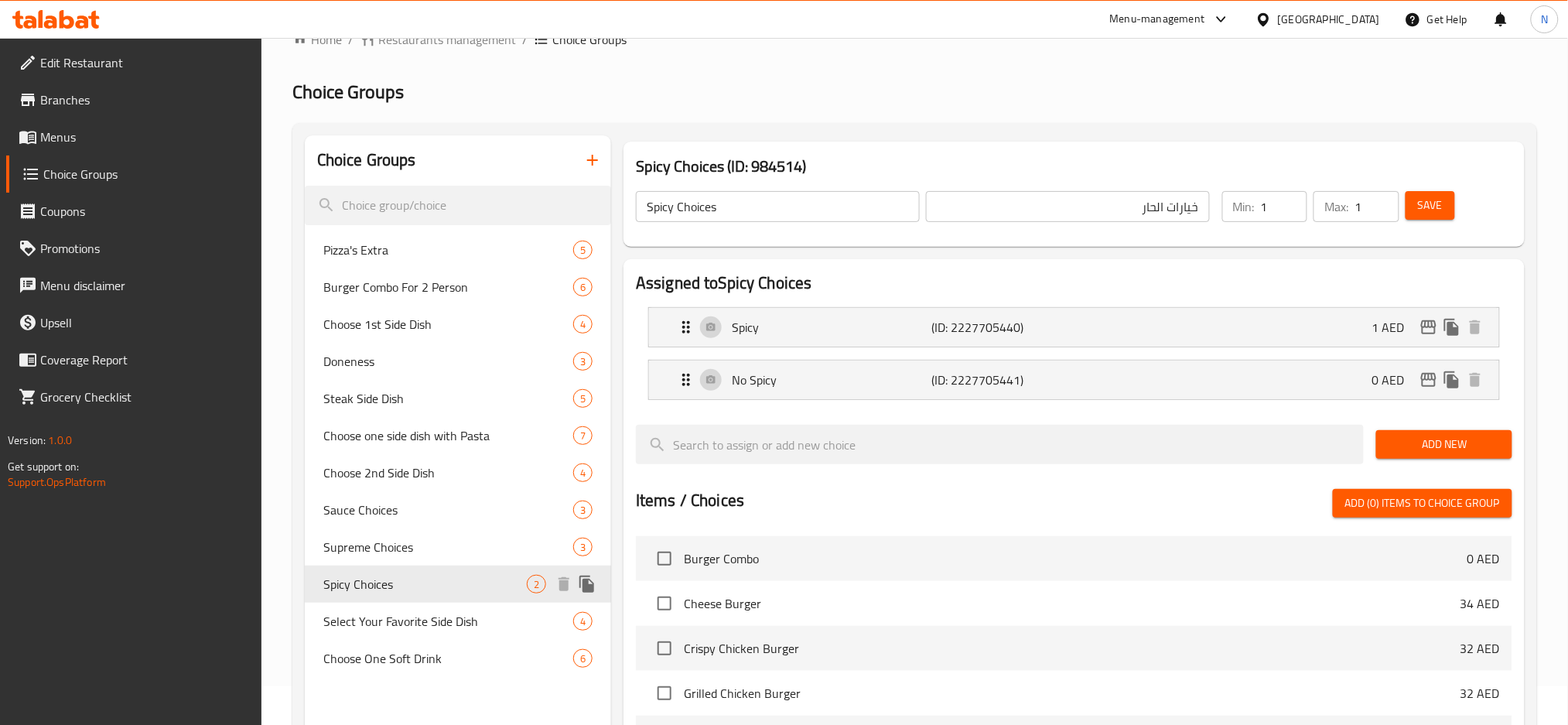
scroll to position [142, 0]
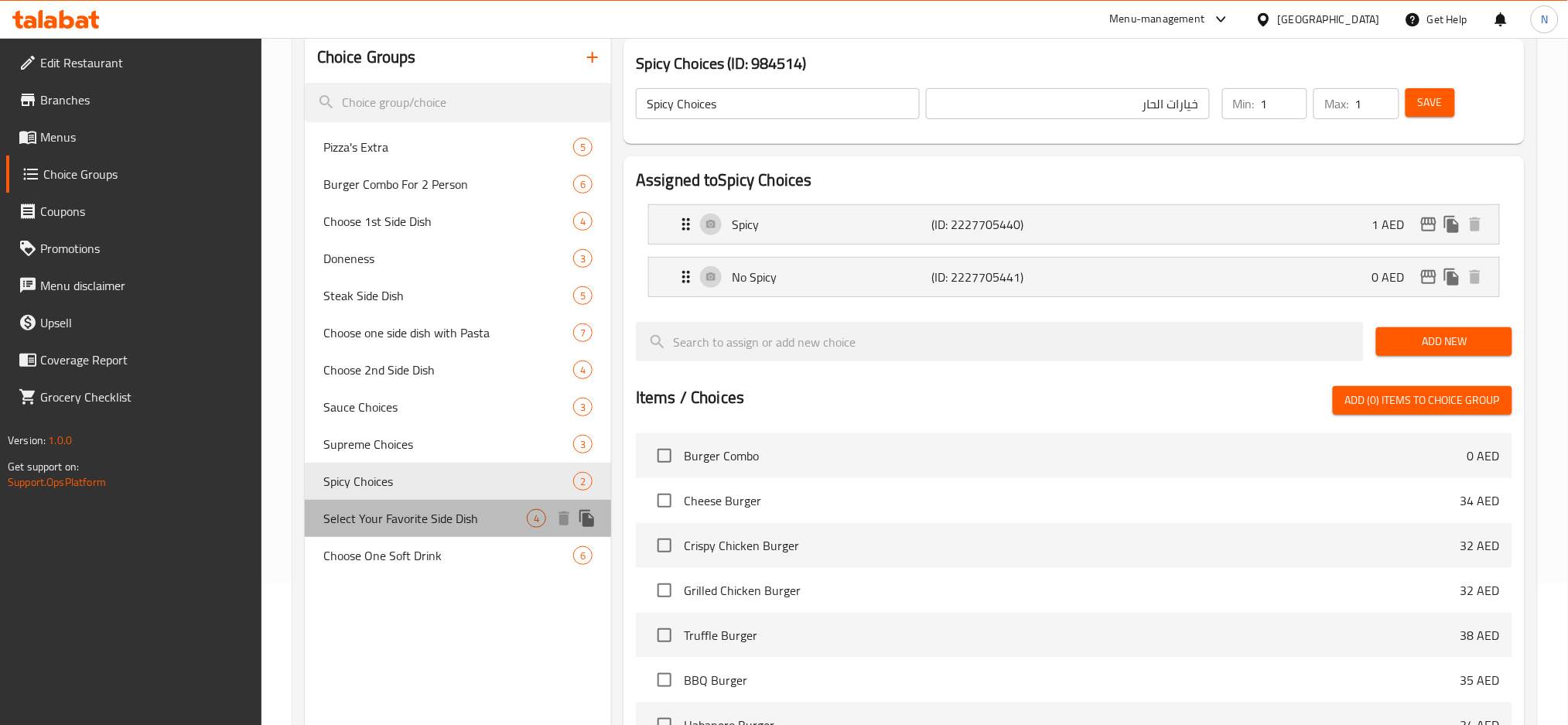
click at [437, 515] on span "Select Your Favorite Side Dish" at bounding box center [425, 518] width 204 height 19
type input "Select Your Favorite Side Dish"
type input "اختر طبق جانبي مفضل لديك"
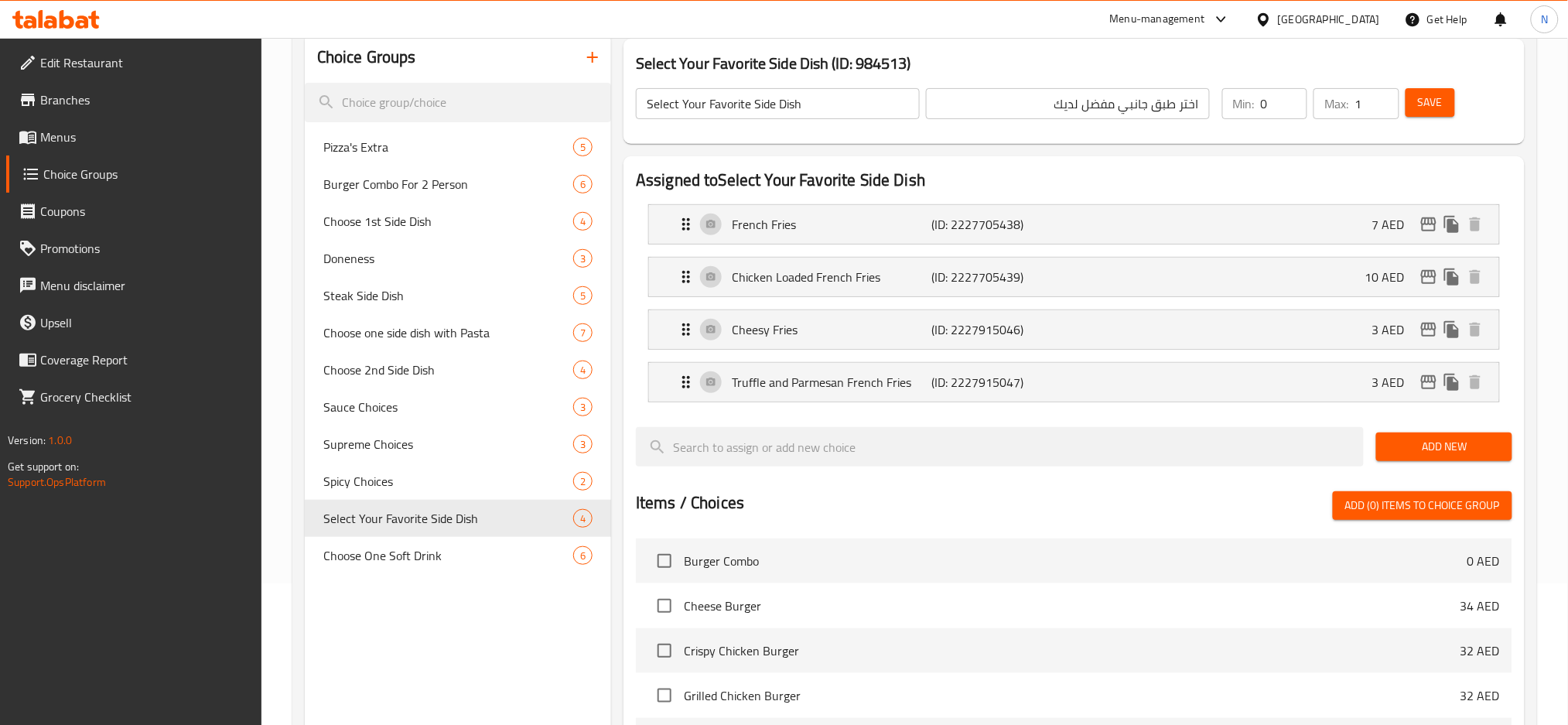
type input "0"
click at [1294, 112] on input "0" at bounding box center [1283, 103] width 46 height 31
click at [1436, 104] on span "Save" at bounding box center [1431, 102] width 25 height 20
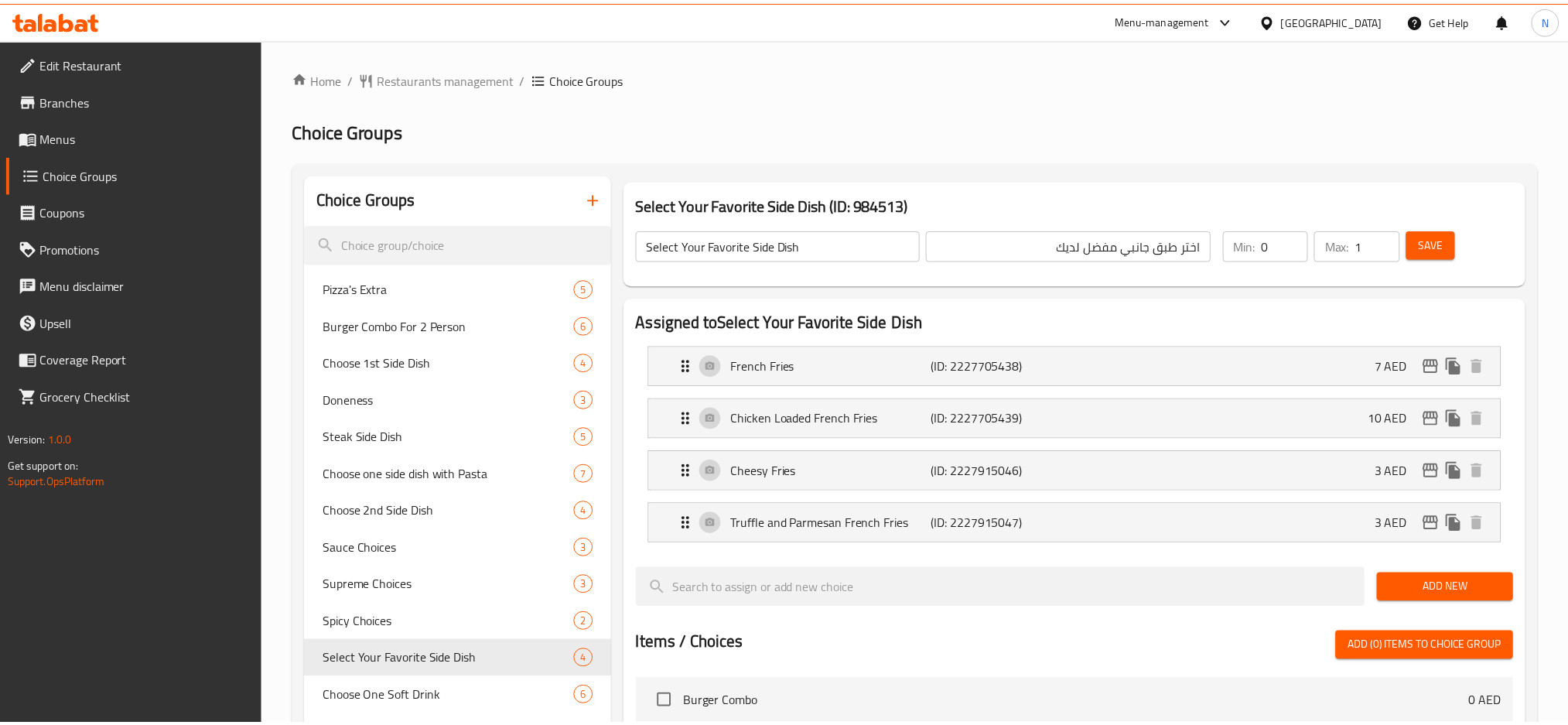
scroll to position [554, 0]
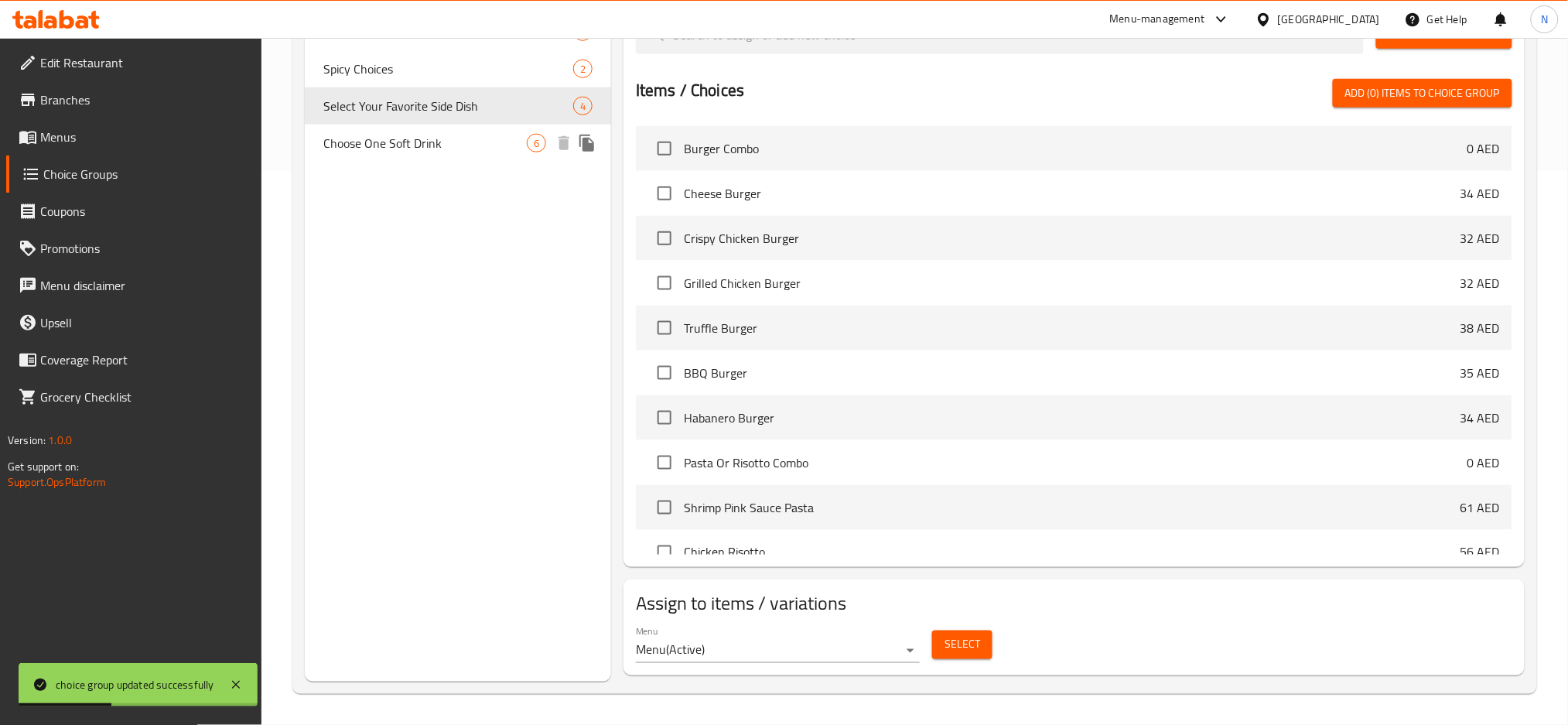
drag, startPoint x: 398, startPoint y: 140, endPoint x: 422, endPoint y: 144, distance: 24.3
click at [398, 140] on span "Choose One Soft Drink" at bounding box center [425, 143] width 204 height 19
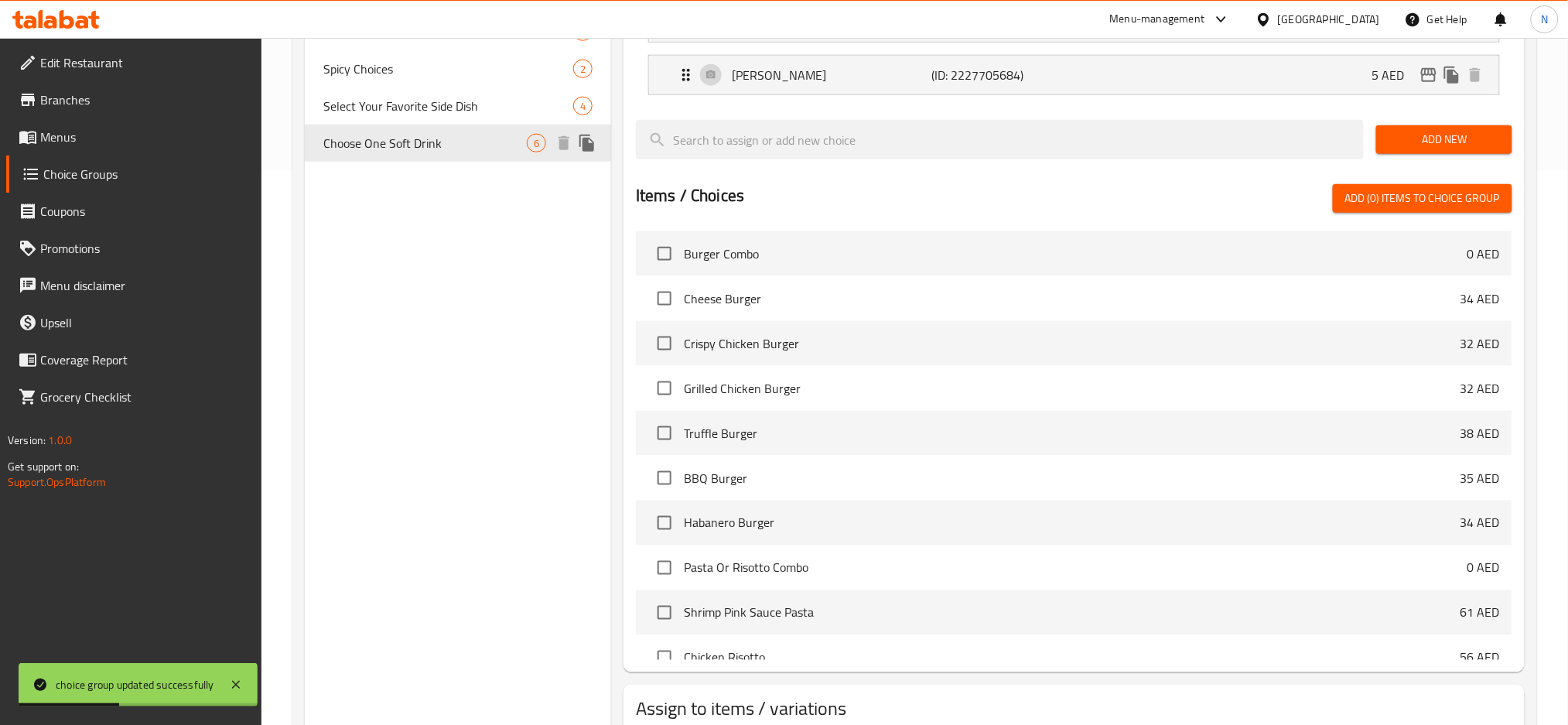
type input "Choose One Soft Drink"
type input "اختر مشروب غازي و احد"
type input "1"
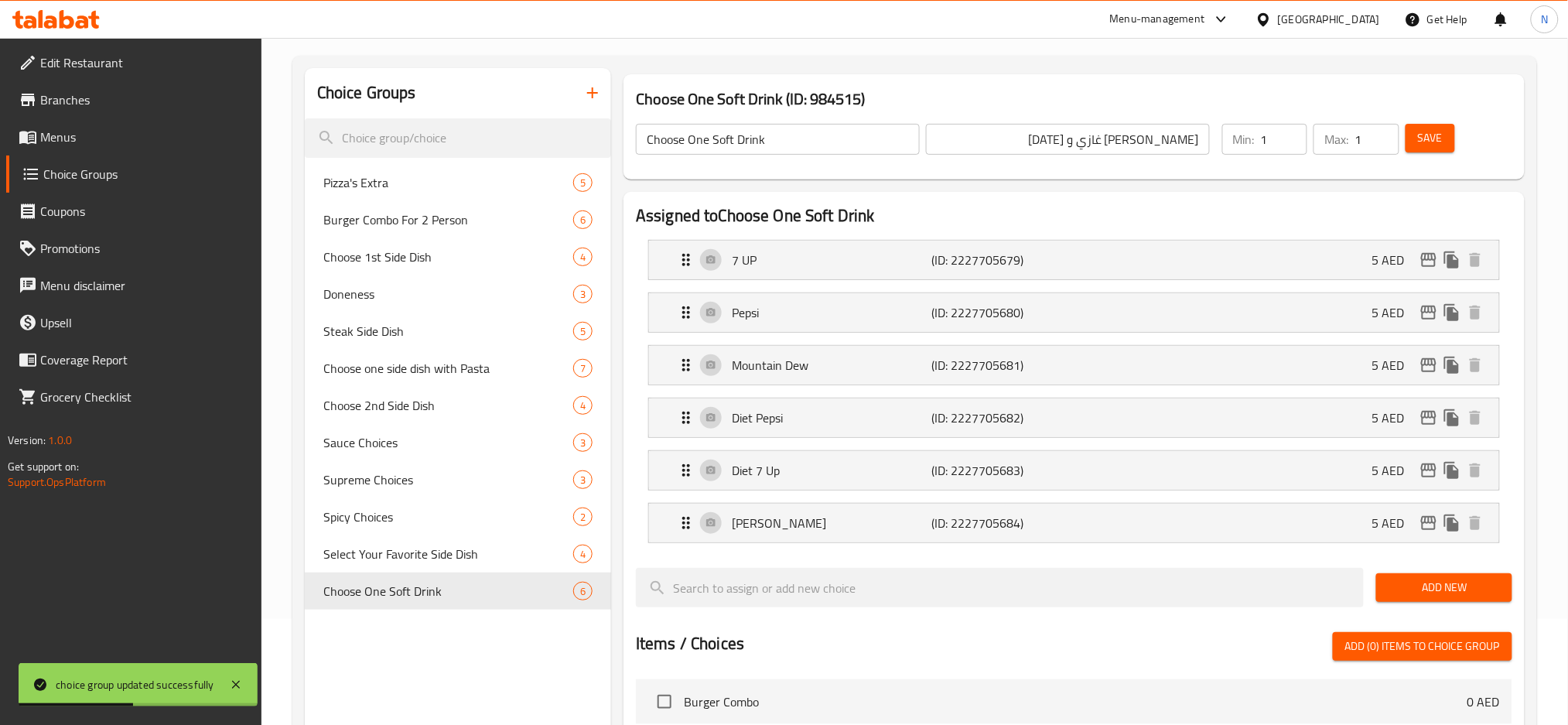
scroll to position [0, 0]
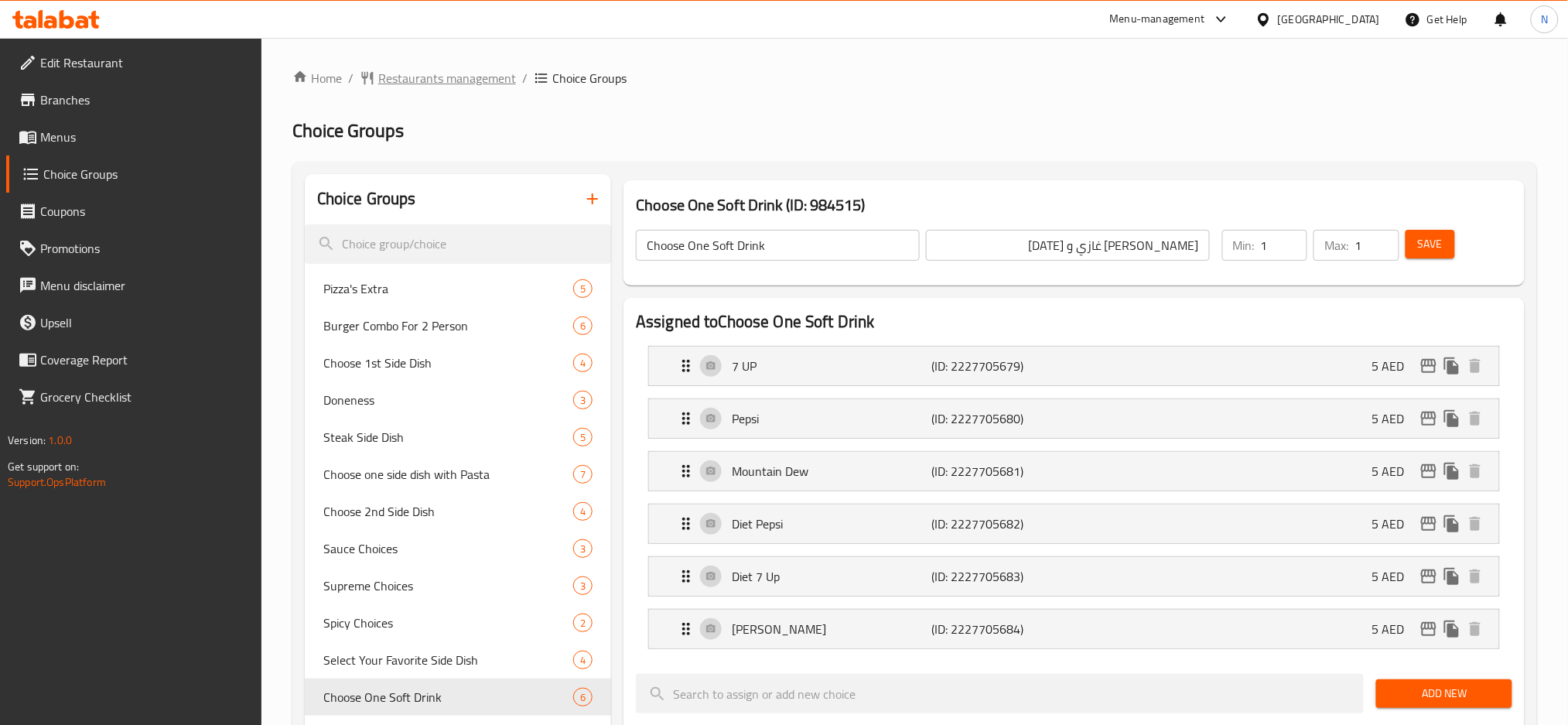
click at [440, 78] on span "Restaurants management" at bounding box center [448, 78] width 138 height 19
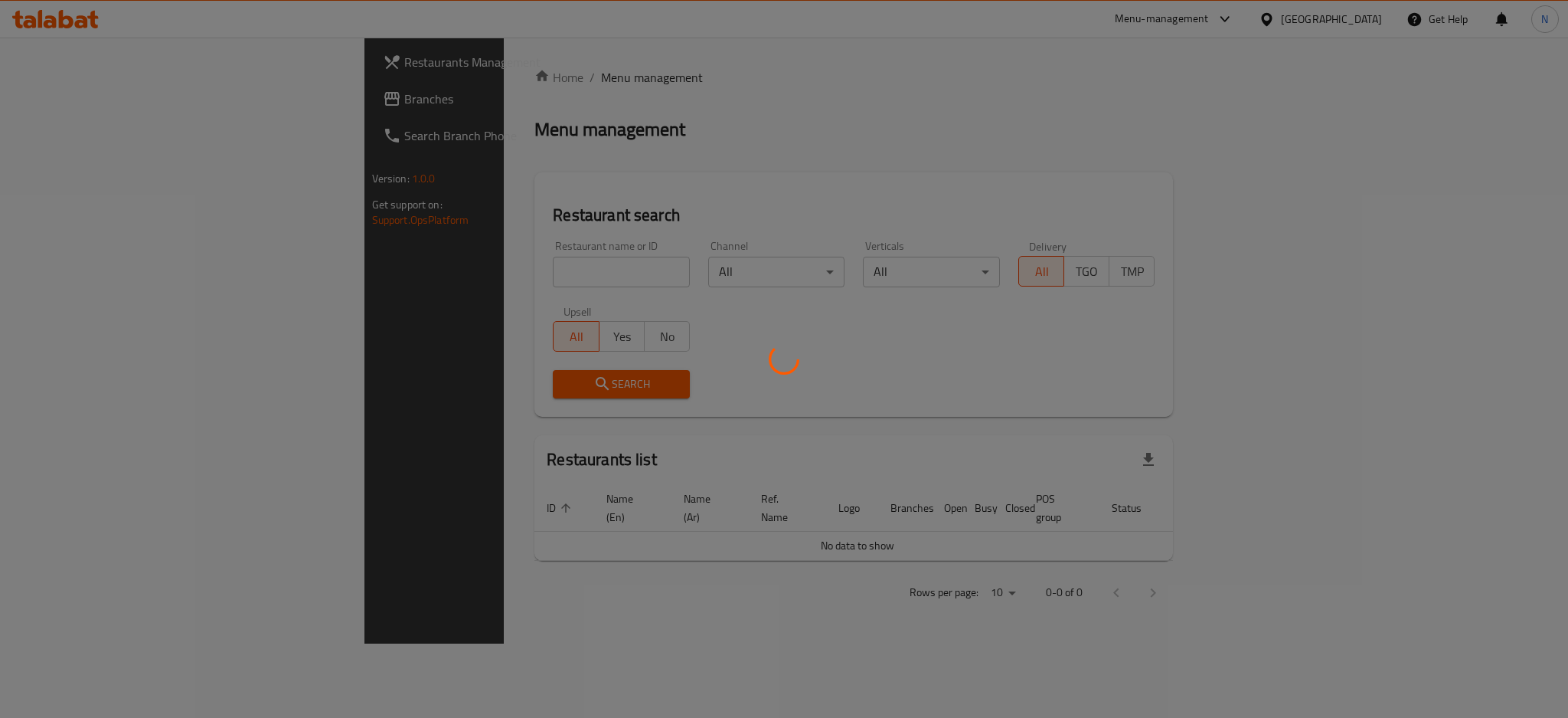
click at [41, 97] on div at bounding box center [784, 359] width 1568 height 718
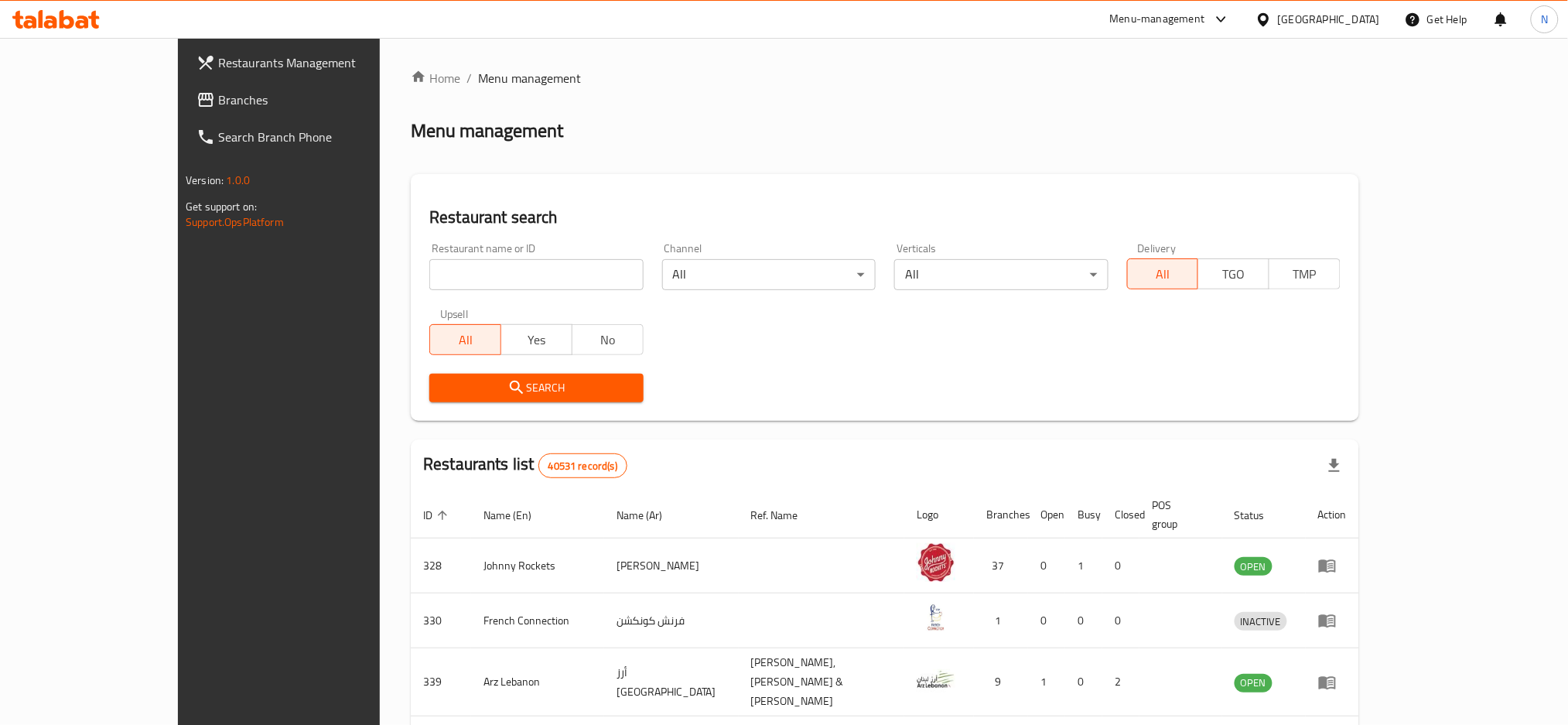
click at [218, 108] on span "Branches" at bounding box center [322, 100] width 209 height 19
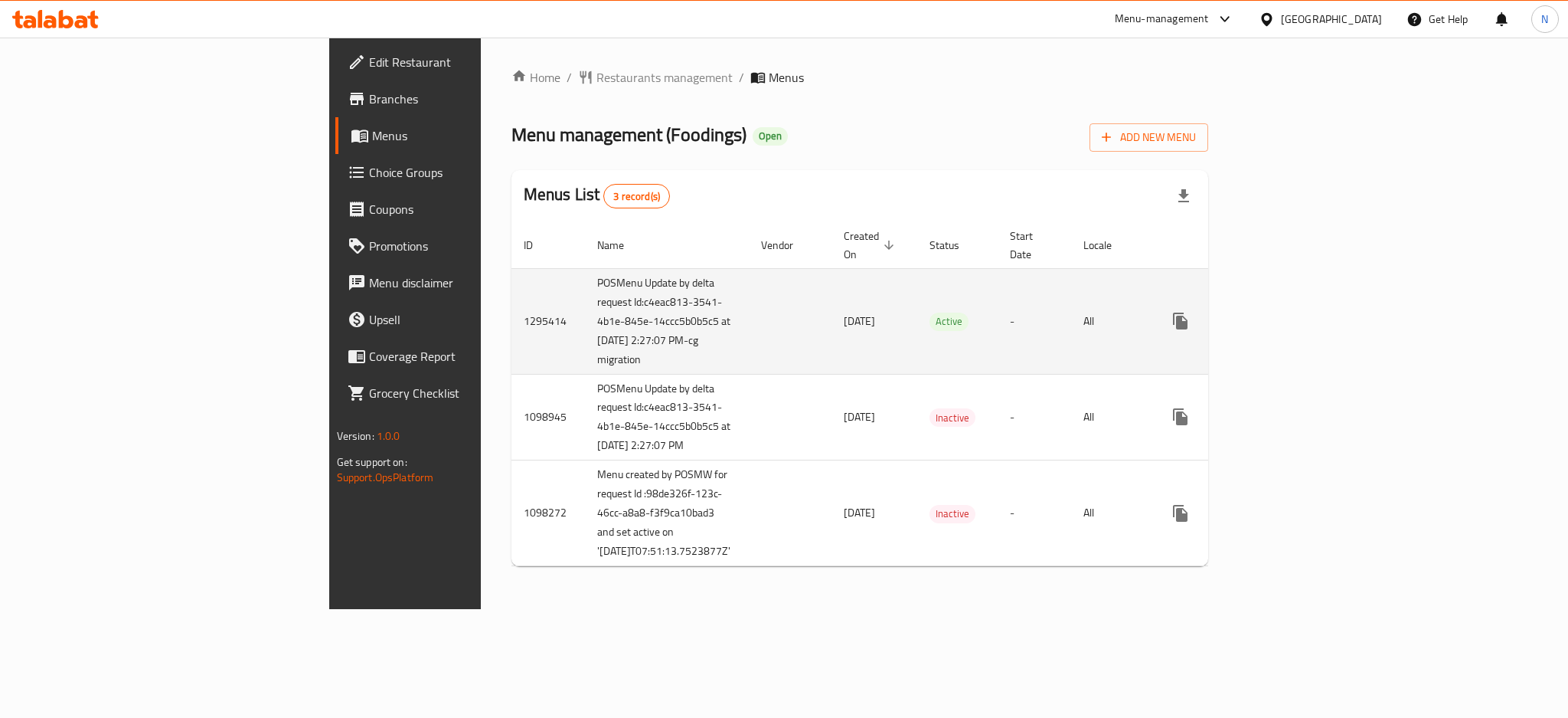
click at [1300, 324] on icon "enhanced table" at bounding box center [1291, 321] width 19 height 19
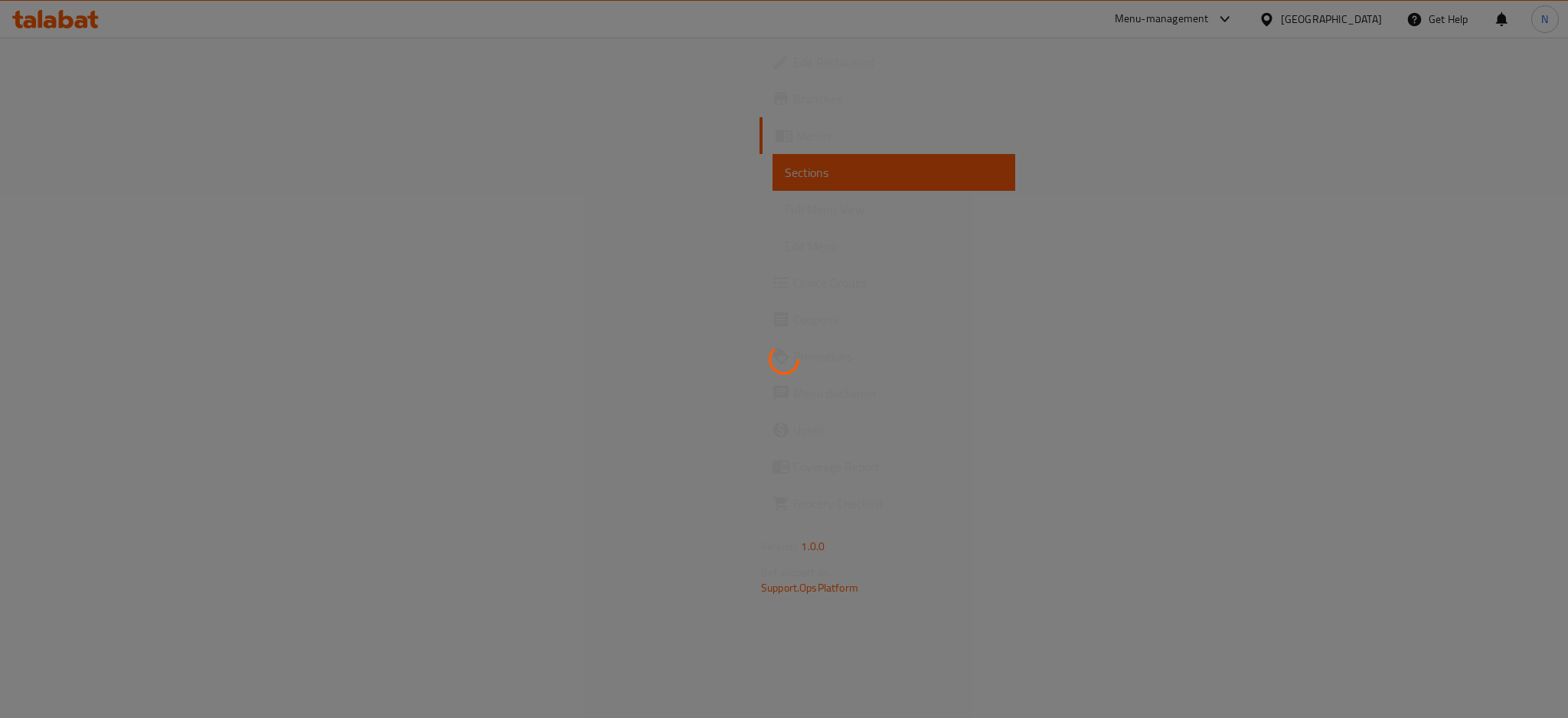
click at [47, 178] on div at bounding box center [784, 359] width 1568 height 718
click at [50, 237] on div at bounding box center [784, 359] width 1568 height 718
click at [61, 288] on div at bounding box center [784, 359] width 1568 height 718
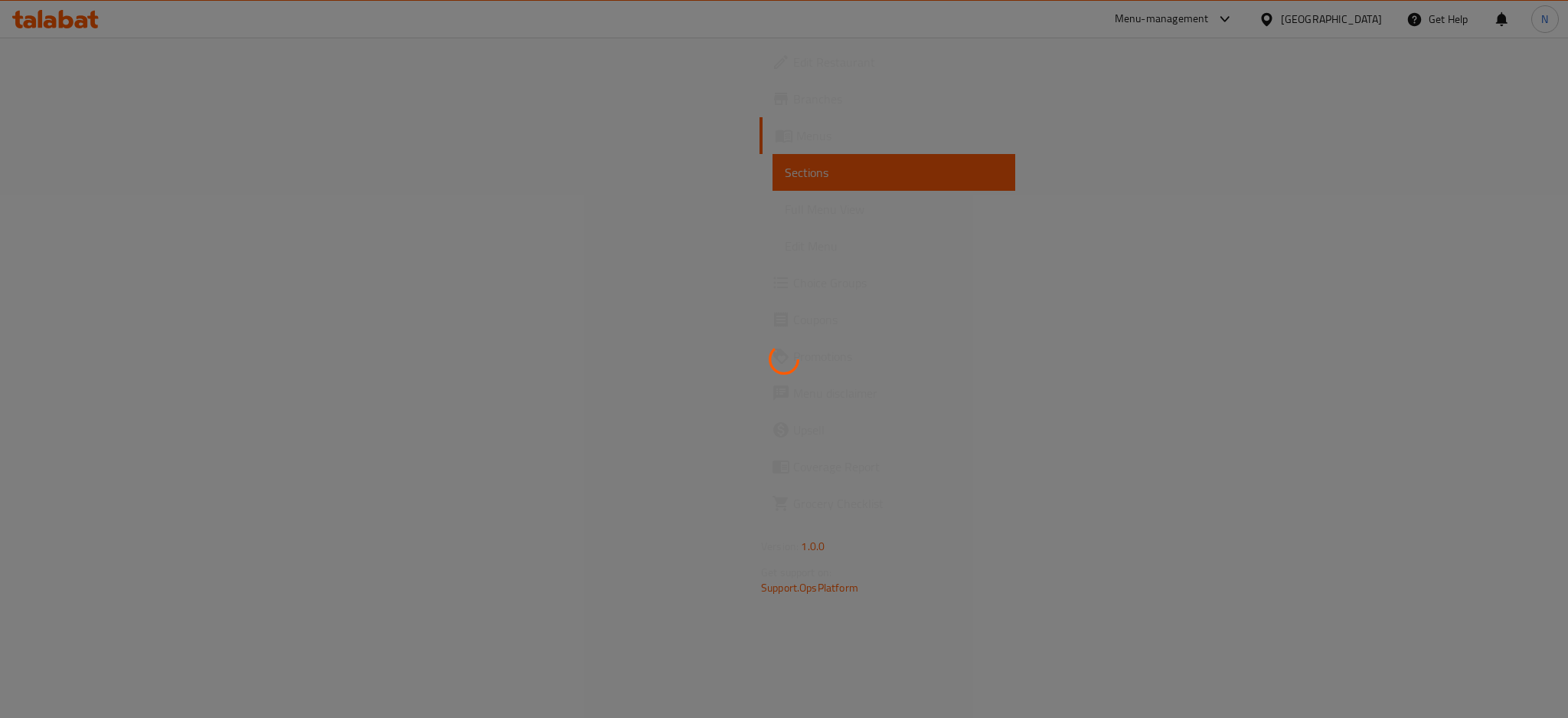
click at [64, 265] on div at bounding box center [784, 359] width 1568 height 718
click at [66, 269] on div at bounding box center [784, 359] width 1568 height 718
click at [68, 286] on div at bounding box center [784, 359] width 1568 height 718
click at [64, 282] on div at bounding box center [784, 359] width 1568 height 718
click at [92, 287] on div at bounding box center [784, 359] width 1568 height 718
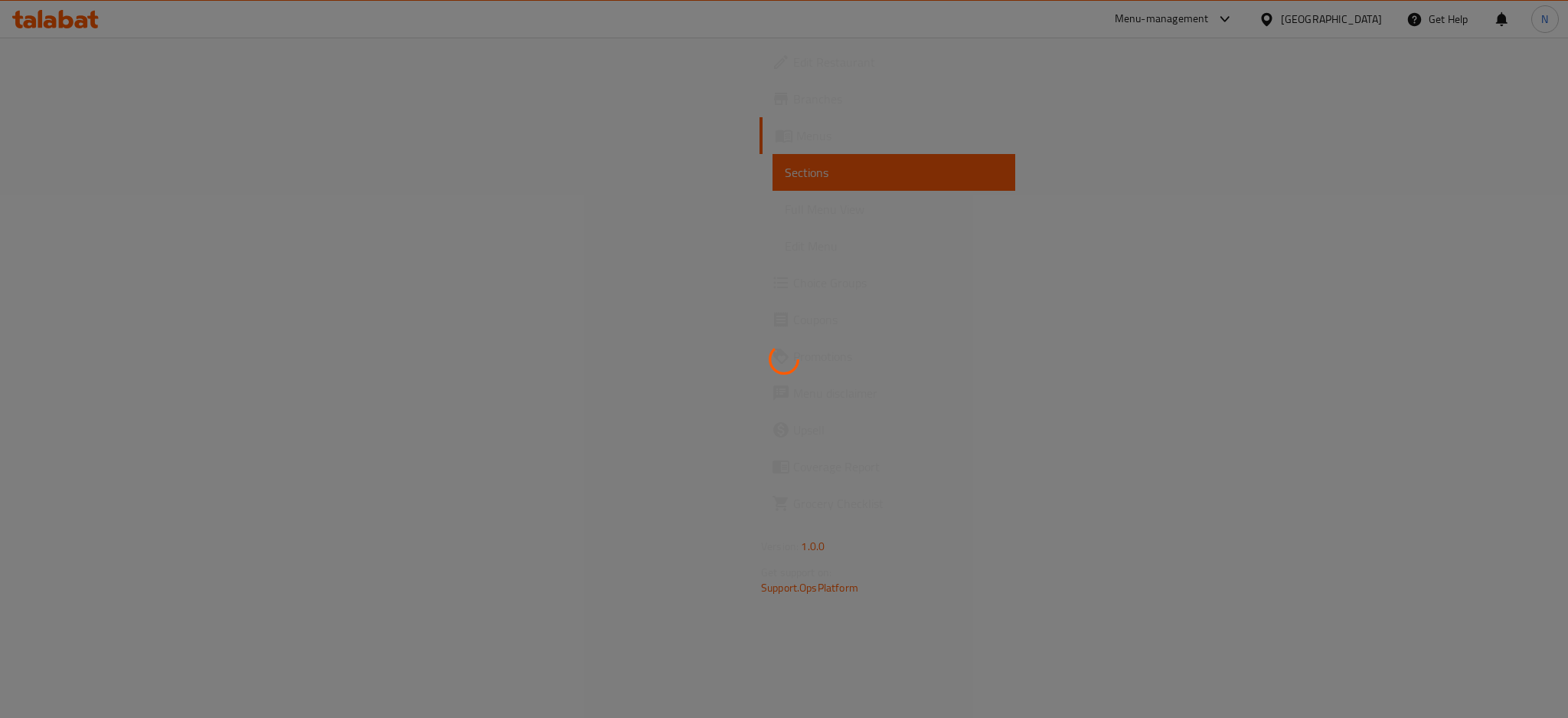
click at [88, 285] on div at bounding box center [784, 359] width 1568 height 718
click at [71, 286] on div at bounding box center [784, 359] width 1568 height 718
click at [64, 283] on div at bounding box center [784, 359] width 1568 height 718
click at [64, 283] on div at bounding box center [784, 359] width 1568 height 718
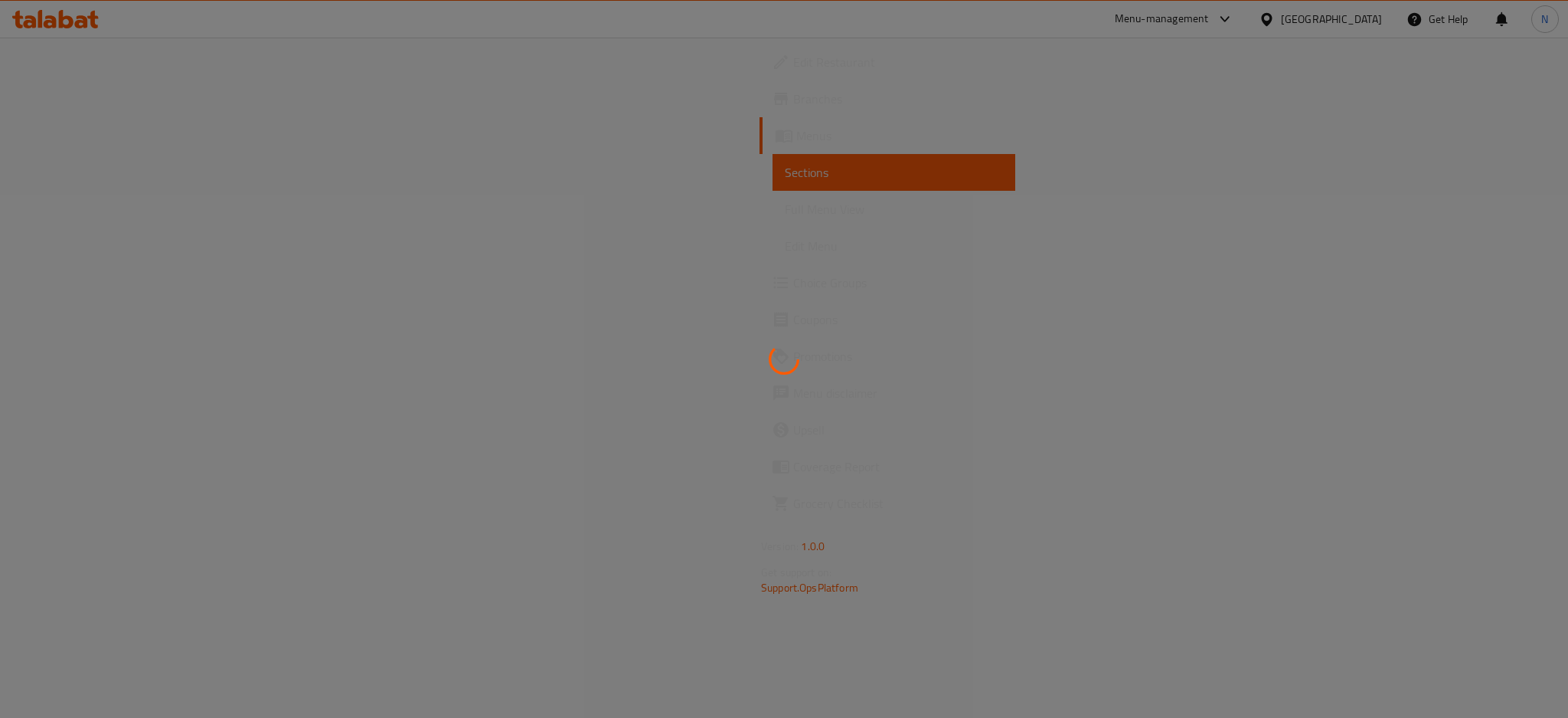
click at [88, 283] on div at bounding box center [784, 359] width 1568 height 718
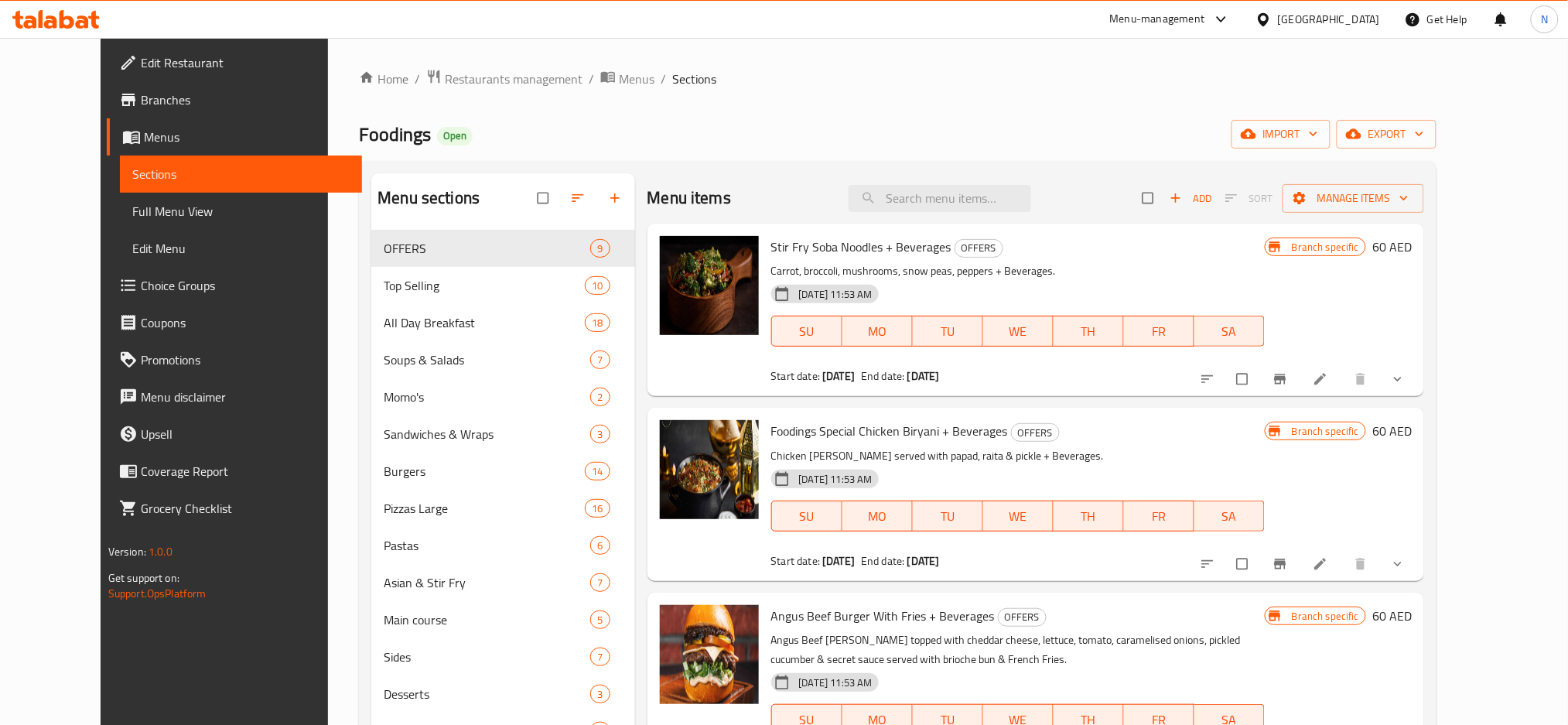
click at [107, 270] on link "Choice Groups" at bounding box center [234, 285] width 256 height 37
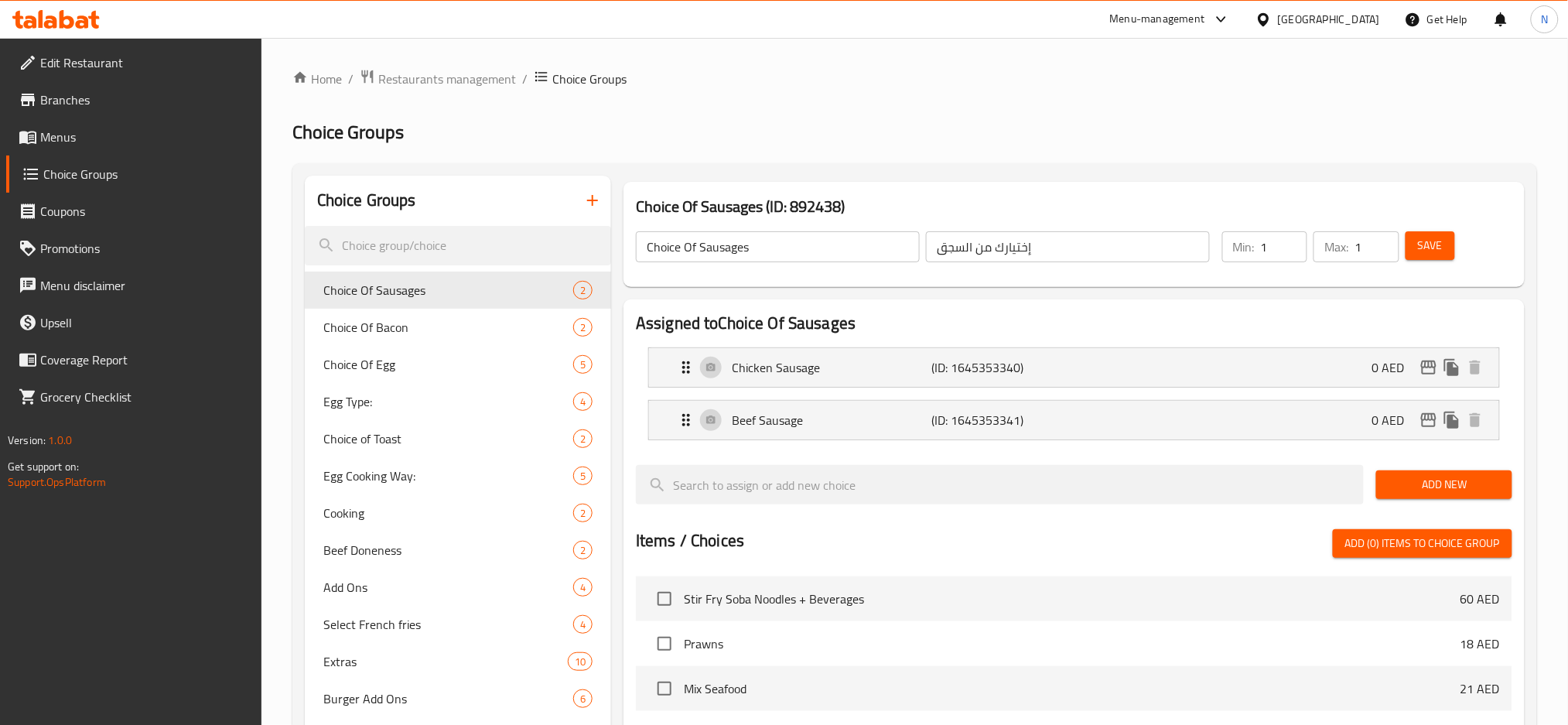
click at [778, 141] on h2 "Choice Groups" at bounding box center [915, 132] width 1245 height 25
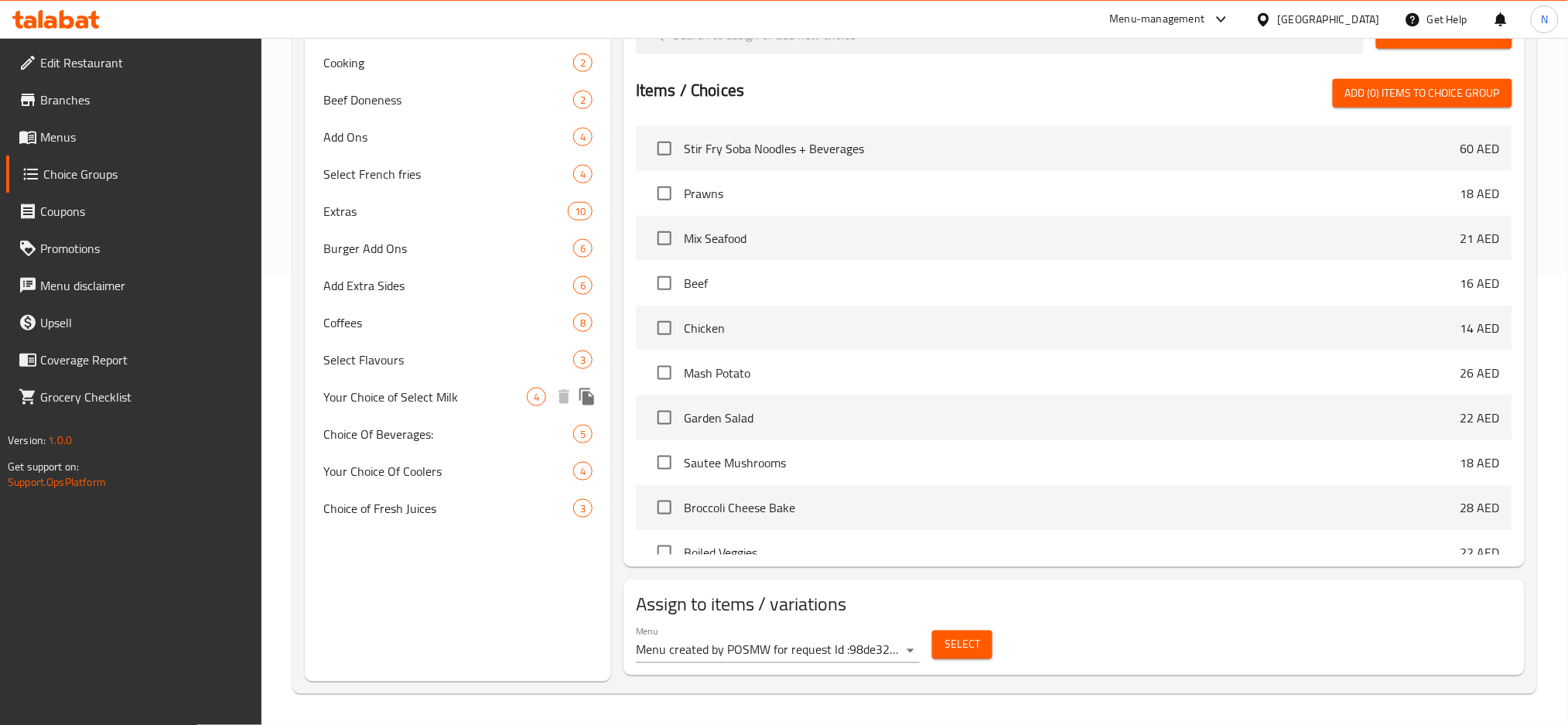
click at [511, 397] on span "Your Choice of Select Milk" at bounding box center [425, 397] width 204 height 19
type input "Your Choice of Select Milk"
type input "اختيارك من حليب مختار"
type input "0"
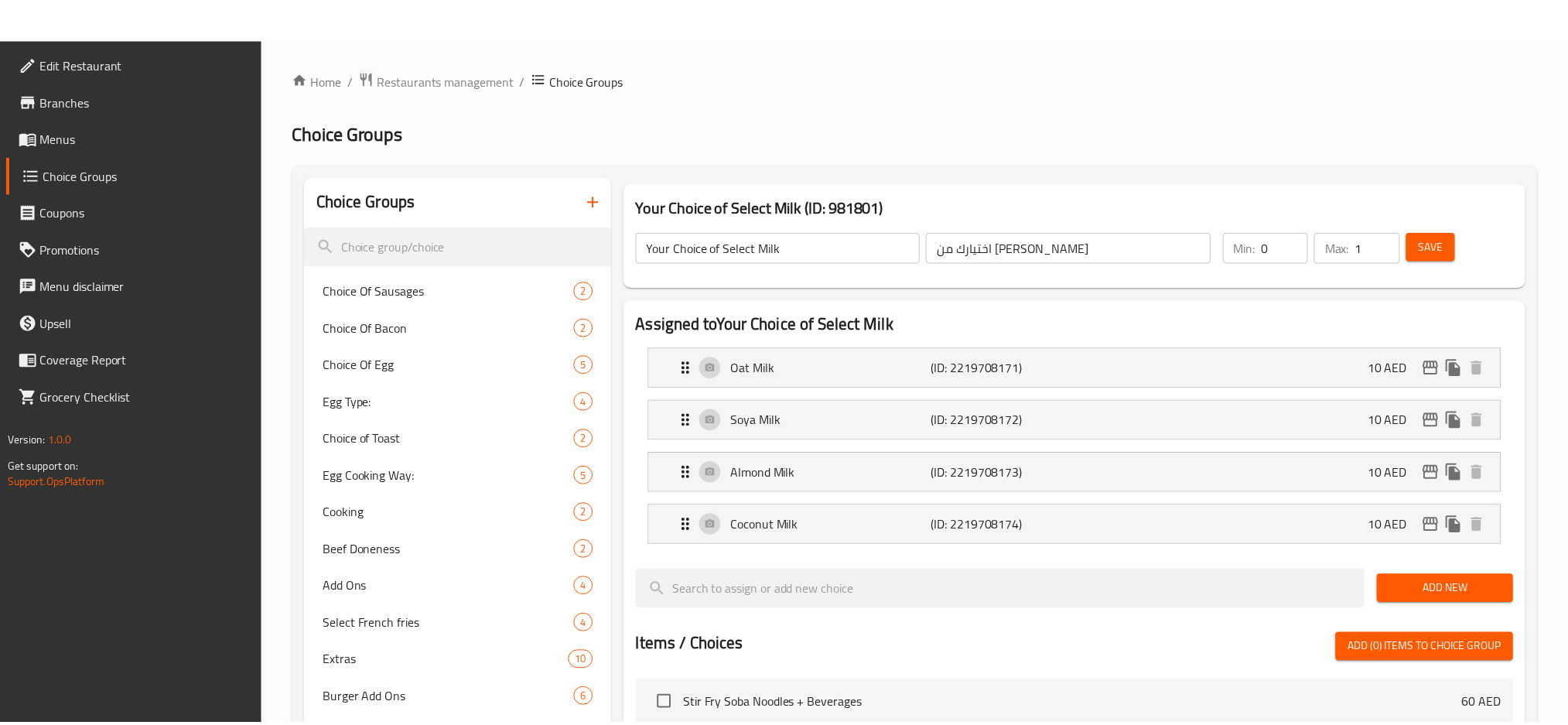
scroll to position [555, 0]
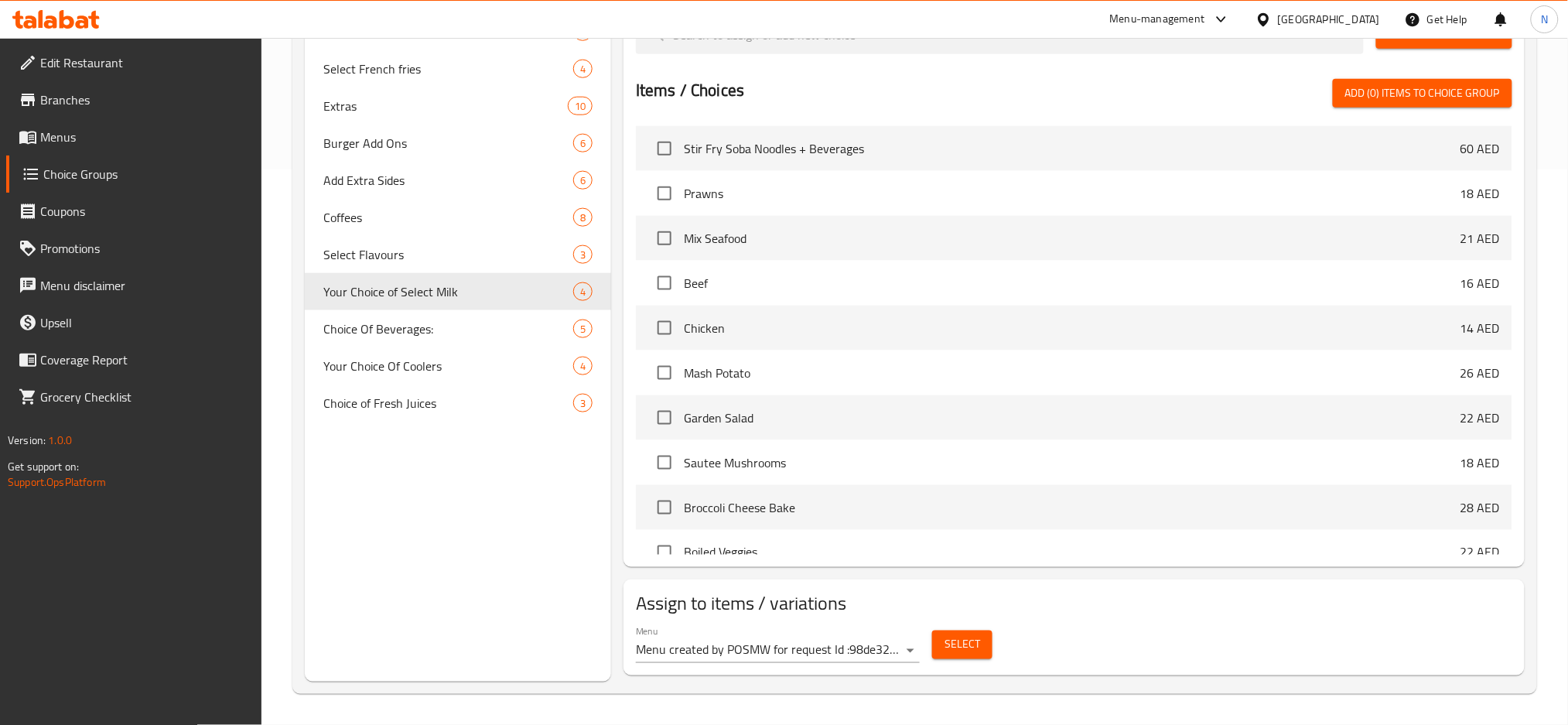
click at [1342, 5] on div "United Arab Emirates" at bounding box center [1318, 19] width 149 height 37
click at [1287, 11] on div "United Arab Emirates" at bounding box center [1329, 20] width 102 height 17
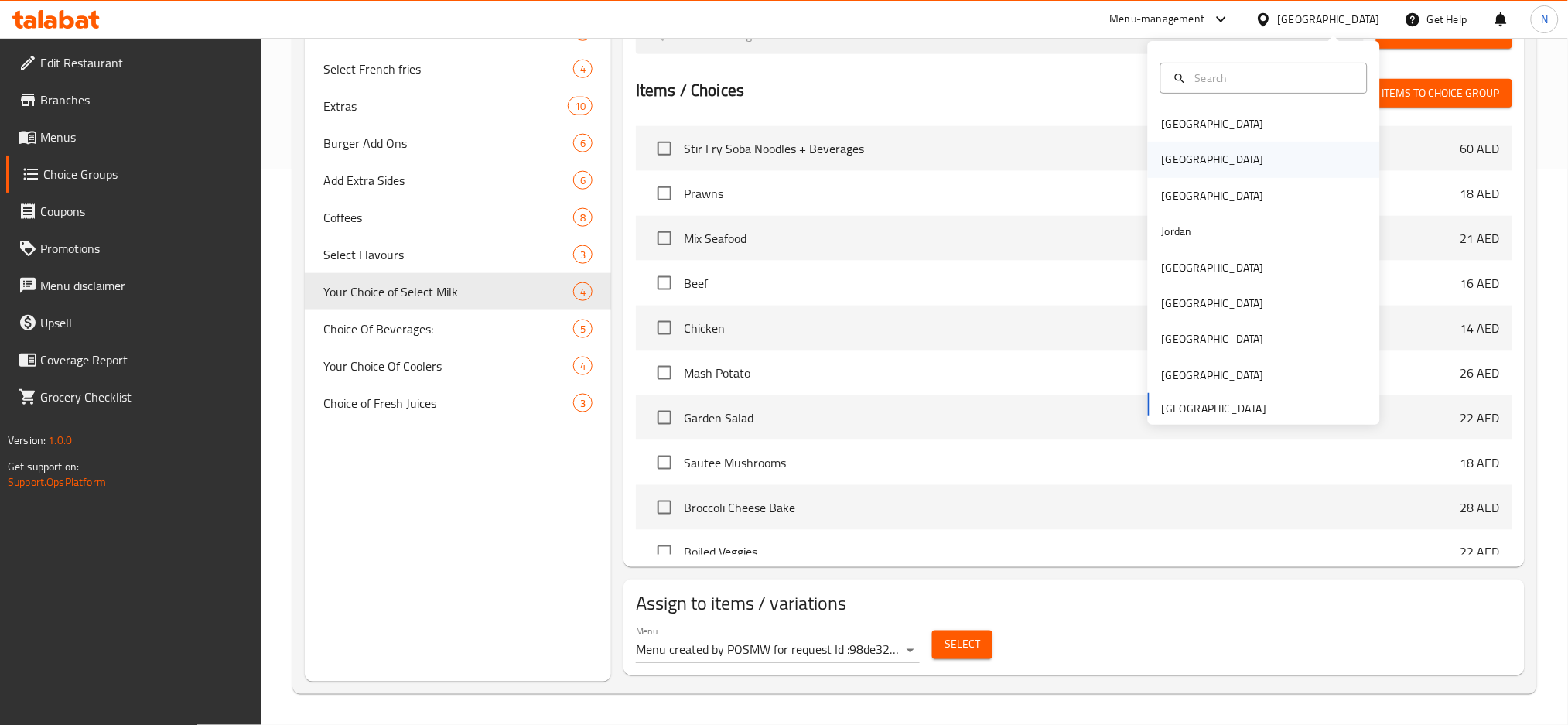
click at [1169, 162] on div "Egypt" at bounding box center [1213, 160] width 102 height 17
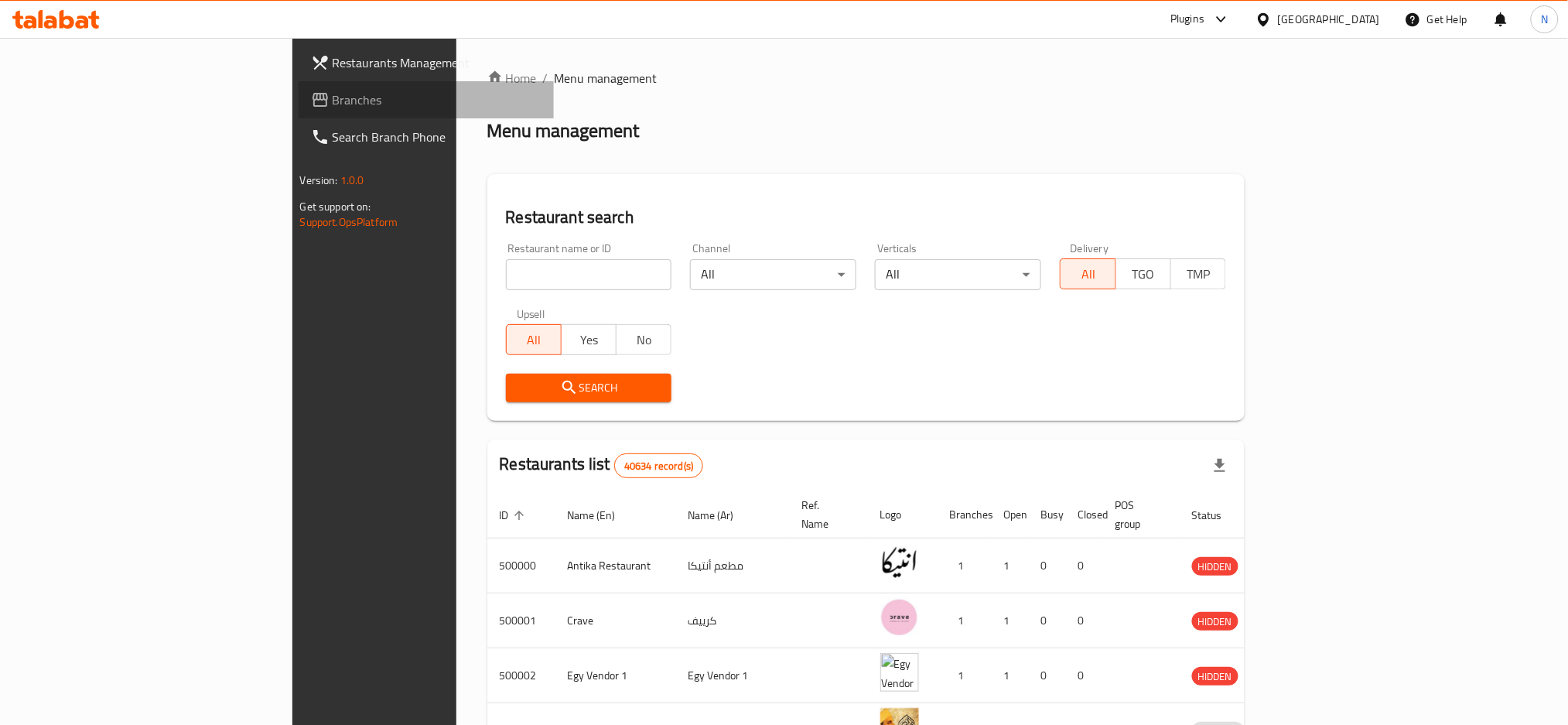
click at [299, 103] on link "Branches" at bounding box center [426, 100] width 256 height 37
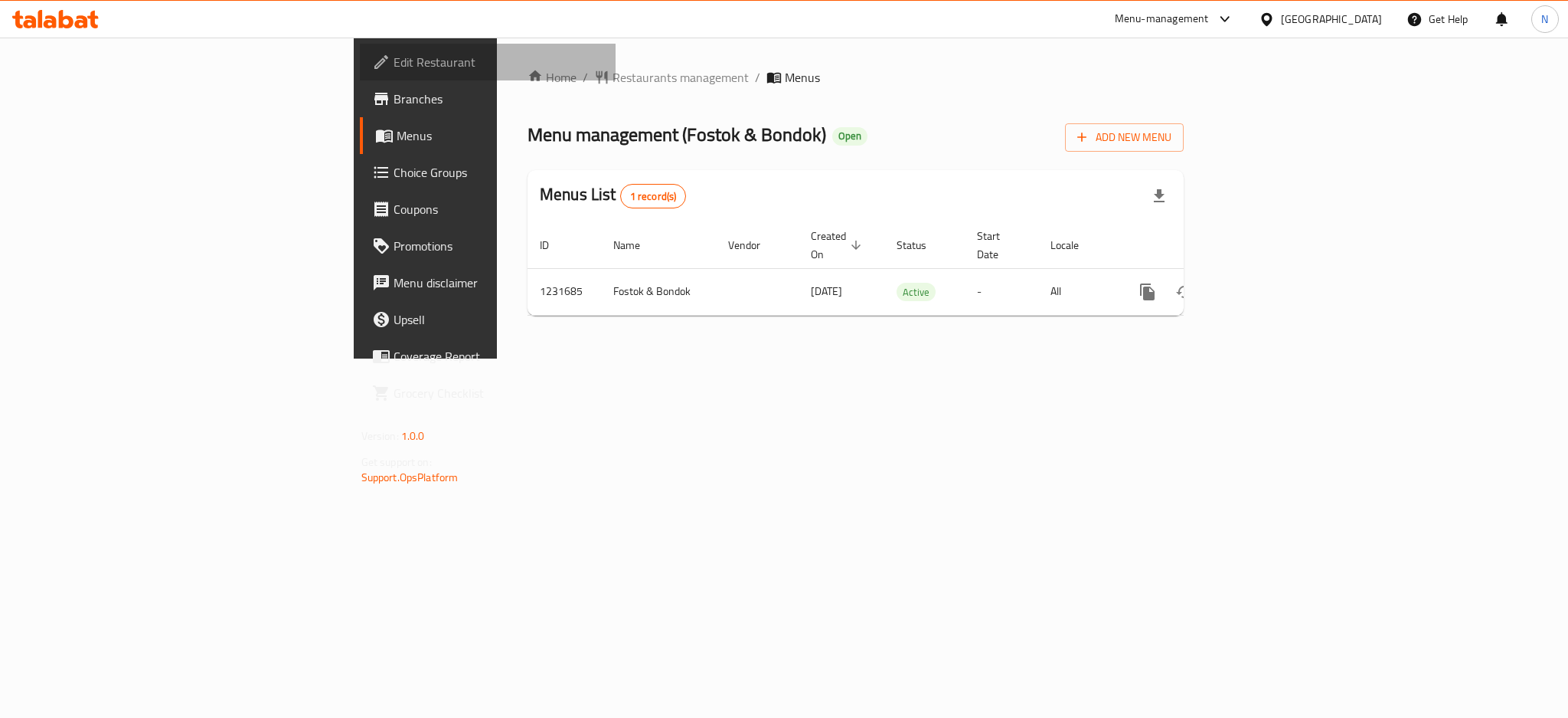
click at [360, 47] on link "Edit Restaurant" at bounding box center [488, 61] width 256 height 36
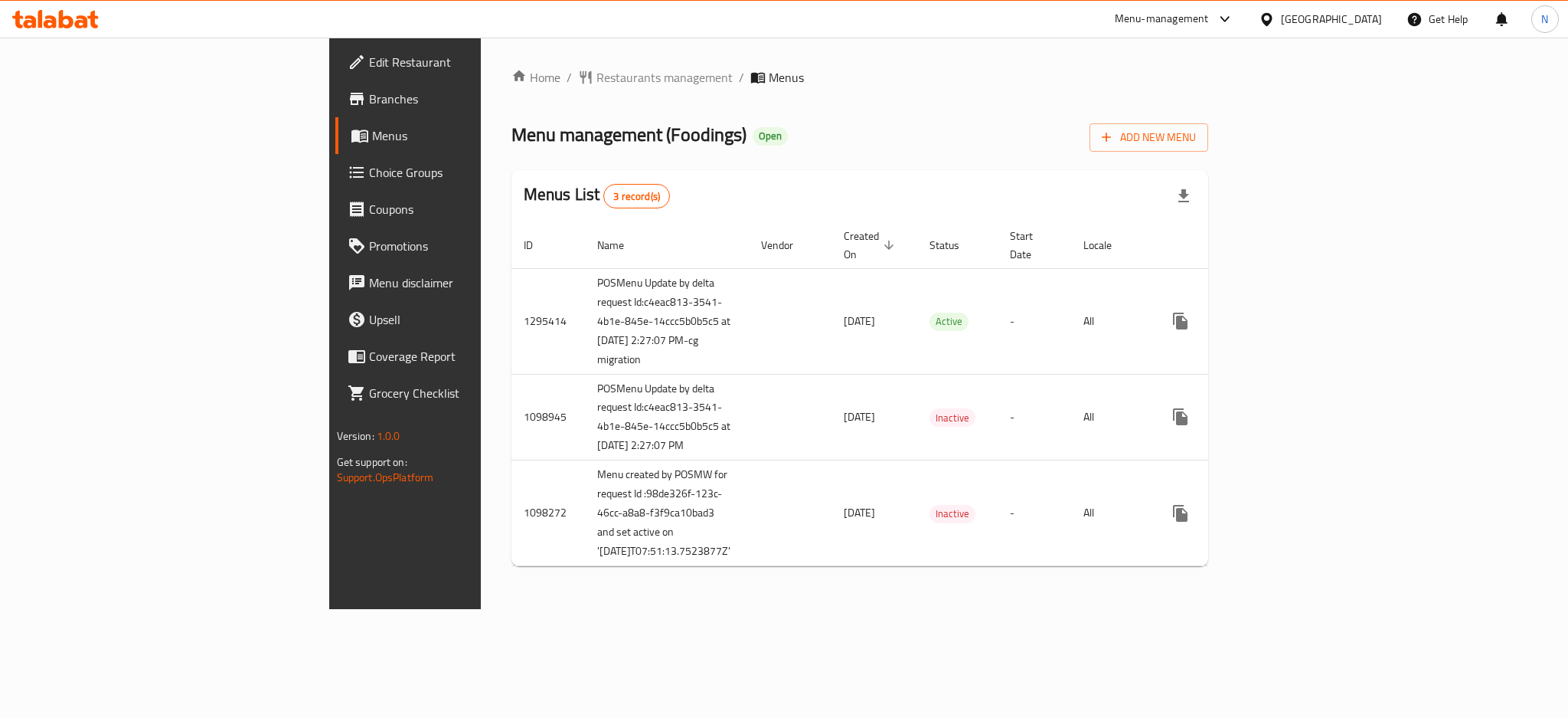
click at [1350, 26] on div "[GEOGRAPHIC_DATA]" at bounding box center [1331, 19] width 101 height 17
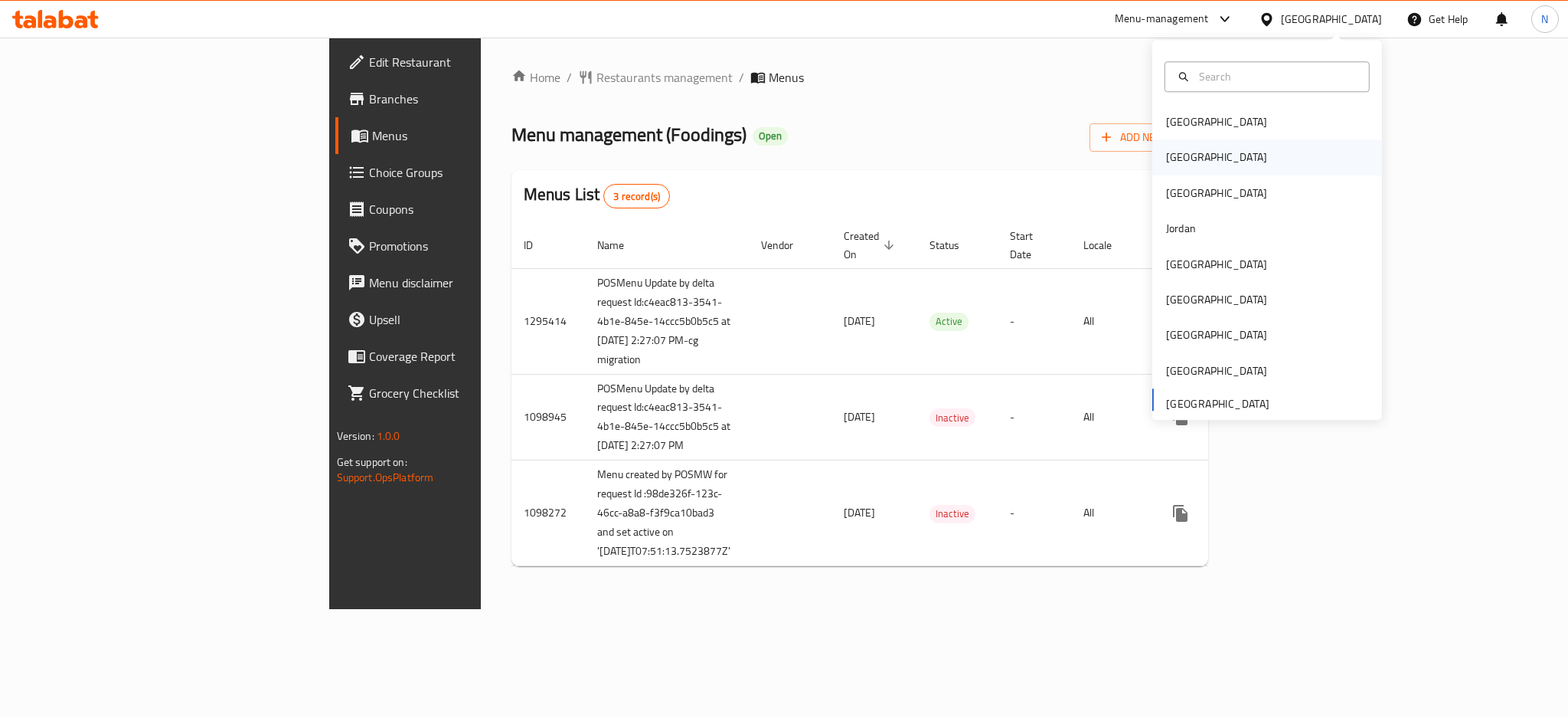
click at [1185, 157] on div "[GEOGRAPHIC_DATA]" at bounding box center [1217, 158] width 126 height 35
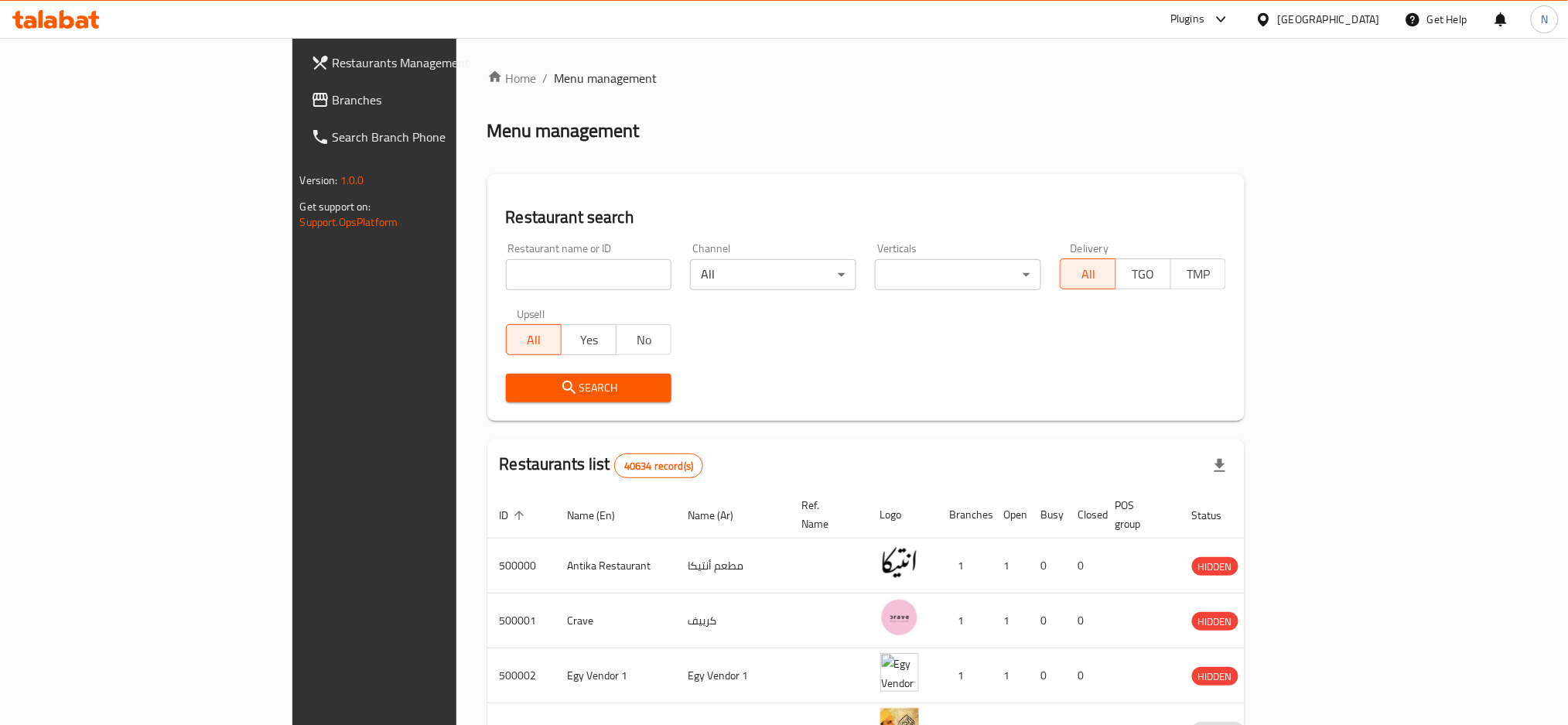
click at [83, 96] on div at bounding box center [784, 362] width 1568 height 725
click at [332, 96] on span "Branches" at bounding box center [437, 100] width 209 height 19
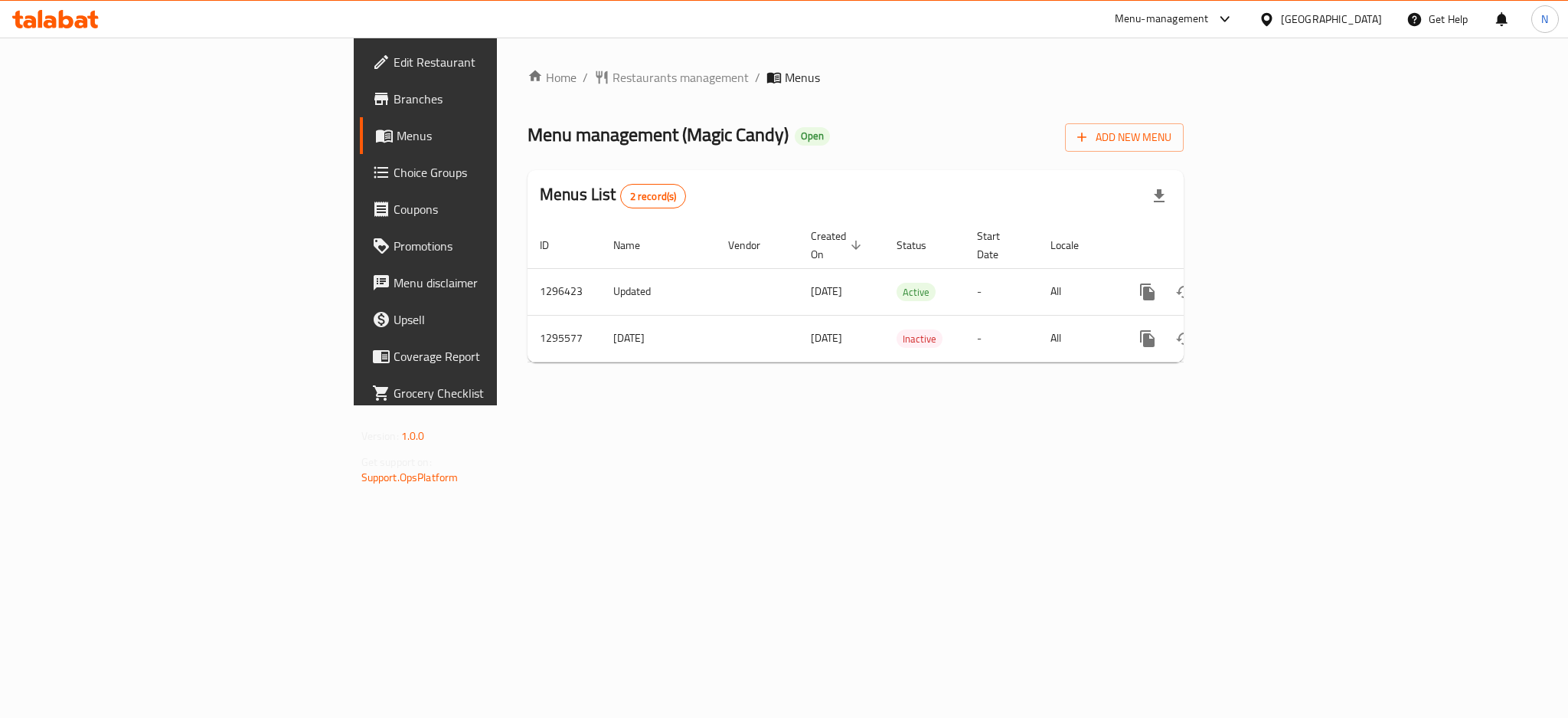
click at [1360, 12] on div "[GEOGRAPHIC_DATA]" at bounding box center [1331, 19] width 101 height 17
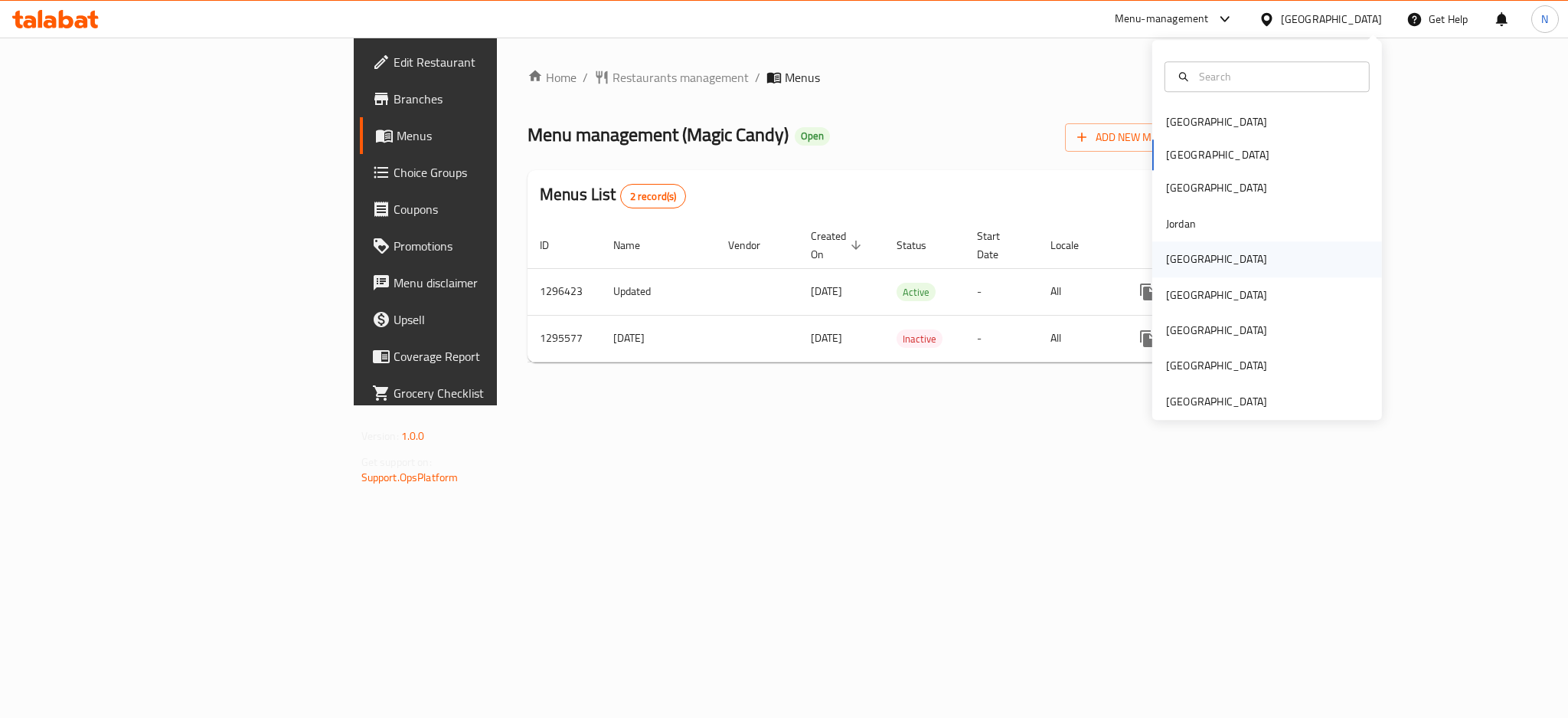
click at [1192, 260] on div "[GEOGRAPHIC_DATA]" at bounding box center [1217, 258] width 126 height 35
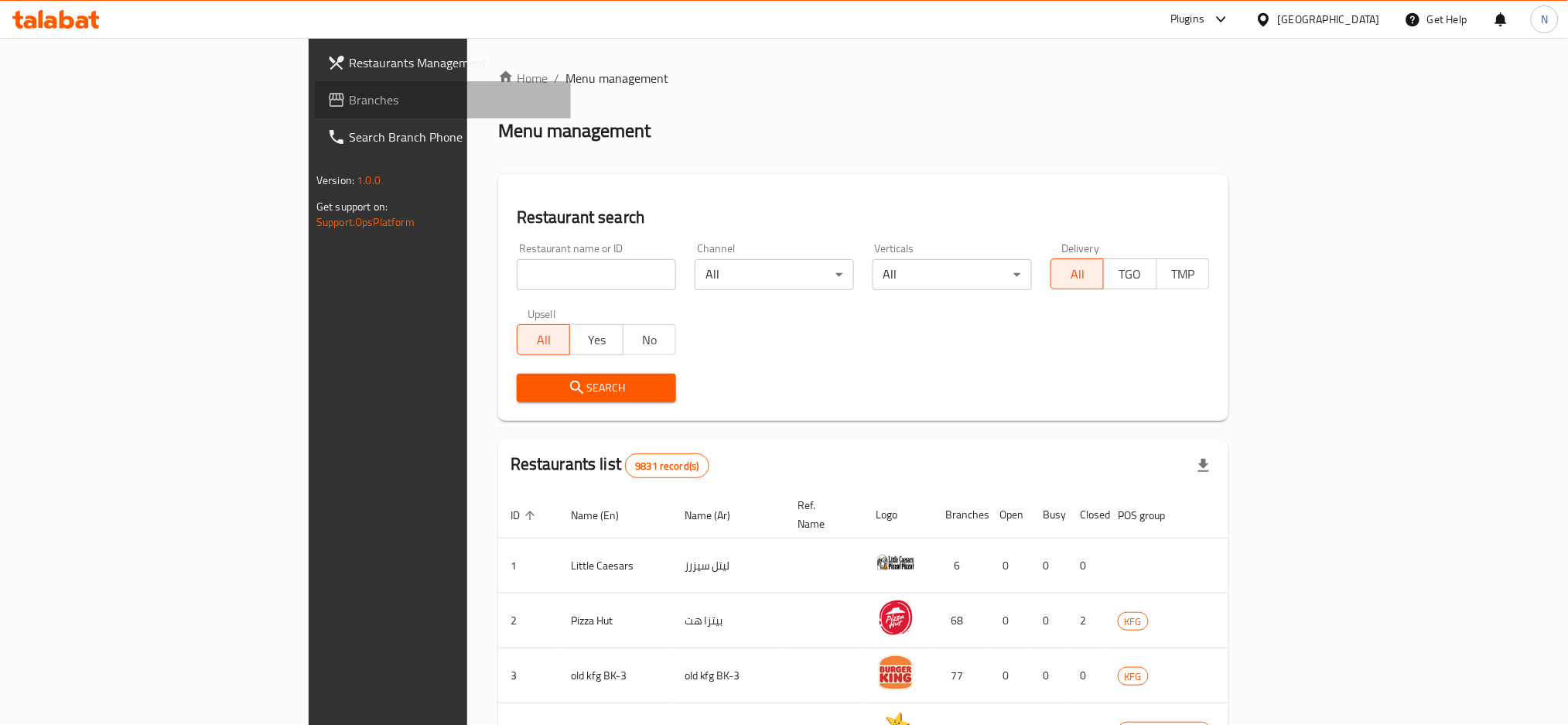
click at [349, 97] on span "Branches" at bounding box center [453, 100] width 209 height 19
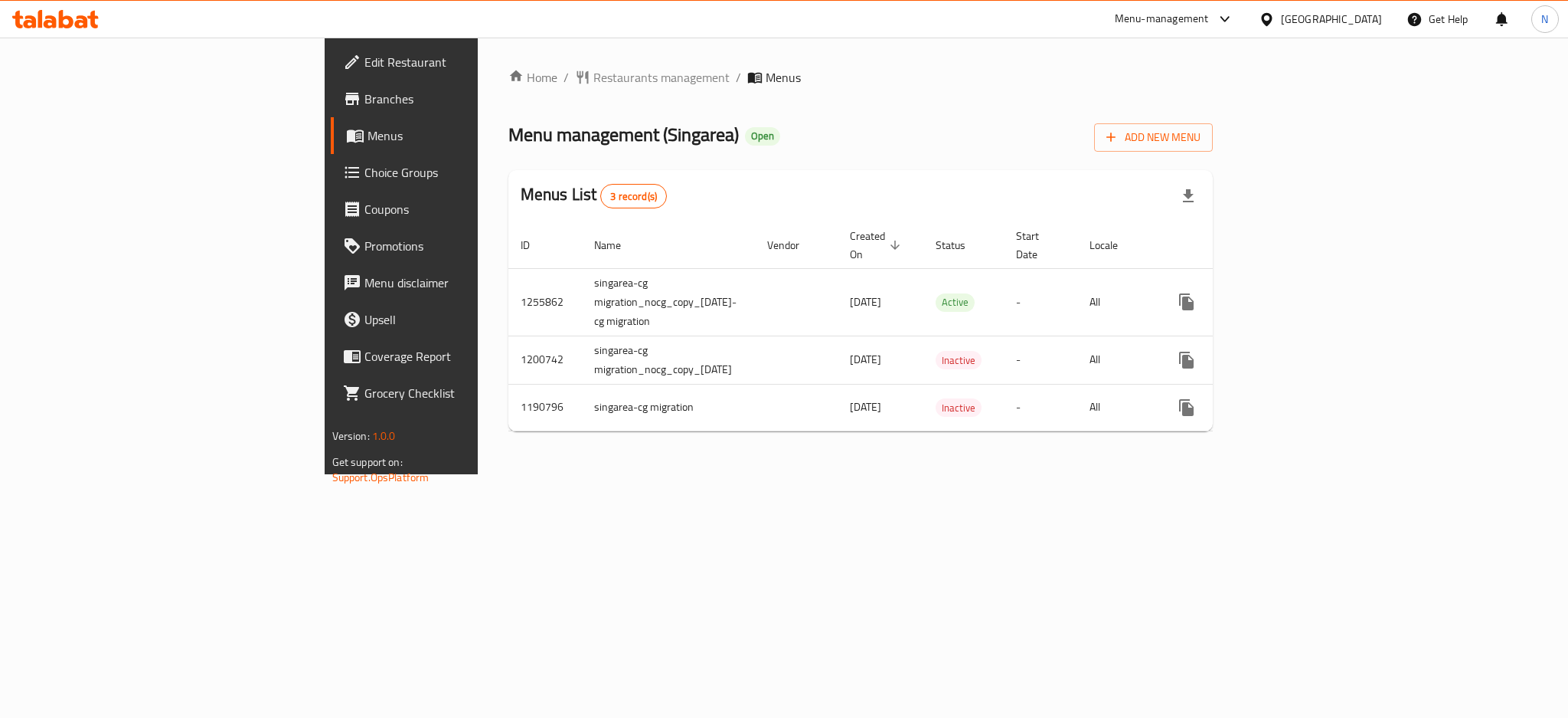
click at [365, 53] on span "Edit Restaurant" at bounding box center [469, 62] width 209 height 19
